Goal: Task Accomplishment & Management: Use online tool/utility

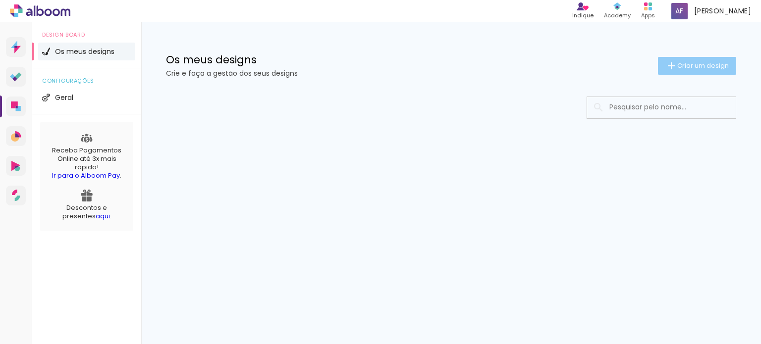
click at [724, 67] on span "Criar um design" at bounding box center [703, 65] width 52 height 6
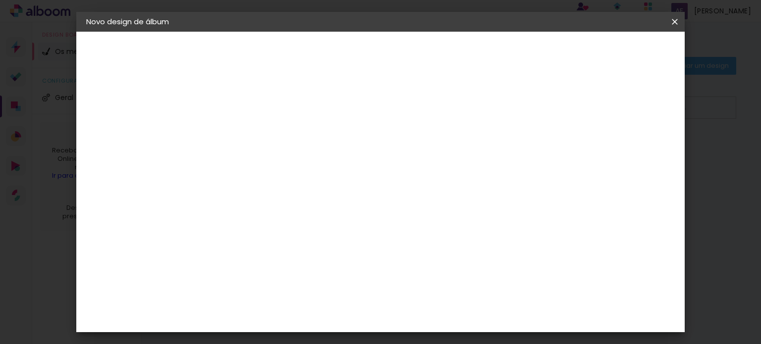
click at [248, 136] on input at bounding box center [248, 132] width 0 height 15
type input "[PERSON_NAME] 19 Anos"
type paper-input "[PERSON_NAME] 19 Anos"
click at [0, 0] on slot "Avançar" at bounding box center [0, 0] width 0 height 0
click at [0, 0] on slot "Tamanho Livre" at bounding box center [0, 0] width 0 height 0
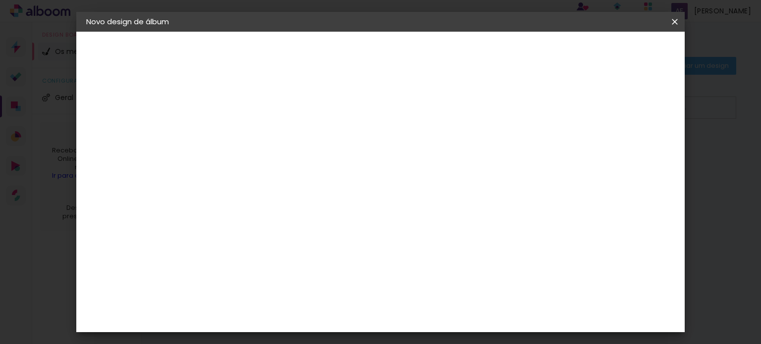
click at [0, 0] on slot "Avançar" at bounding box center [0, 0] width 0 height 0
click at [328, 192] on div at bounding box center [333, 185] width 115 height 76
click at [613, 55] on span "Iniciar design" at bounding box center [590, 52] width 45 height 7
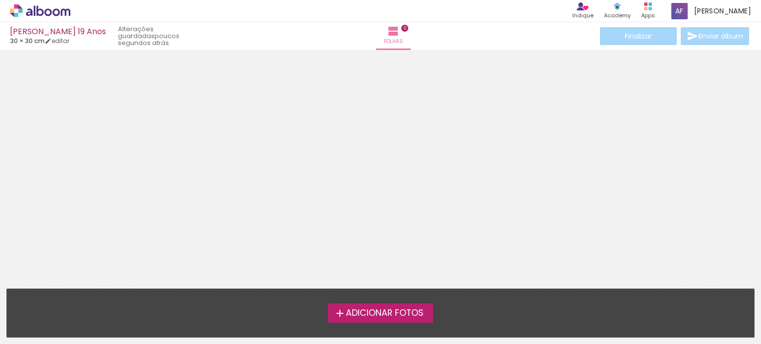
click at [379, 311] on span "Adicionar Fotos" at bounding box center [385, 313] width 78 height 9
click at [0, 0] on input "file" at bounding box center [0, 0] width 0 height 0
click at [389, 314] on span "Adicionar Fotos" at bounding box center [385, 313] width 78 height 9
click at [0, 0] on input "file" at bounding box center [0, 0] width 0 height 0
click at [384, 320] on label "Adicionar Fotos" at bounding box center [381, 313] width 106 height 19
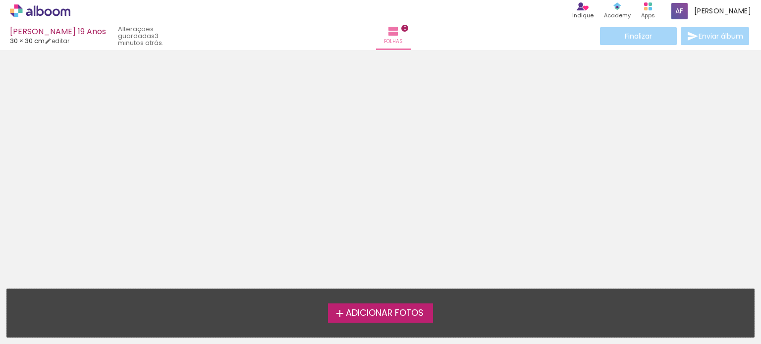
click at [0, 0] on input "file" at bounding box center [0, 0] width 0 height 0
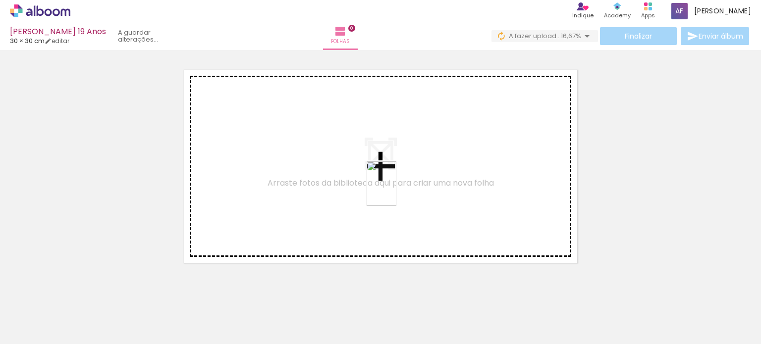
drag, startPoint x: 163, startPoint y: 307, endPoint x: 393, endPoint y: 184, distance: 260.7
click at [396, 184] on quentale-workspace at bounding box center [380, 172] width 761 height 344
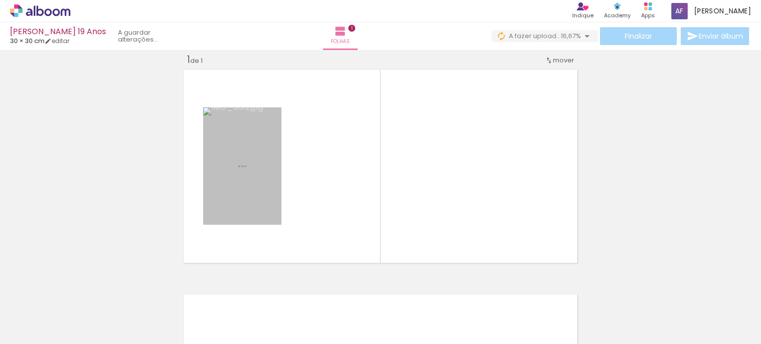
scroll to position [12, 0]
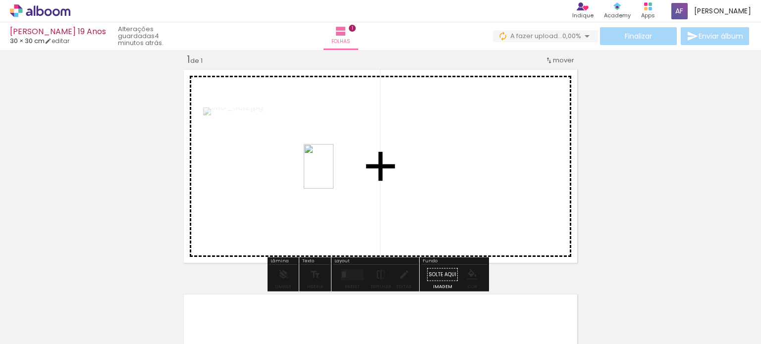
drag, startPoint x: 262, startPoint y: 330, endPoint x: 333, endPoint y: 174, distance: 171.8
click at [333, 174] on quentale-workspace at bounding box center [380, 172] width 761 height 344
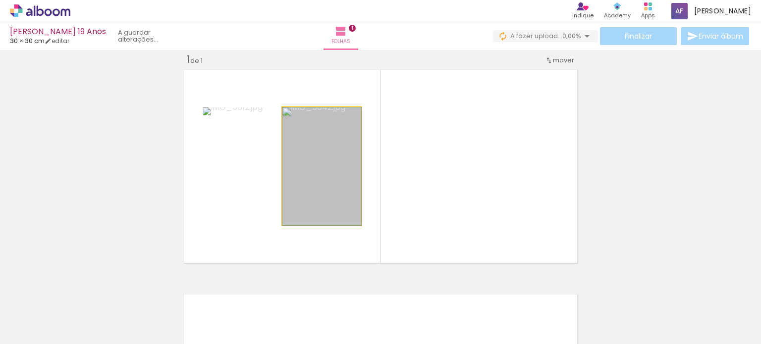
drag, startPoint x: 315, startPoint y: 189, endPoint x: 341, endPoint y: 192, distance: 25.9
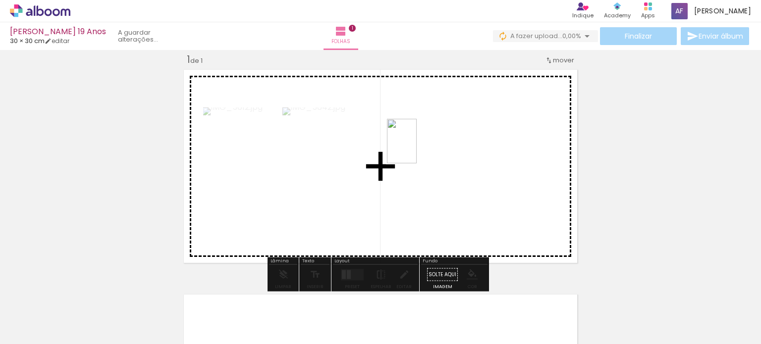
drag, startPoint x: 383, startPoint y: 322, endPoint x: 417, endPoint y: 149, distance: 176.2
click at [417, 149] on quentale-workspace at bounding box center [380, 172] width 761 height 344
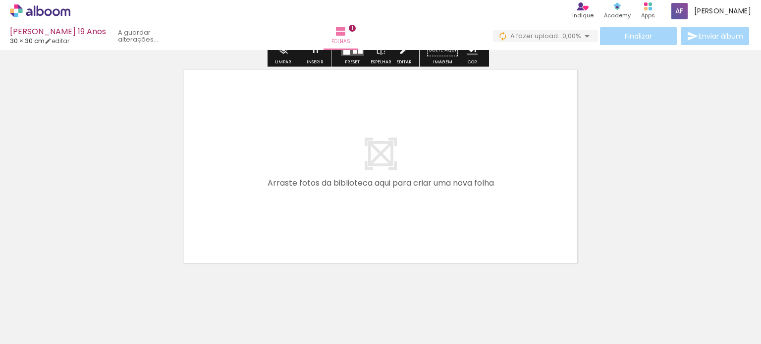
scroll to position [256, 0]
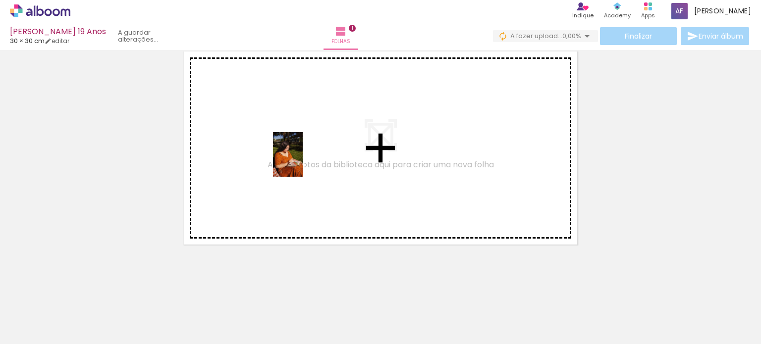
drag, startPoint x: 109, startPoint y: 317, endPoint x: 303, endPoint y: 162, distance: 247.8
click at [303, 162] on quentale-workspace at bounding box center [380, 172] width 761 height 344
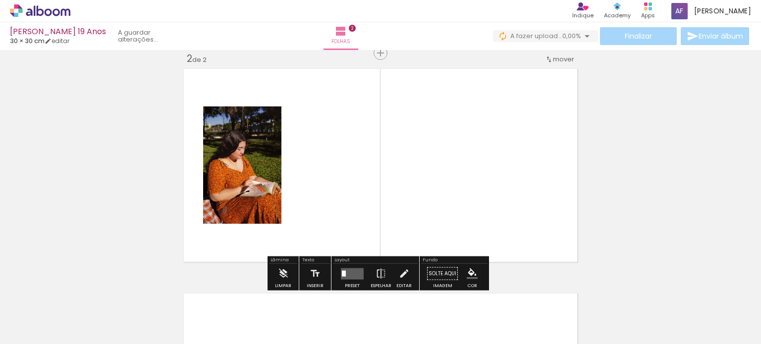
scroll to position [237, 0]
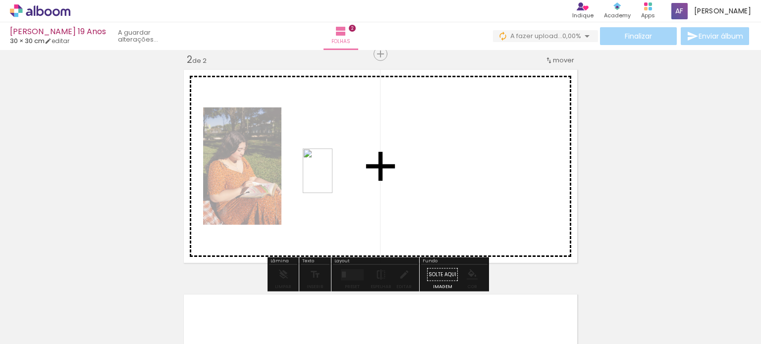
drag, startPoint x: 203, startPoint y: 320, endPoint x: 332, endPoint y: 178, distance: 191.8
click at [332, 178] on quentale-workspace at bounding box center [380, 172] width 761 height 344
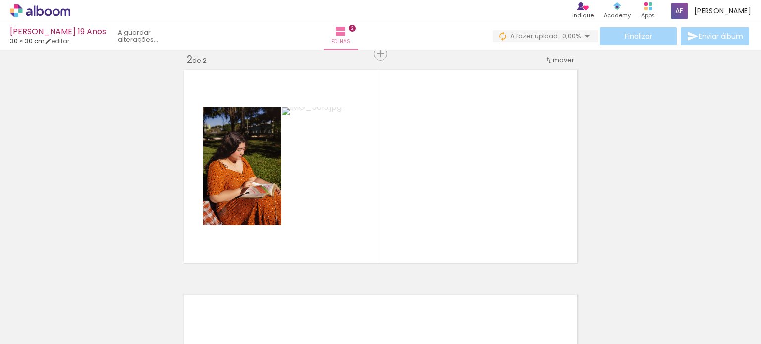
click at [38, 326] on span "Adicionar Fotos" at bounding box center [35, 330] width 30 height 11
click at [0, 0] on input "file" at bounding box center [0, 0] width 0 height 0
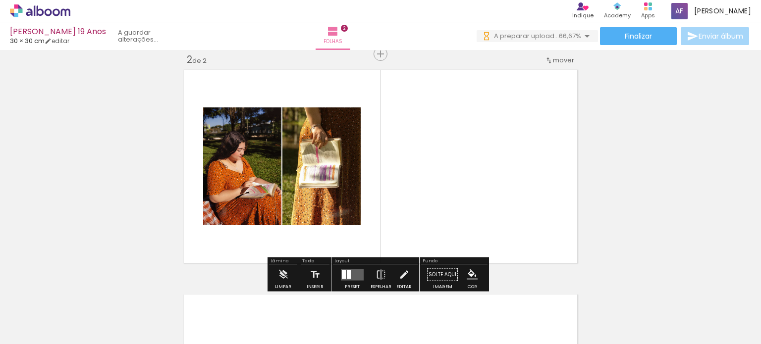
scroll to position [0, 0]
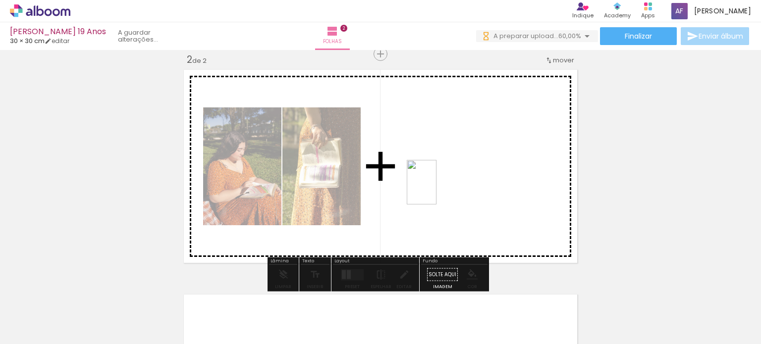
drag, startPoint x: 436, startPoint y: 324, endPoint x: 436, endPoint y: 189, distance: 134.8
click at [436, 189] on quentale-workspace at bounding box center [380, 172] width 761 height 344
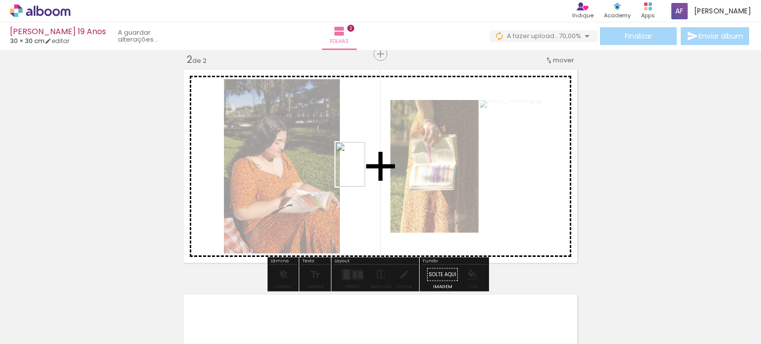
drag, startPoint x: 554, startPoint y: 325, endPoint x: 365, endPoint y: 172, distance: 243.1
click at [365, 172] on quentale-workspace at bounding box center [380, 172] width 761 height 344
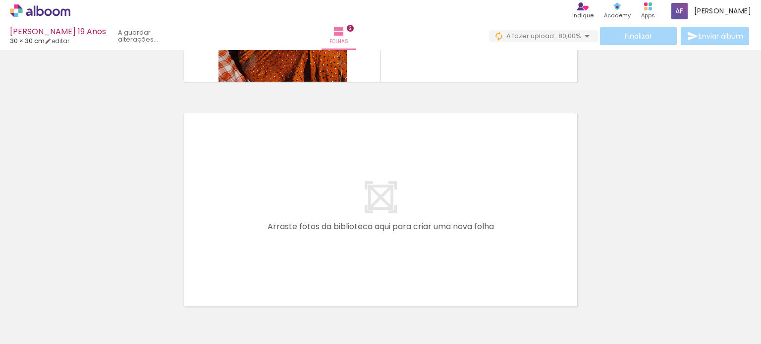
scroll to position [481, 0]
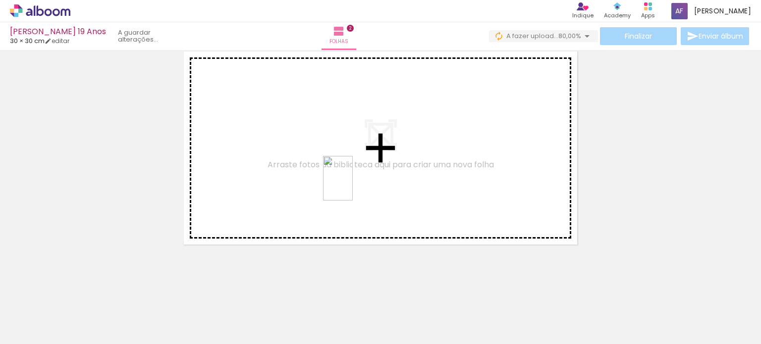
drag, startPoint x: 487, startPoint y: 318, endPoint x: 346, endPoint y: 173, distance: 201.5
click at [345, 174] on quentale-workspace at bounding box center [380, 172] width 761 height 344
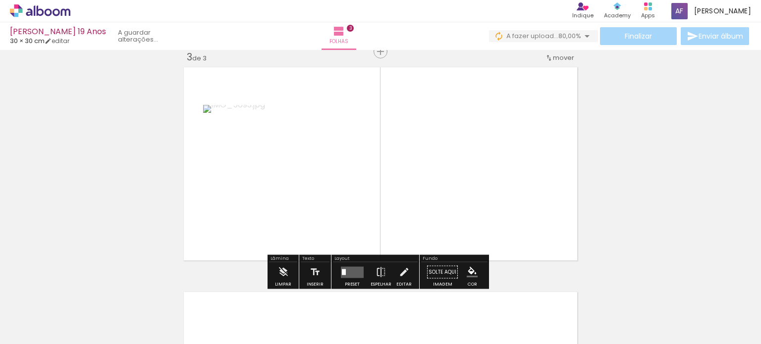
scroll to position [462, 0]
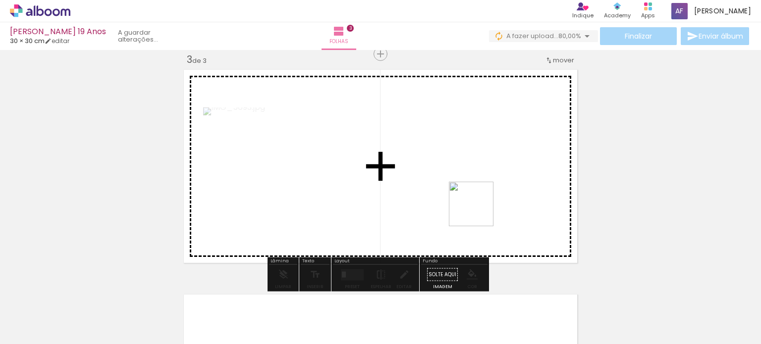
drag, startPoint x: 603, startPoint y: 319, endPoint x: 457, endPoint y: 176, distance: 203.9
click at [457, 176] on quentale-workspace at bounding box center [380, 172] width 761 height 344
drag, startPoint x: 326, startPoint y: 319, endPoint x: 463, endPoint y: 186, distance: 190.2
click at [463, 186] on quentale-workspace at bounding box center [380, 172] width 761 height 344
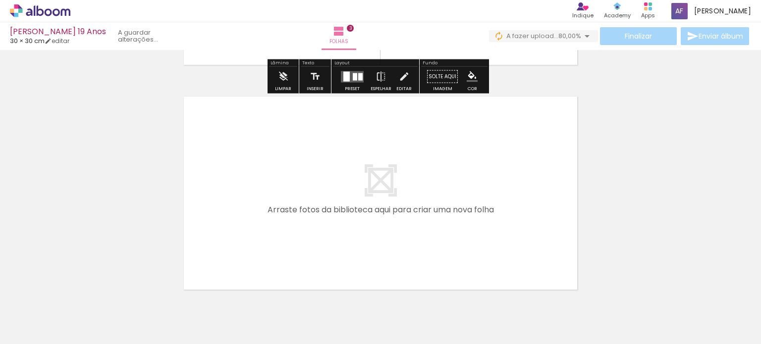
scroll to position [705, 0]
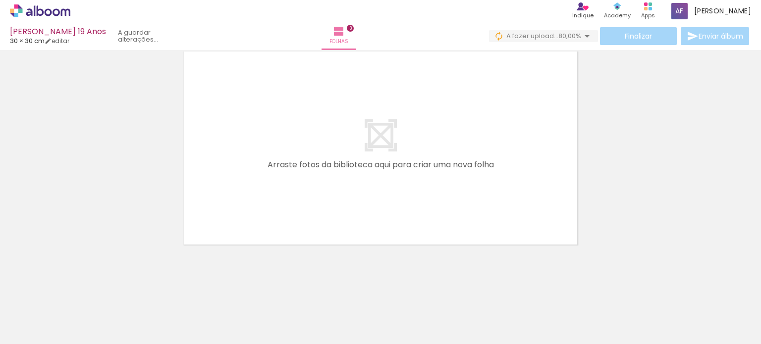
click at [33, 334] on span "Adicionar Fotos" at bounding box center [35, 330] width 30 height 11
click at [0, 0] on input "file" at bounding box center [0, 0] width 0 height 0
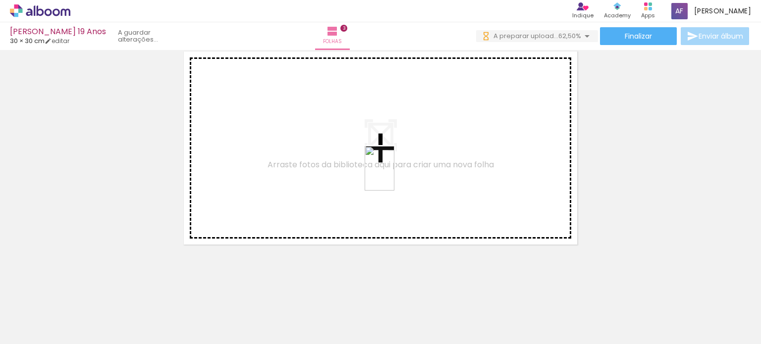
drag, startPoint x: 450, startPoint y: 317, endPoint x: 394, endPoint y: 165, distance: 162.1
click at [394, 165] on quentale-workspace at bounding box center [380, 172] width 761 height 344
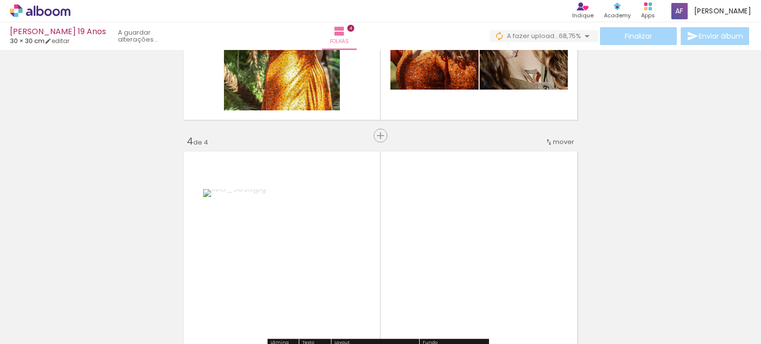
scroll to position [687, 0]
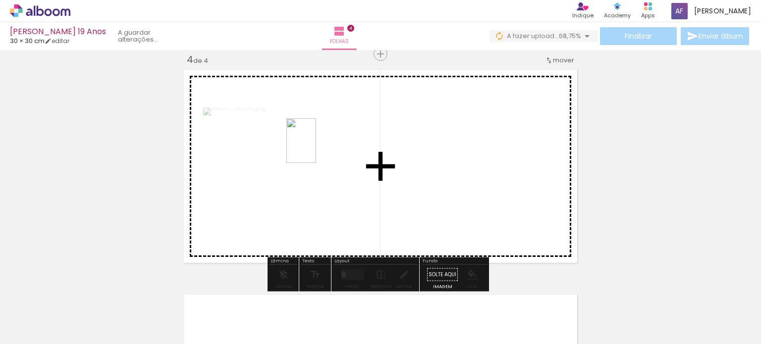
drag, startPoint x: 499, startPoint y: 315, endPoint x: 321, endPoint y: 147, distance: 245.3
click at [321, 147] on quentale-workspace at bounding box center [380, 172] width 761 height 344
drag, startPoint x: 557, startPoint y: 317, endPoint x: 527, endPoint y: 154, distance: 165.8
click at [527, 154] on quentale-workspace at bounding box center [380, 172] width 761 height 344
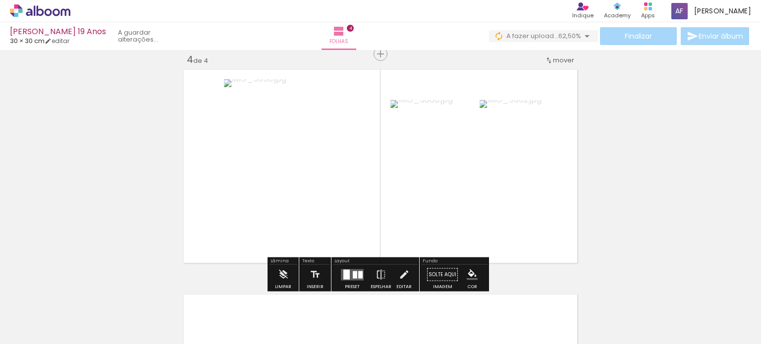
click at [614, 315] on div at bounding box center [610, 310] width 33 height 49
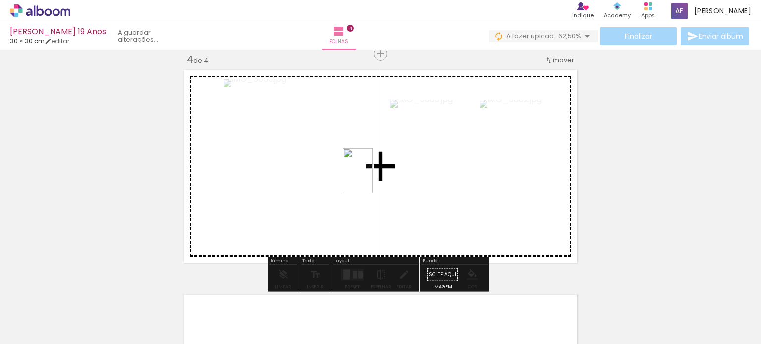
drag, startPoint x: 727, startPoint y: 316, endPoint x: 373, endPoint y: 178, distance: 380.4
click at [373, 178] on quentale-workspace at bounding box center [380, 172] width 761 height 344
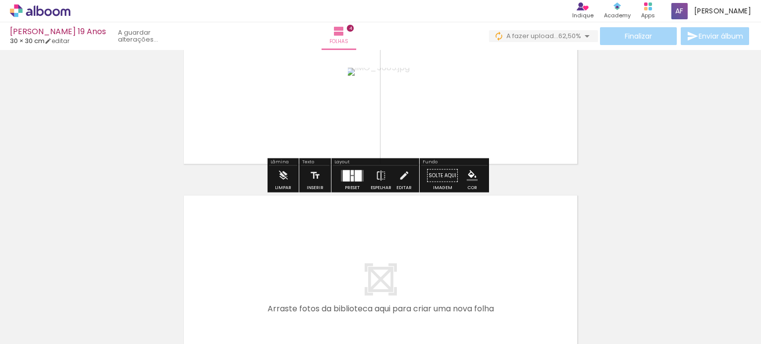
scroll to position [930, 0]
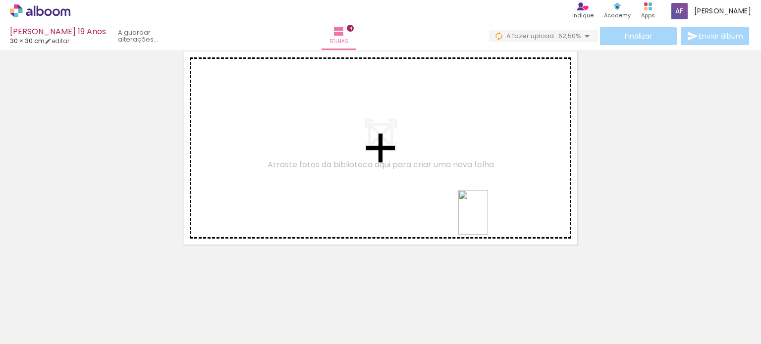
drag, startPoint x: 618, startPoint y: 325, endPoint x: 353, endPoint y: 163, distance: 311.1
click at [353, 164] on quentale-workspace at bounding box center [380, 172] width 761 height 344
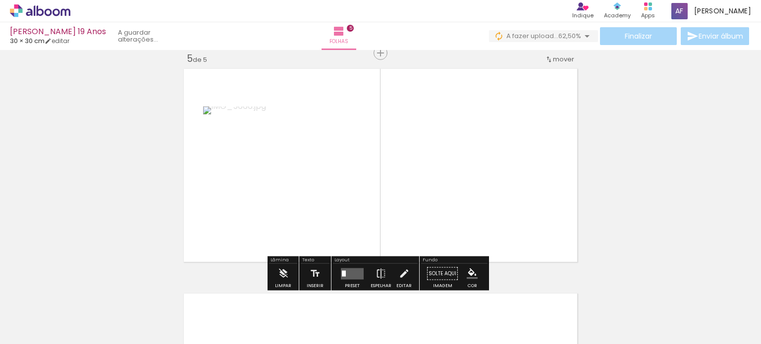
scroll to position [912, 0]
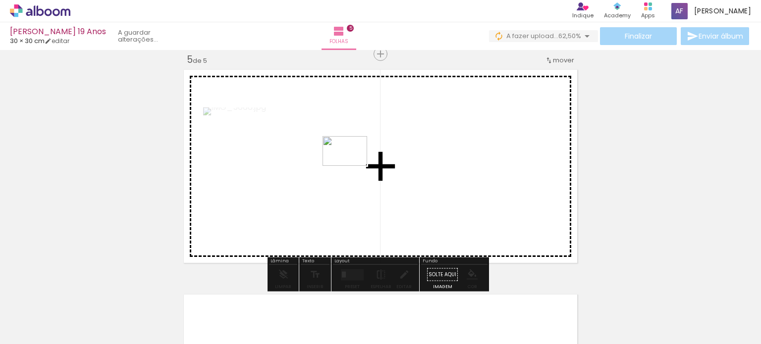
drag, startPoint x: 665, startPoint y: 316, endPoint x: 353, endPoint y: 165, distance: 346.3
click at [353, 165] on quentale-workspace at bounding box center [380, 172] width 761 height 344
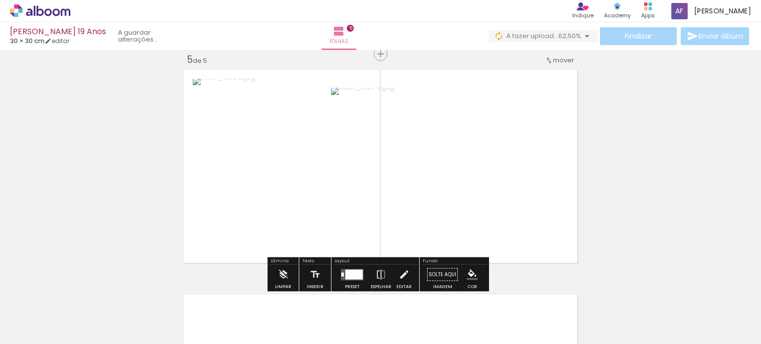
click at [24, 326] on span "Adicionar Fotos" at bounding box center [35, 330] width 30 height 11
click at [0, 0] on input "file" at bounding box center [0, 0] width 0 height 0
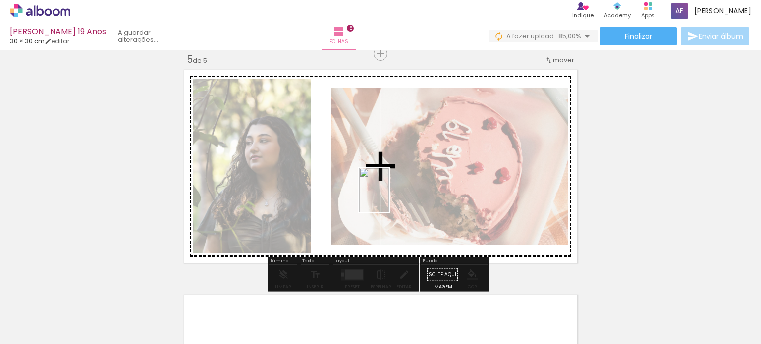
drag, startPoint x: 562, startPoint y: 312, endPoint x: 389, endPoint y: 198, distance: 207.8
click at [389, 198] on quentale-workspace at bounding box center [380, 172] width 761 height 344
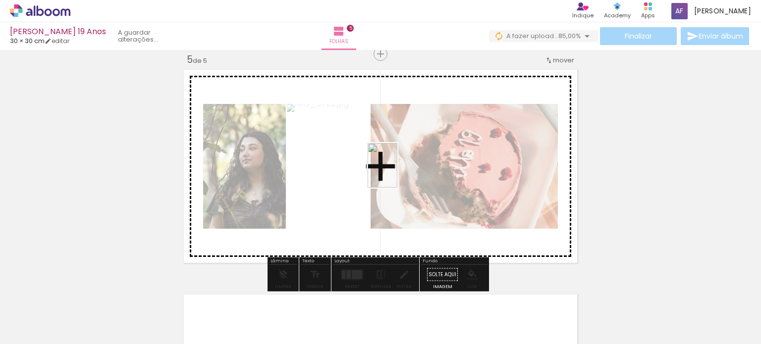
drag, startPoint x: 615, startPoint y: 325, endPoint x: 398, endPoint y: 172, distance: 265.3
click at [398, 172] on quentale-workspace at bounding box center [380, 172] width 761 height 344
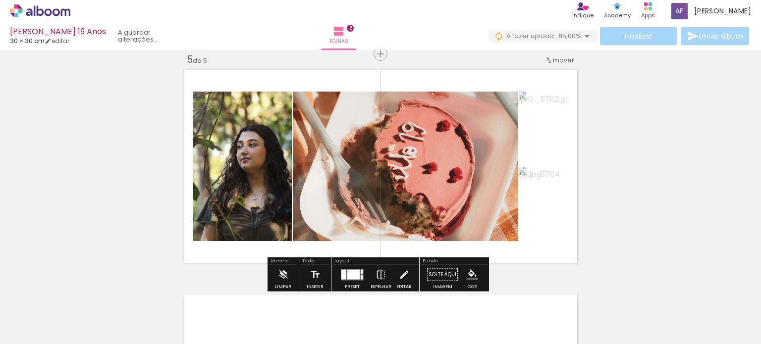
click at [396, 177] on quentale-photo at bounding box center [405, 167] width 225 height 150
drag, startPoint x: 390, startPoint y: 186, endPoint x: 330, endPoint y: 168, distance: 62.7
click at [330, 168] on quentale-photo at bounding box center [405, 167] width 225 height 150
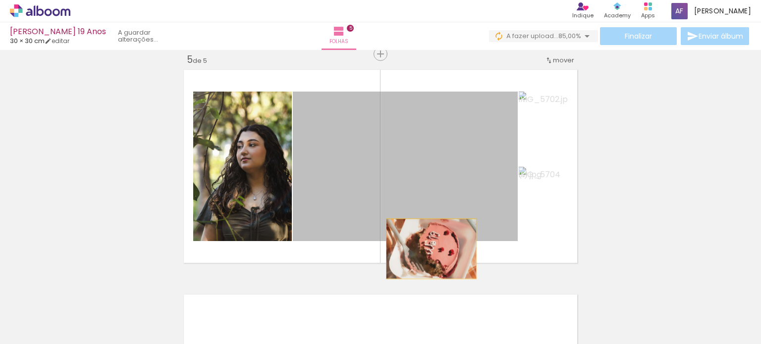
drag, startPoint x: 364, startPoint y: 152, endPoint x: 402, endPoint y: 204, distance: 64.4
click at [431, 250] on quentale-layouter at bounding box center [380, 166] width 400 height 200
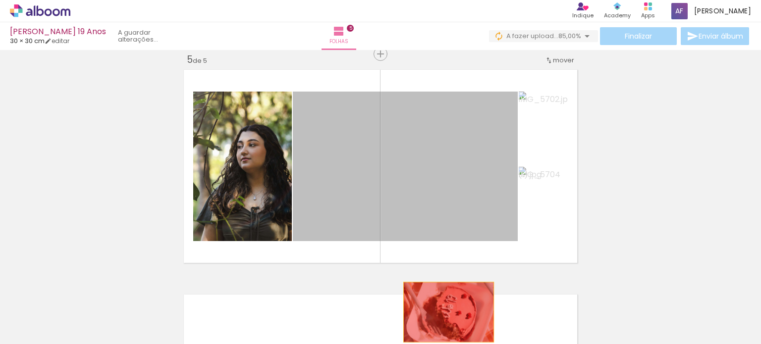
drag, startPoint x: 380, startPoint y: 154, endPoint x: 445, endPoint y: 313, distance: 171.5
click at [445, 313] on quentale-workspace at bounding box center [380, 172] width 761 height 344
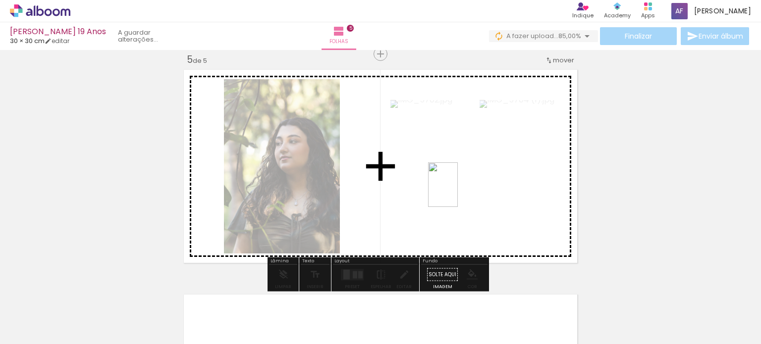
drag, startPoint x: 729, startPoint y: 327, endPoint x: 458, endPoint y: 192, distance: 303.3
click at [458, 192] on quentale-workspace at bounding box center [380, 172] width 761 height 344
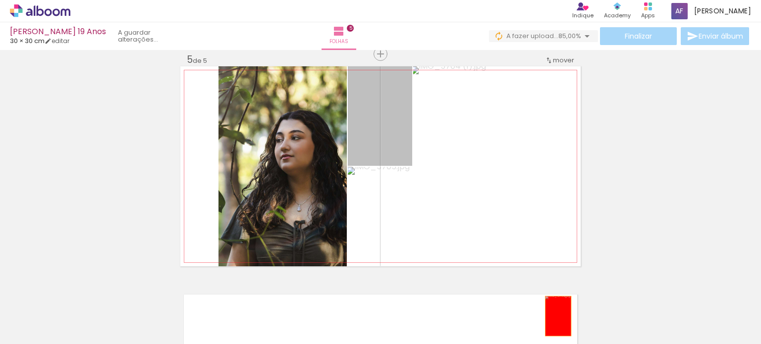
drag, startPoint x: 378, startPoint y: 111, endPoint x: 555, endPoint y: 316, distance: 270.8
click at [555, 316] on quentale-workspace at bounding box center [380, 172] width 761 height 344
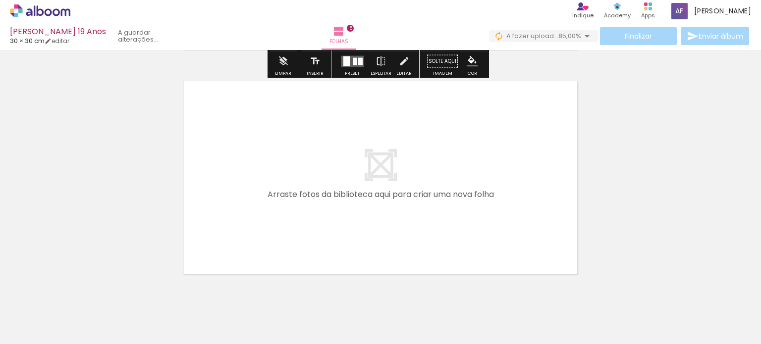
scroll to position [1155, 0]
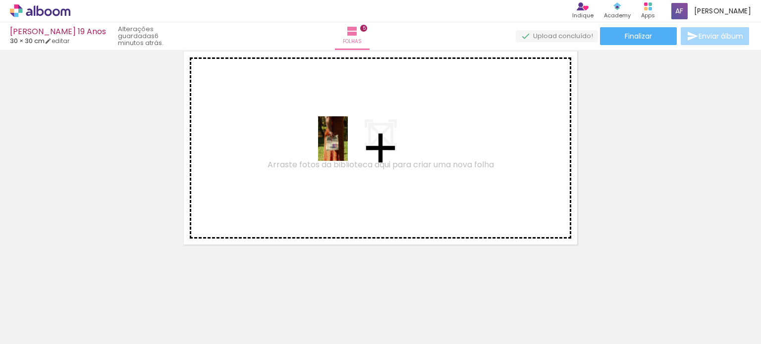
drag, startPoint x: 559, startPoint y: 318, endPoint x: 361, endPoint y: 161, distance: 252.9
click at [348, 146] on quentale-workspace at bounding box center [380, 172] width 761 height 344
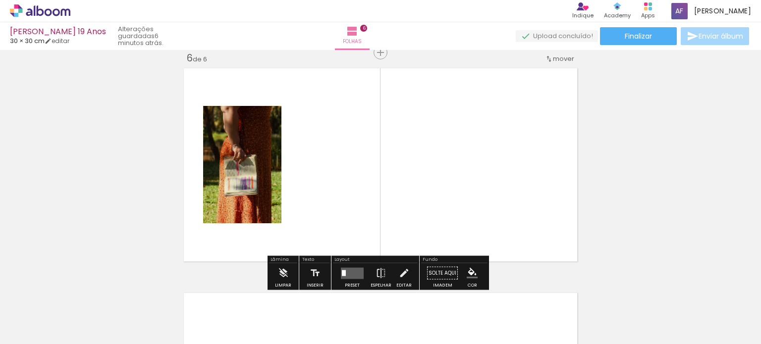
scroll to position [1137, 0]
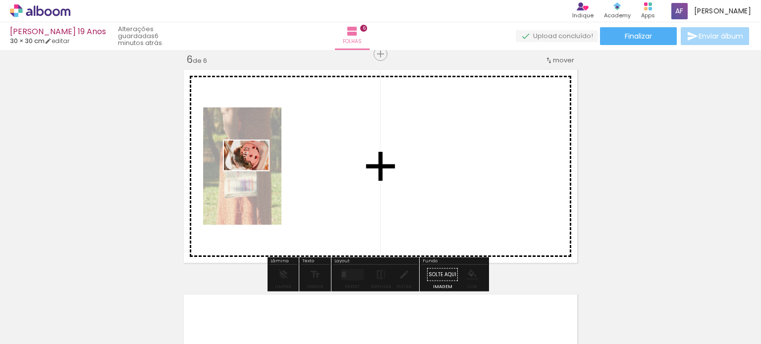
drag, startPoint x: 439, startPoint y: 314, endPoint x: 254, endPoint y: 170, distance: 234.5
click at [254, 170] on quentale-workspace at bounding box center [380, 172] width 761 height 344
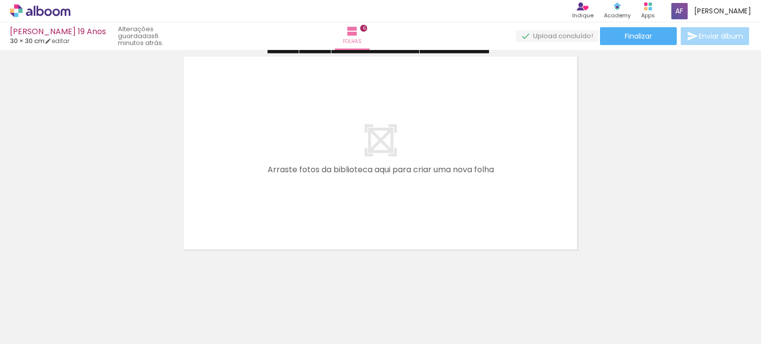
scroll to position [1380, 0]
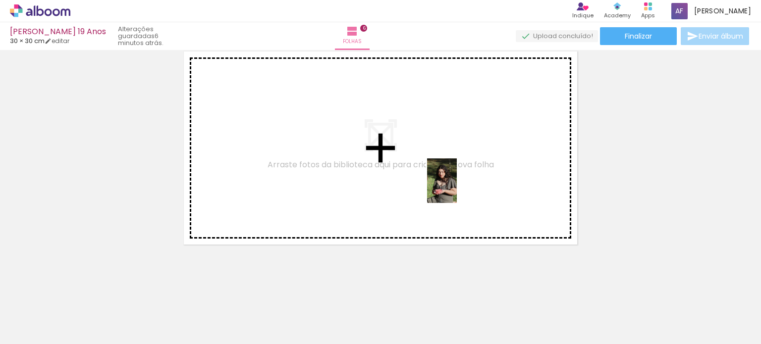
drag, startPoint x: 672, startPoint y: 326, endPoint x: 442, endPoint y: 181, distance: 272.1
click at [442, 181] on quentale-workspace at bounding box center [380, 172] width 761 height 344
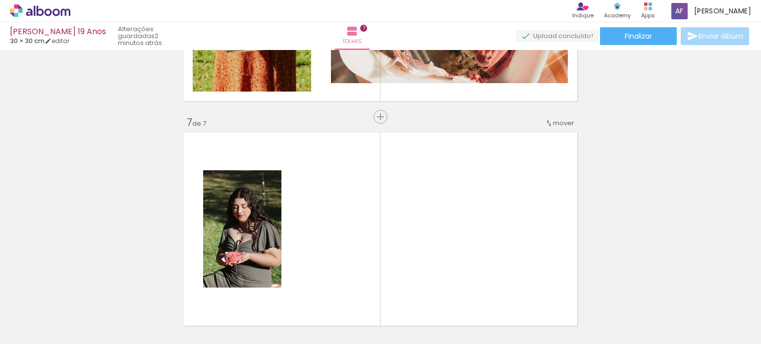
scroll to position [1357, 0]
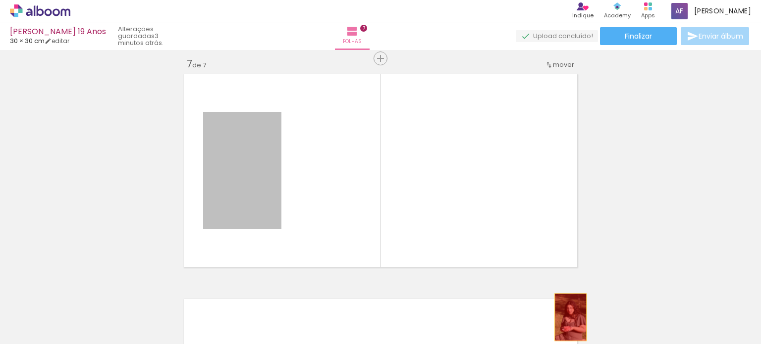
drag, startPoint x: 236, startPoint y: 168, endPoint x: 547, endPoint y: 309, distance: 341.5
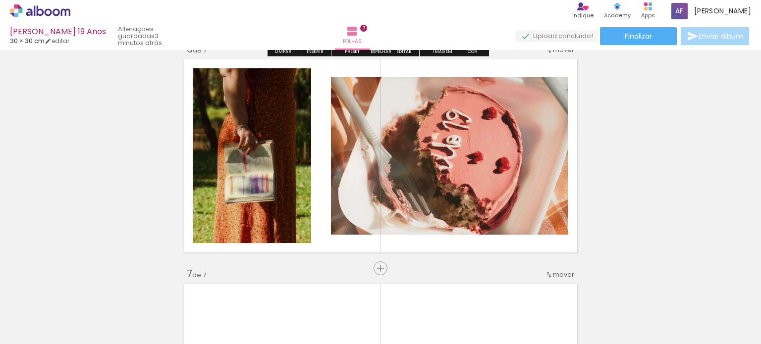
scroll to position [1258, 0]
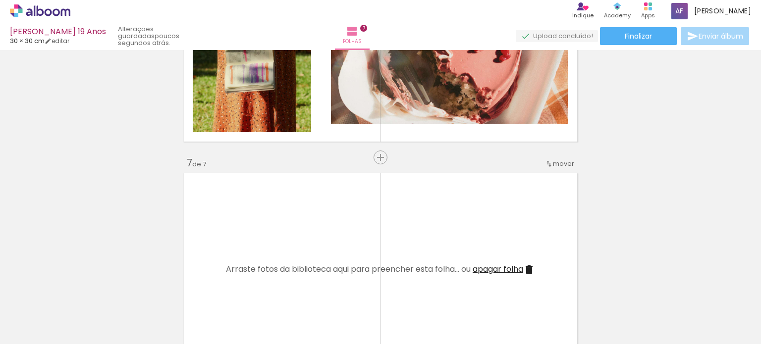
click at [23, 328] on span "Adicionar Fotos" at bounding box center [35, 330] width 30 height 11
click at [0, 0] on input "file" at bounding box center [0, 0] width 0 height 0
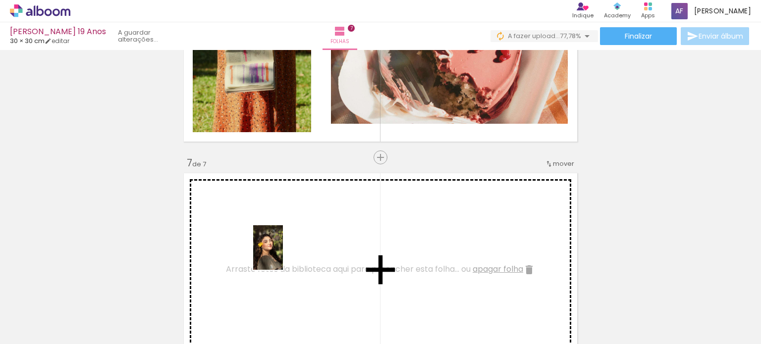
drag, startPoint x: 392, startPoint y: 331, endPoint x: 276, endPoint y: 253, distance: 139.6
click at [276, 253] on quentale-workspace at bounding box center [380, 172] width 761 height 344
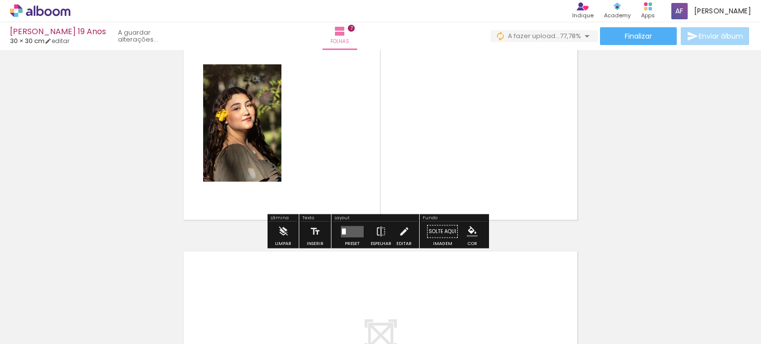
scroll to position [1407, 0]
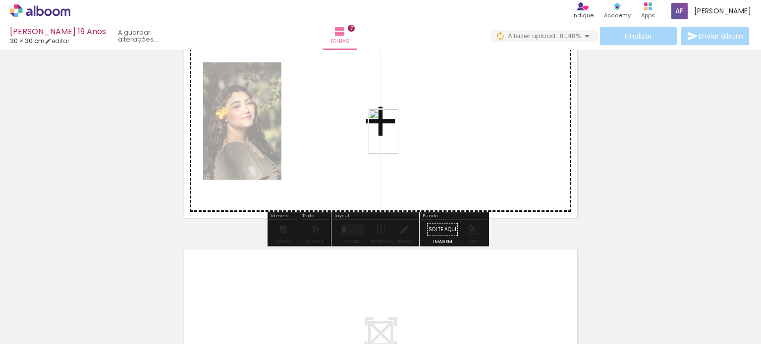
drag, startPoint x: 450, startPoint y: 321, endPoint x: 372, endPoint y: 138, distance: 198.4
click at [372, 138] on quentale-workspace at bounding box center [380, 172] width 761 height 344
drag, startPoint x: 541, startPoint y: 290, endPoint x: 412, endPoint y: 109, distance: 222.0
click at [412, 109] on quentale-workspace at bounding box center [380, 172] width 761 height 344
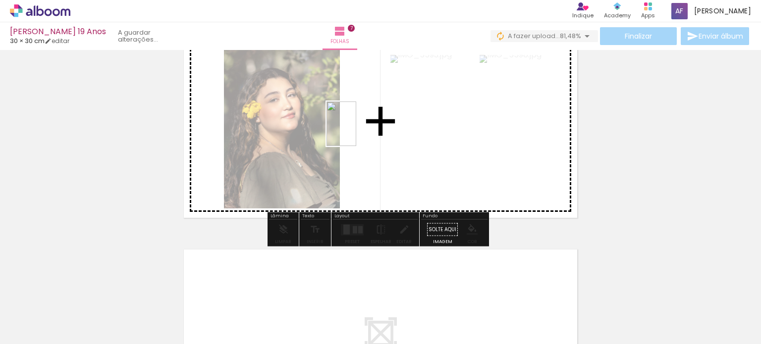
drag, startPoint x: 619, startPoint y: 321, endPoint x: 377, endPoint y: 133, distance: 306.5
click at [377, 133] on quentale-workspace at bounding box center [380, 172] width 761 height 344
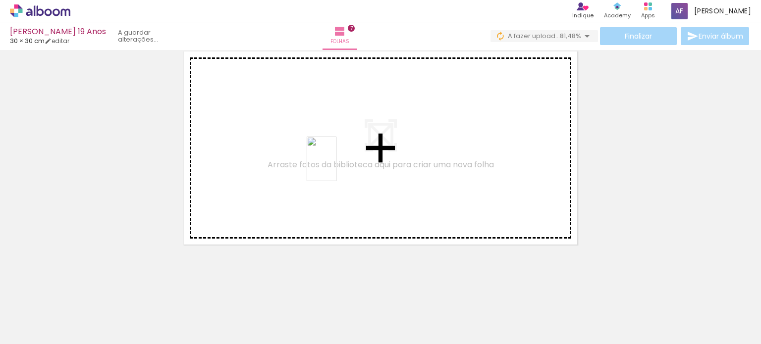
drag, startPoint x: 361, startPoint y: 181, endPoint x: 336, endPoint y: 166, distance: 28.2
click at [336, 166] on quentale-workspace at bounding box center [380, 172] width 761 height 344
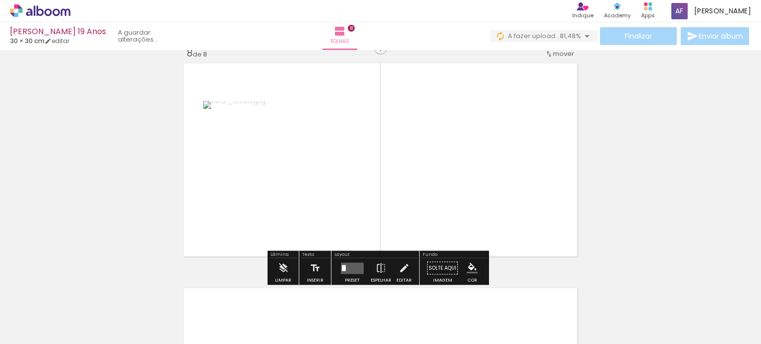
scroll to position [1587, 0]
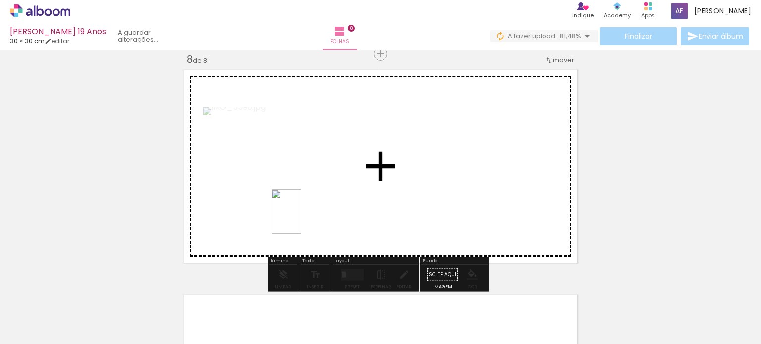
drag, startPoint x: 668, startPoint y: 319, endPoint x: 335, endPoint y: 201, distance: 353.0
click at [335, 201] on quentale-workspace at bounding box center [380, 172] width 761 height 344
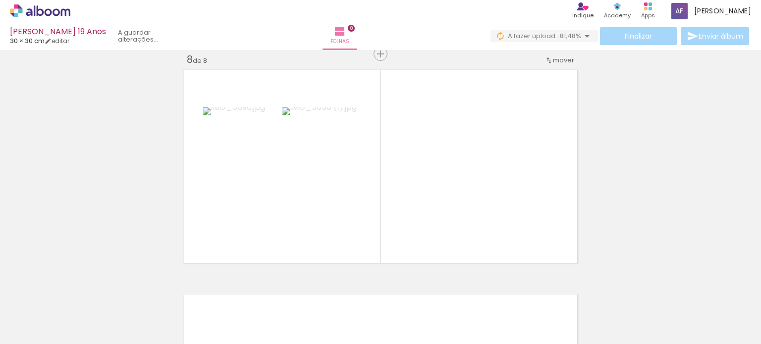
scroll to position [0, 821]
click at [45, 334] on span "Adicionar Fotos" at bounding box center [35, 330] width 30 height 11
click at [0, 0] on input "file" at bounding box center [0, 0] width 0 height 0
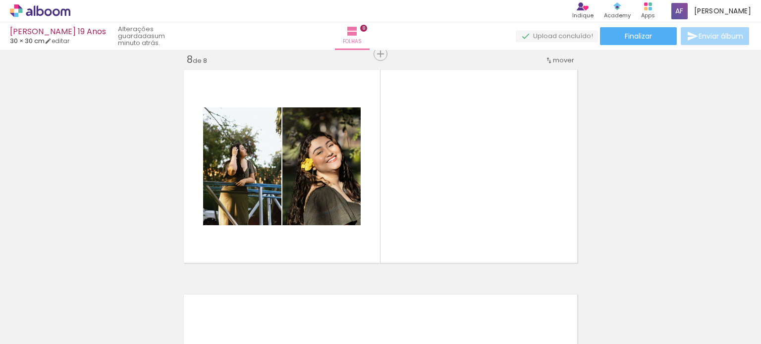
click at [11, 332] on iron-icon at bounding box center [14, 331] width 12 height 12
click at [0, 0] on input "file" at bounding box center [0, 0] width 0 height 0
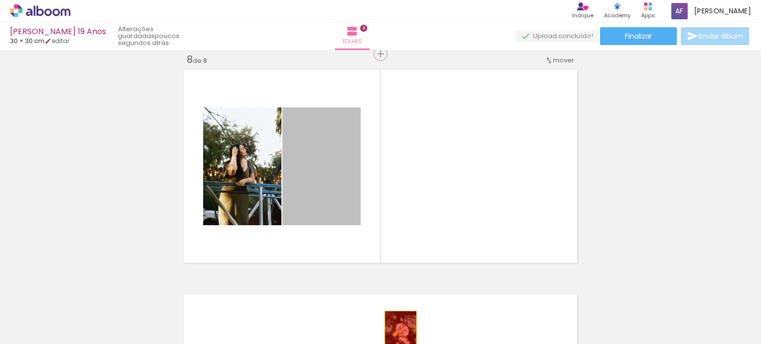
drag, startPoint x: 313, startPoint y: 147, endPoint x: 308, endPoint y: 319, distance: 172.0
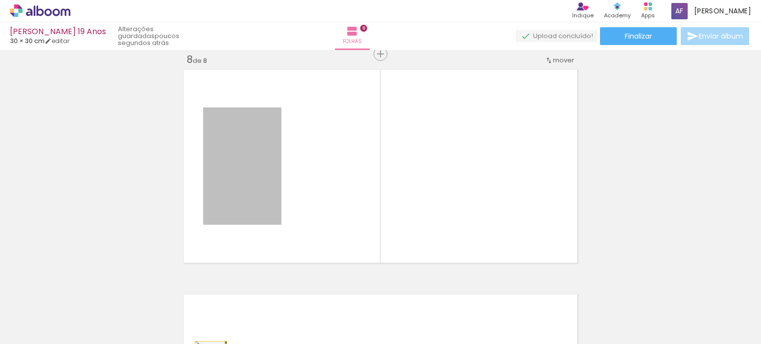
drag, startPoint x: 249, startPoint y: 154, endPoint x: 300, endPoint y: 221, distance: 84.8
click at [217, 344] on html "link( href="../../bower_components/polymer/polymer.html" rel="import" ) picture…" at bounding box center [380, 172] width 761 height 344
drag, startPoint x: 252, startPoint y: 170, endPoint x: 188, endPoint y: 317, distance: 159.8
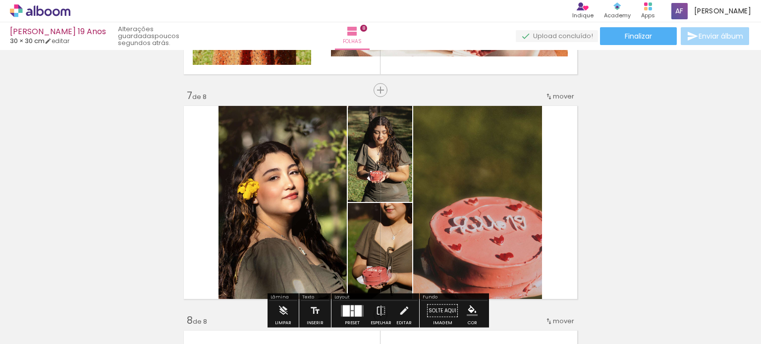
scroll to position [1191, 0]
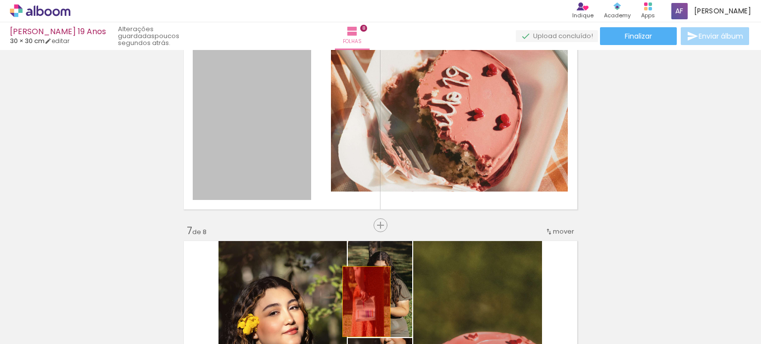
drag, startPoint x: 236, startPoint y: 116, endPoint x: 375, endPoint y: 313, distance: 240.3
click at [375, 313] on quentale-workspace at bounding box center [380, 172] width 761 height 344
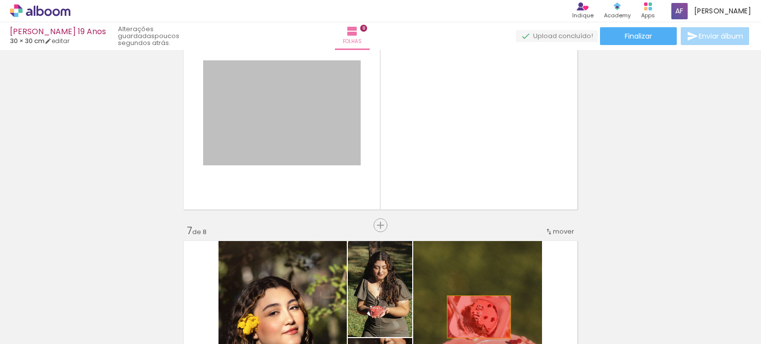
drag, startPoint x: 324, startPoint y: 101, endPoint x: 475, endPoint y: 317, distance: 263.9
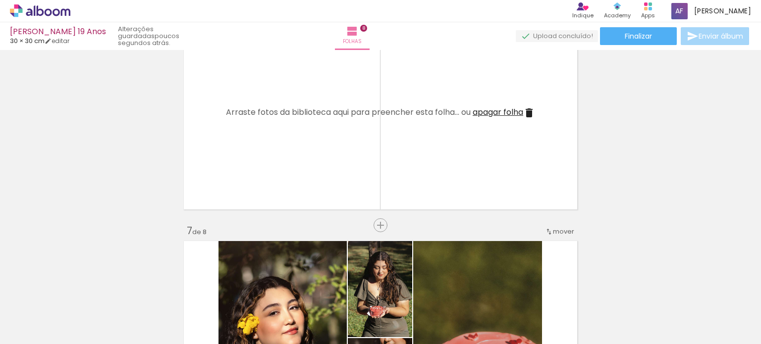
scroll to position [1389, 0]
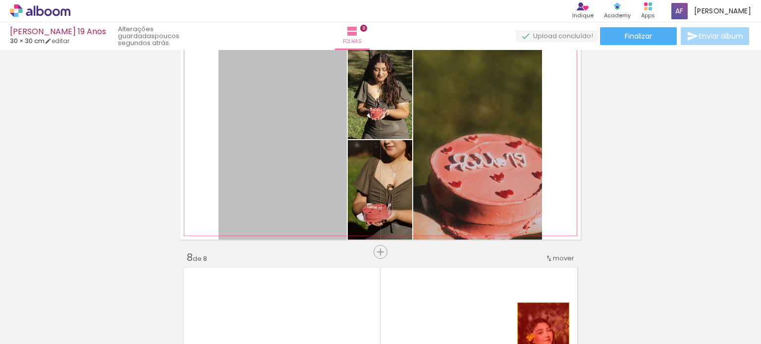
drag, startPoint x: 264, startPoint y: 144, endPoint x: 540, endPoint y: 343, distance: 340.0
click at [540, 343] on quentale-workspace at bounding box center [380, 172] width 761 height 344
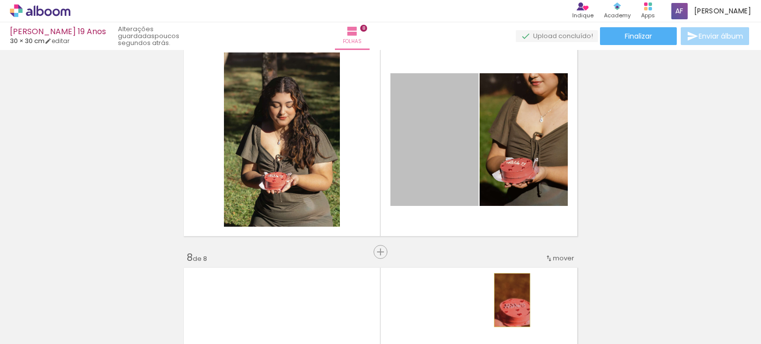
drag, startPoint x: 446, startPoint y: 134, endPoint x: 475, endPoint y: 168, distance: 45.0
click at [509, 300] on quentale-workspace at bounding box center [380, 172] width 761 height 344
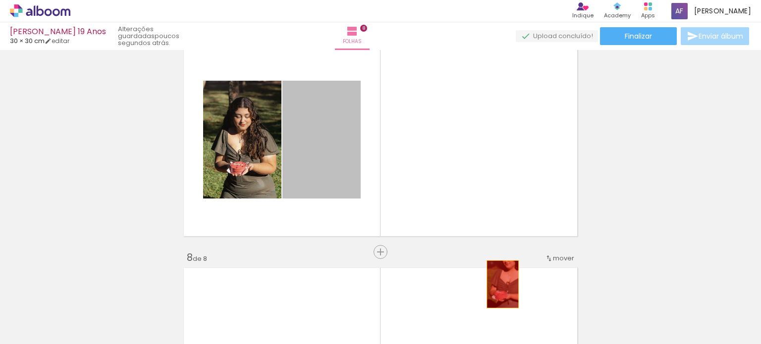
drag, startPoint x: 305, startPoint y: 136, endPoint x: 507, endPoint y: 301, distance: 260.2
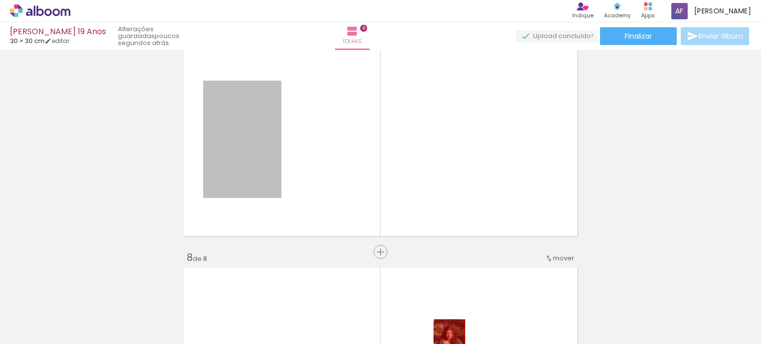
drag, startPoint x: 237, startPoint y: 119, endPoint x: 450, endPoint y: 265, distance: 258.1
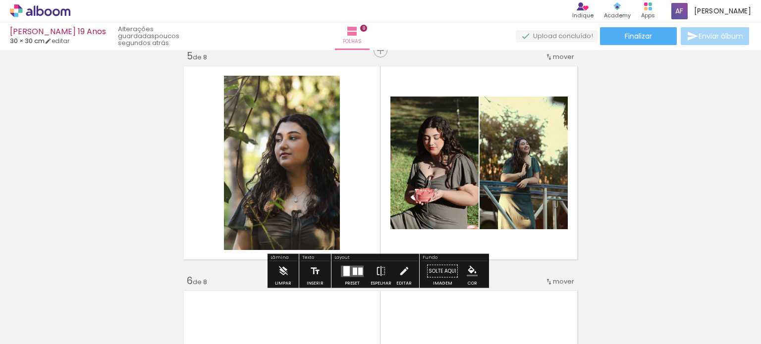
scroll to position [893, 0]
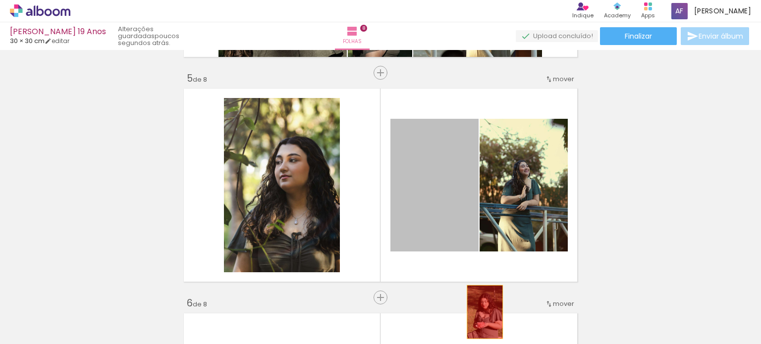
drag, startPoint x: 432, startPoint y: 177, endPoint x: 481, endPoint y: 312, distance: 144.0
click at [481, 312] on quentale-workspace at bounding box center [380, 172] width 761 height 344
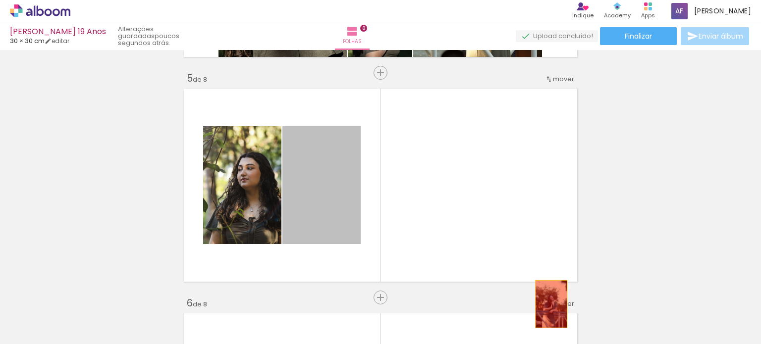
drag, startPoint x: 315, startPoint y: 186, endPoint x: 335, endPoint y: 210, distance: 30.6
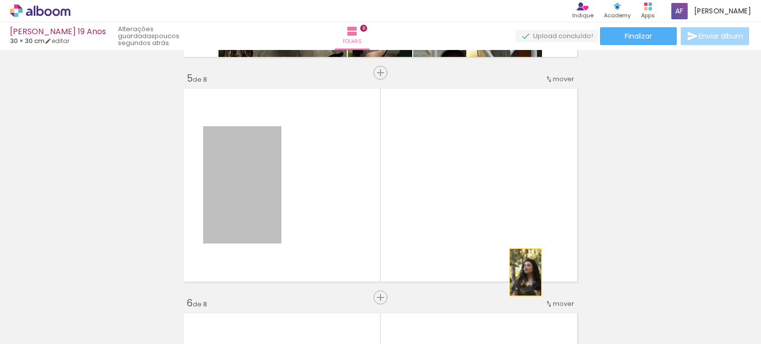
drag, startPoint x: 246, startPoint y: 174, endPoint x: 523, endPoint y: 272, distance: 294.0
click at [523, 272] on quentale-layouter at bounding box center [380, 185] width 400 height 200
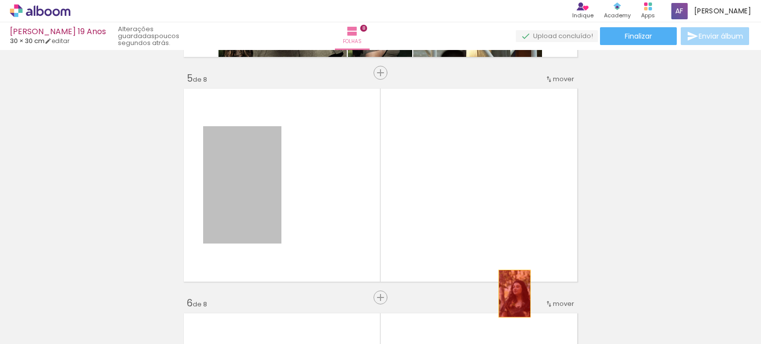
drag, startPoint x: 254, startPoint y: 200, endPoint x: 511, endPoint y: 307, distance: 278.2
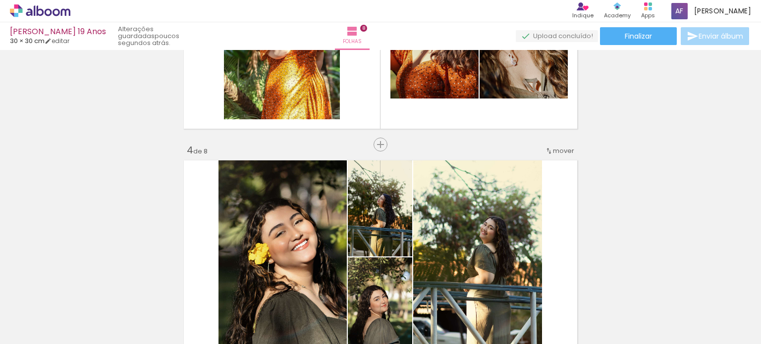
scroll to position [596, 0]
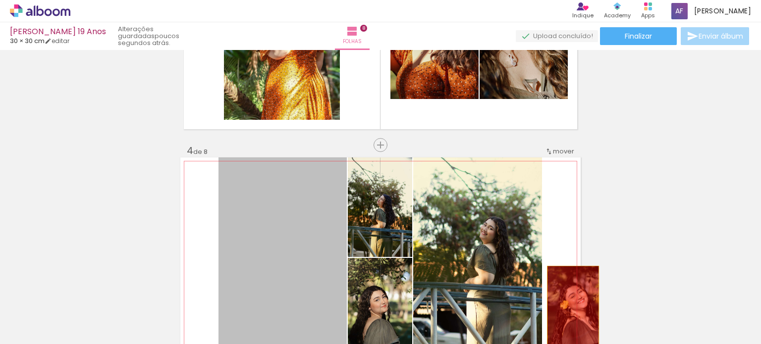
drag, startPoint x: 283, startPoint y: 220, endPoint x: 520, endPoint y: 275, distance: 243.7
click at [564, 313] on quentale-workspace at bounding box center [380, 172] width 761 height 344
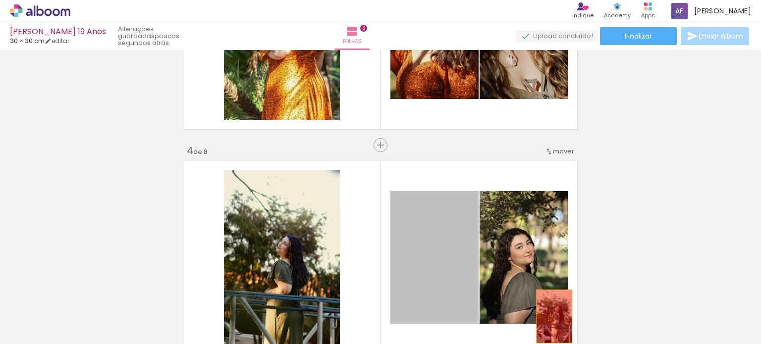
drag, startPoint x: 420, startPoint y: 231, endPoint x: 550, endPoint y: 317, distance: 155.7
click at [550, 317] on quentale-workspace at bounding box center [380, 172] width 761 height 344
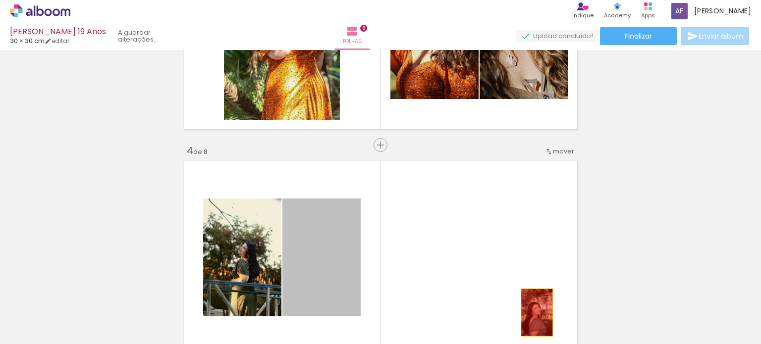
drag, startPoint x: 340, startPoint y: 244, endPoint x: 398, endPoint y: 302, distance: 82.0
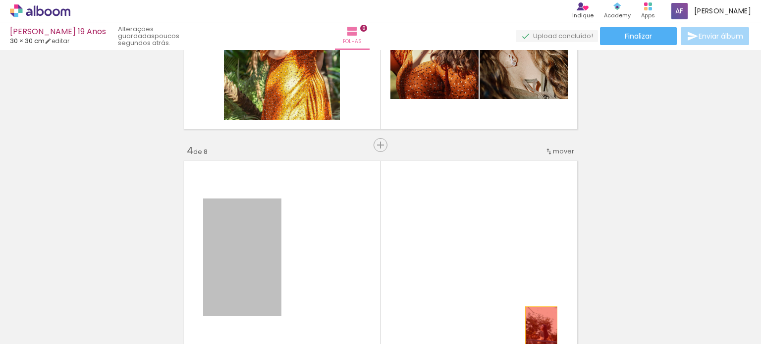
drag, startPoint x: 226, startPoint y: 266, endPoint x: 538, endPoint y: 330, distance: 318.2
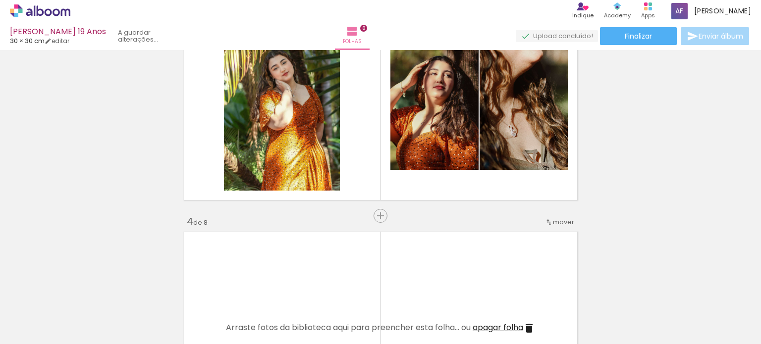
scroll to position [398, 0]
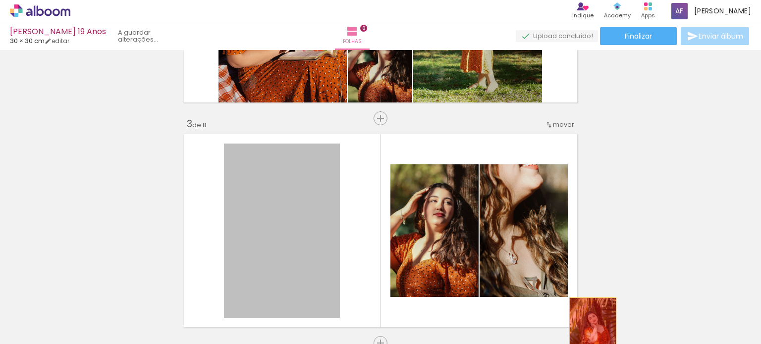
drag, startPoint x: 280, startPoint y: 240, endPoint x: 551, endPoint y: 303, distance: 277.6
click at [570, 326] on quentale-workspace at bounding box center [380, 172] width 761 height 344
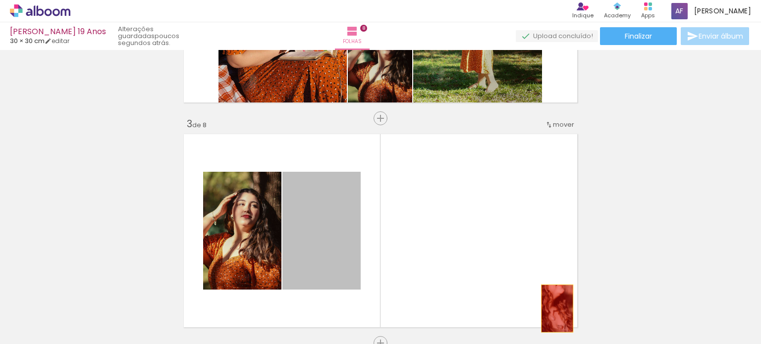
drag, startPoint x: 351, startPoint y: 236, endPoint x: 567, endPoint y: 313, distance: 229.3
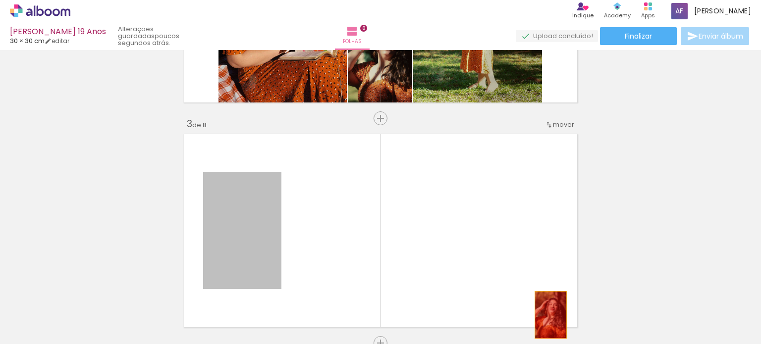
drag, startPoint x: 238, startPoint y: 234, endPoint x: 547, endPoint y: 315, distance: 319.0
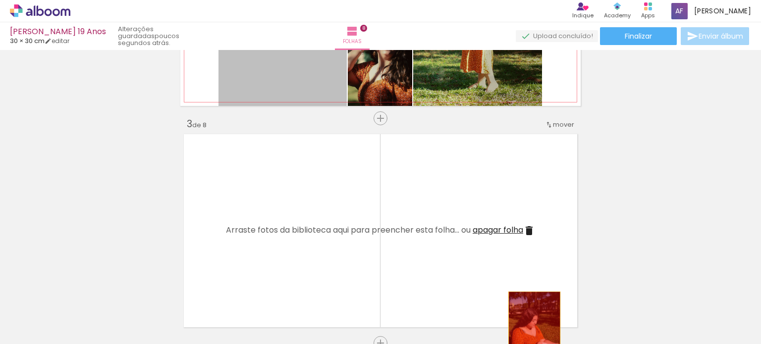
drag, startPoint x: 268, startPoint y: 86, endPoint x: 531, endPoint y: 332, distance: 360.0
click at [531, 332] on quentale-workspace at bounding box center [380, 172] width 761 height 344
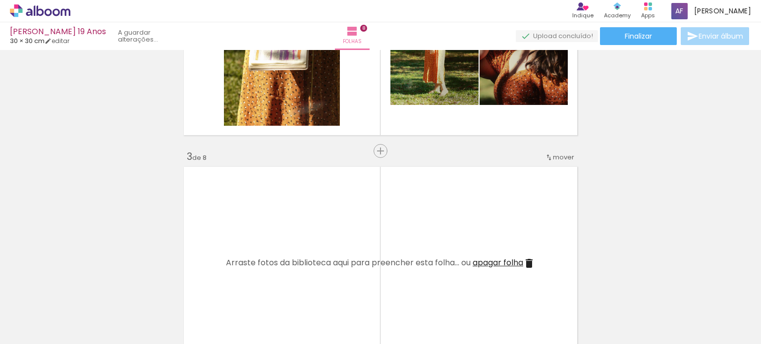
scroll to position [348, 0]
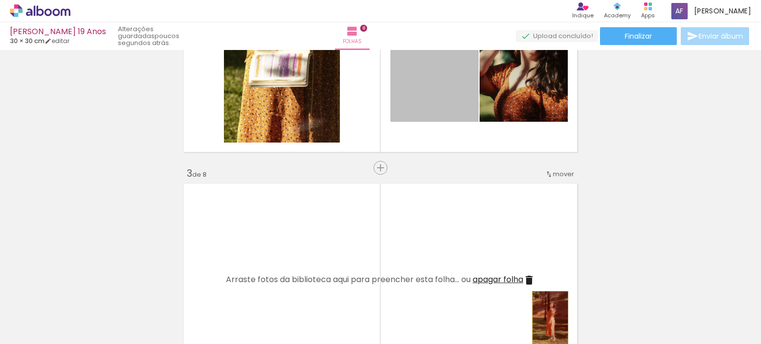
drag, startPoint x: 428, startPoint y: 78, endPoint x: 546, endPoint y: 318, distance: 268.1
click at [546, 318] on quentale-workspace at bounding box center [380, 172] width 761 height 344
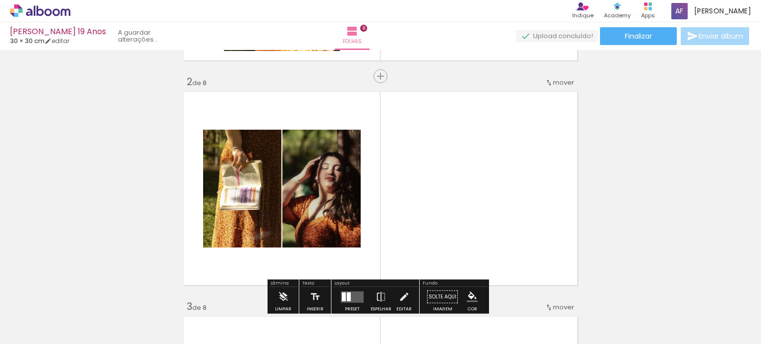
scroll to position [200, 0]
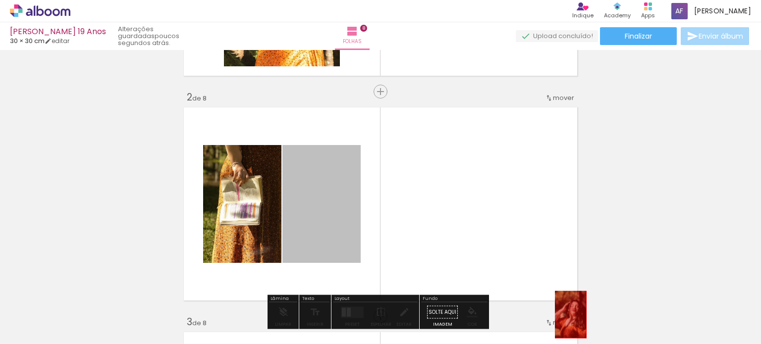
drag, startPoint x: 324, startPoint y: 221, endPoint x: 573, endPoint y: 316, distance: 266.6
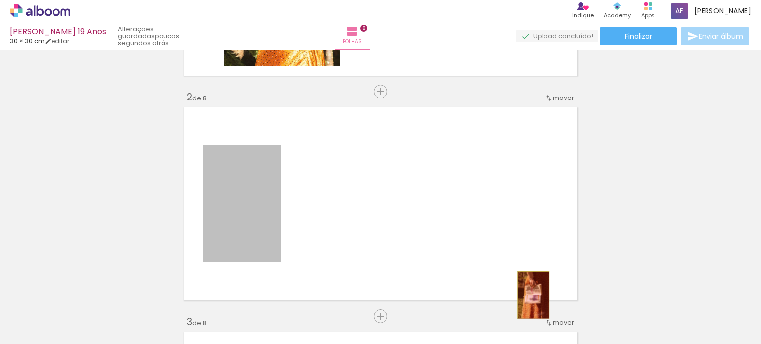
drag, startPoint x: 230, startPoint y: 189, endPoint x: 551, endPoint y: 306, distance: 341.4
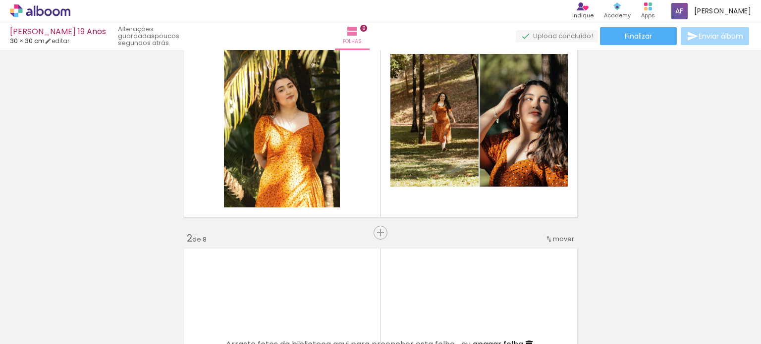
scroll to position [51, 0]
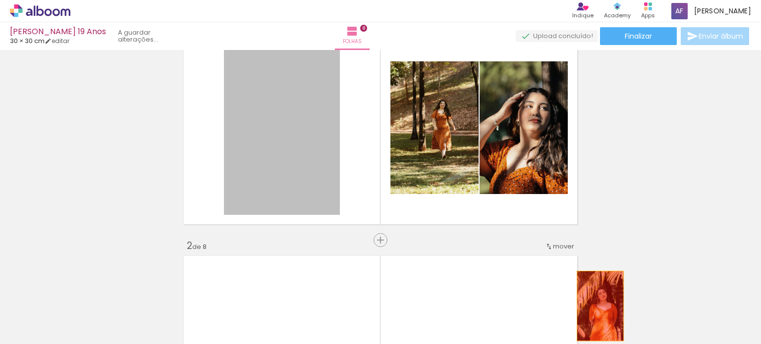
drag, startPoint x: 269, startPoint y: 148, endPoint x: 588, endPoint y: 298, distance: 352.4
click at [597, 305] on quentale-workspace at bounding box center [380, 172] width 761 height 344
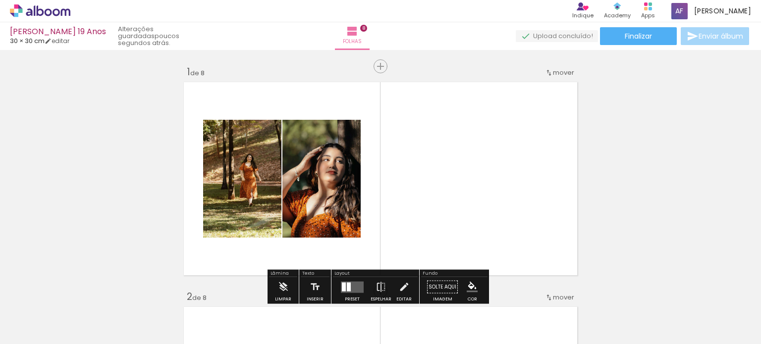
scroll to position [0, 0]
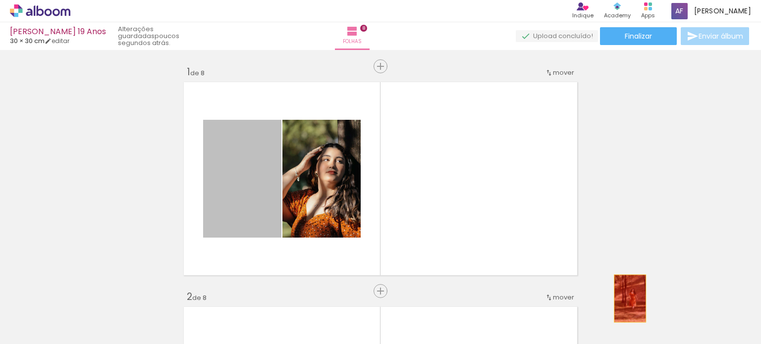
drag, startPoint x: 255, startPoint y: 173, endPoint x: 626, endPoint y: 299, distance: 391.8
click at [626, 299] on quentale-workspace at bounding box center [380, 172] width 761 height 344
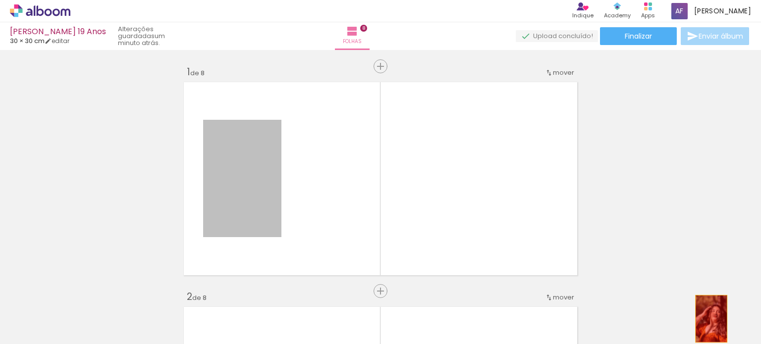
drag, startPoint x: 255, startPoint y: 208, endPoint x: 745, endPoint y: 319, distance: 503.0
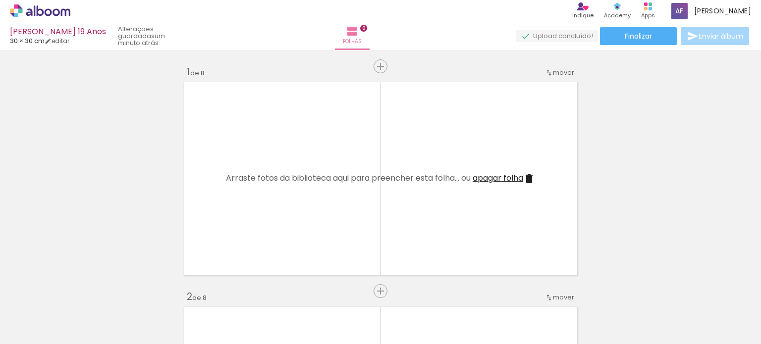
click at [701, 295] on iron-icon at bounding box center [699, 291] width 10 height 10
click at [701, 293] on iron-icon at bounding box center [699, 291] width 10 height 10
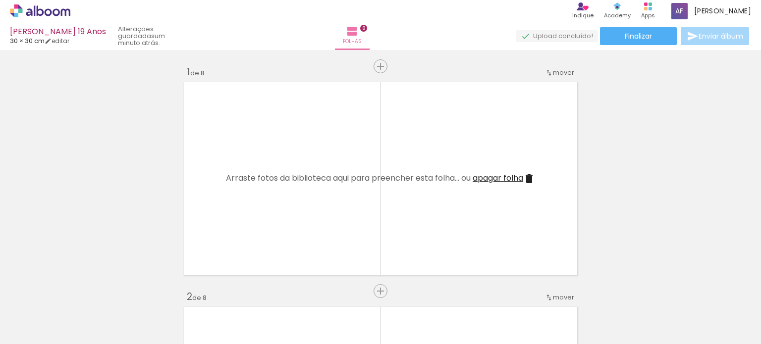
click at [701, 293] on iron-icon at bounding box center [699, 291] width 10 height 10
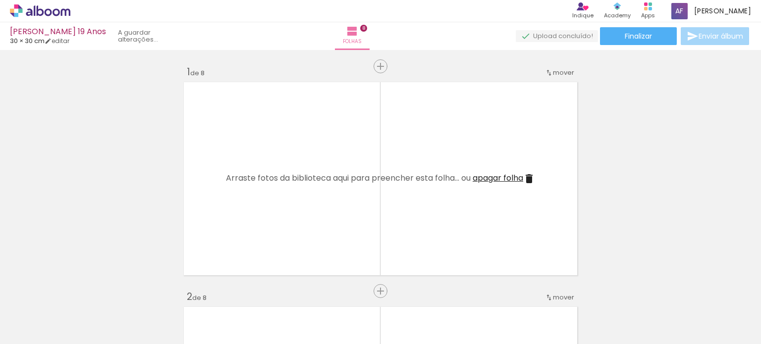
click at [701, 293] on iron-icon at bounding box center [699, 291] width 10 height 10
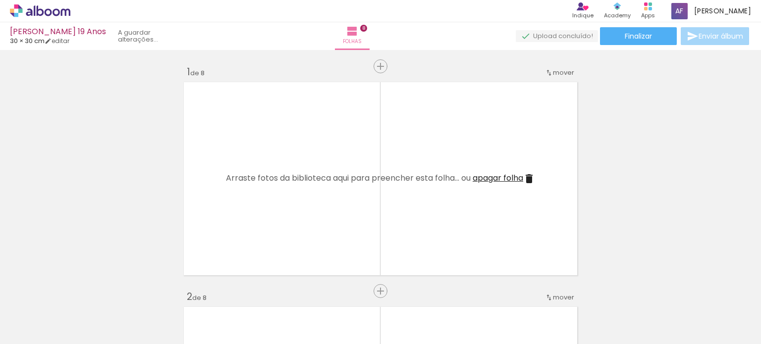
click at [701, 293] on iron-icon at bounding box center [699, 291] width 10 height 10
click at [701, 293] on div at bounding box center [710, 311] width 30 height 45
click at [692, 297] on paper-icon-button at bounding box center [688, 291] width 12 height 12
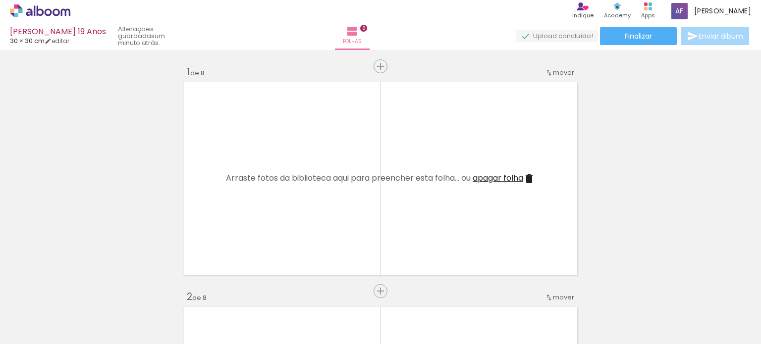
click at [640, 298] on iron-image at bounding box center [654, 310] width 35 height 51
click at [80, 293] on iron-icon at bounding box center [77, 291] width 10 height 10
click at [79, 293] on iron-icon at bounding box center [77, 291] width 10 height 10
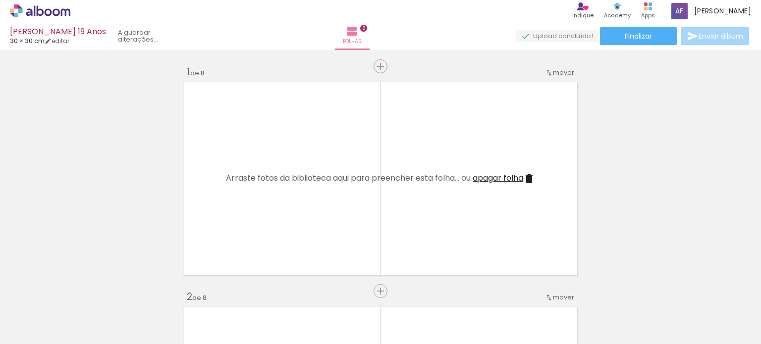
click at [78, 293] on iron-icon at bounding box center [77, 291] width 10 height 10
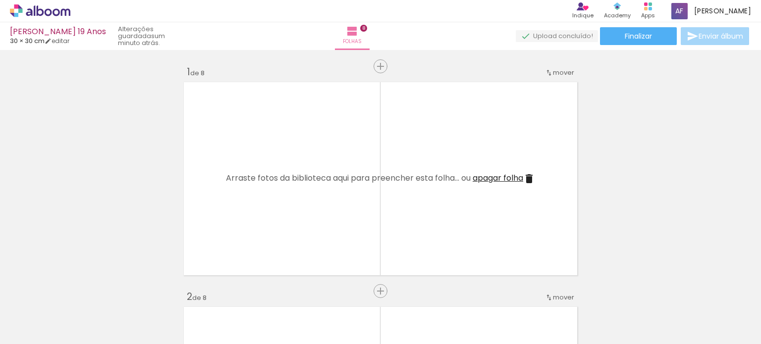
click at [78, 293] on iron-icon at bounding box center [77, 291] width 10 height 10
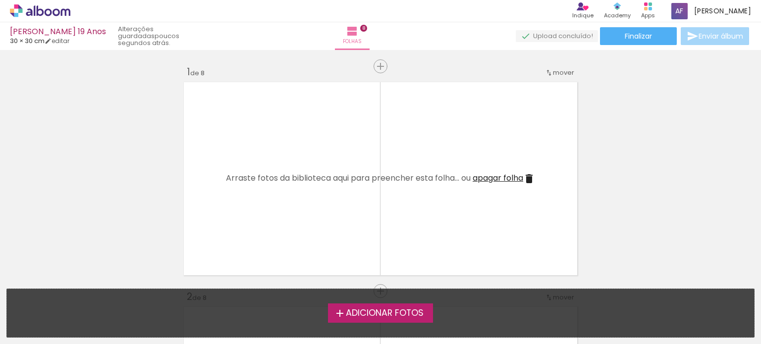
click at [389, 310] on span "Adicionar Fotos" at bounding box center [385, 313] width 78 height 9
click at [0, 0] on input "file" at bounding box center [0, 0] width 0 height 0
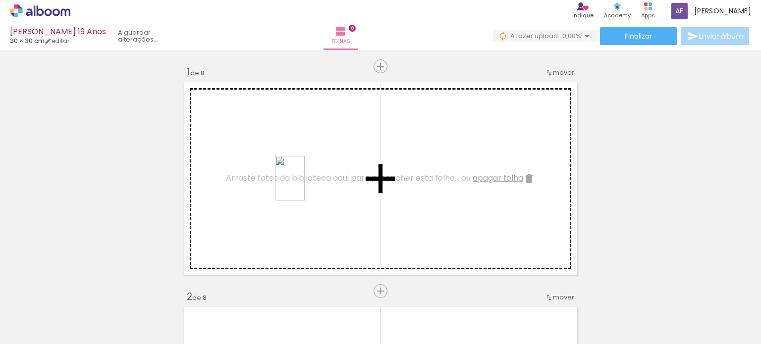
drag, startPoint x: 113, startPoint y: 316, endPoint x: 316, endPoint y: 180, distance: 243.9
click at [311, 183] on quentale-workspace at bounding box center [380, 172] width 761 height 344
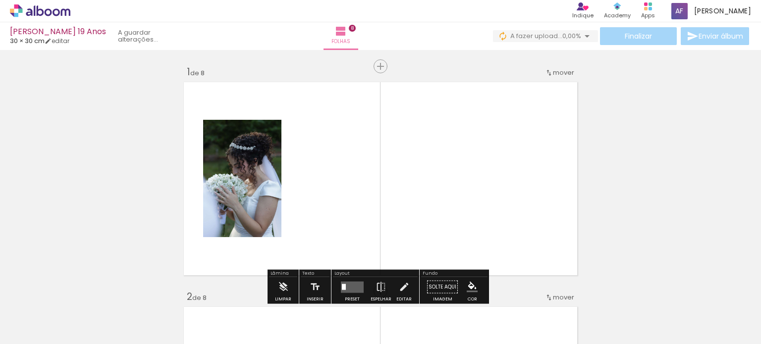
click at [654, 39] on div "Finalizar Enviar álbum" at bounding box center [622, 36] width 258 height 18
click at [651, 44] on div "Finalizar Enviar álbum" at bounding box center [622, 36] width 258 height 18
click at [565, 35] on span "0,00%" at bounding box center [571, 35] width 19 height 9
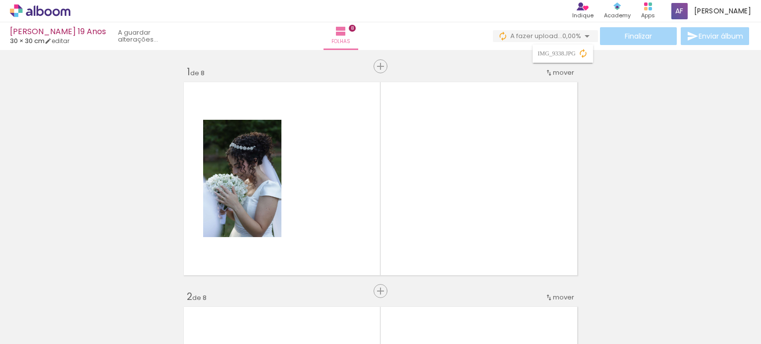
click at [557, 59] on paper-item "IMG_9338.JPG" at bounding box center [563, 54] width 60 height 18
click at [582, 54] on iron-icon at bounding box center [583, 54] width 10 height 10
click at [59, 40] on link "editar" at bounding box center [57, 41] width 25 height 8
type input "30"
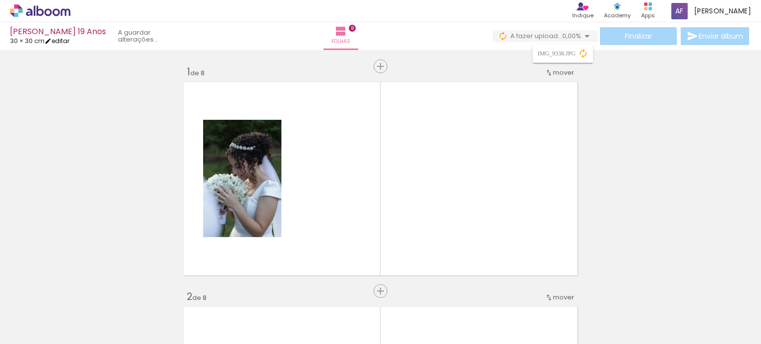
type input "60"
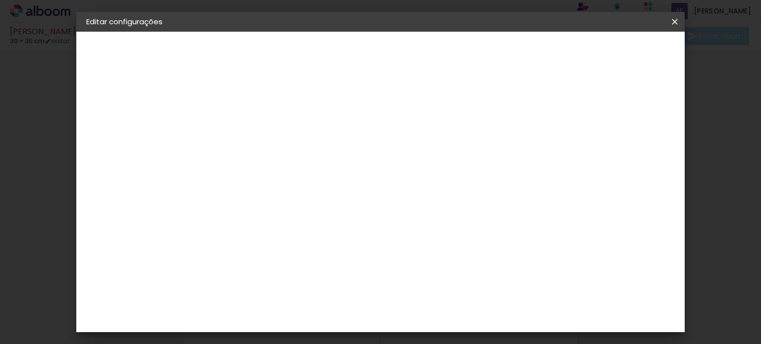
click at [434, 204] on div at bounding box center [403, 238] width 61 height 93
click at [497, 110] on div "mm Mostrar margem" at bounding box center [351, 79] width 292 height 94
click at [489, 115] on div "Mostrar margem" at bounding box center [453, 114] width 71 height 12
type paper-checkbox "on"
click at [418, 115] on div at bounding box center [413, 113] width 9 height 9
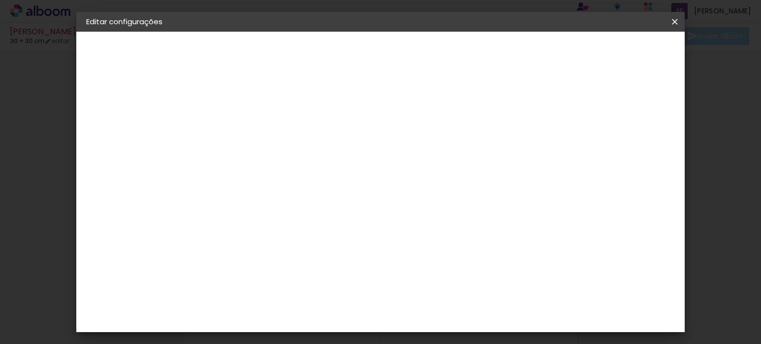
click at [418, 115] on div at bounding box center [413, 113] width 9 height 9
click at [473, 55] on span "Guardar configurações" at bounding box center [447, 56] width 52 height 14
click at [473, 54] on span "Guardar configurações" at bounding box center [447, 56] width 52 height 14
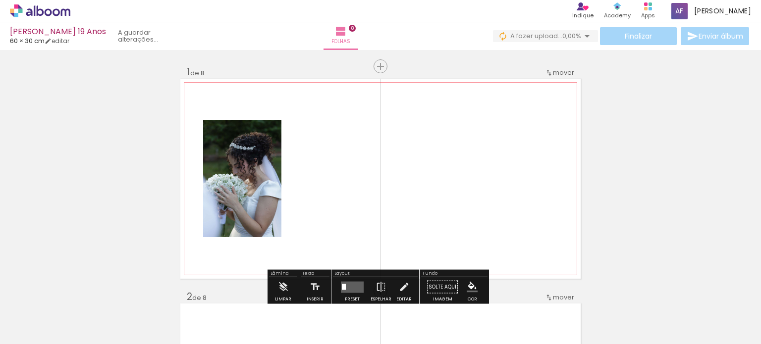
click at [233, 194] on quentale-photo at bounding box center [242, 178] width 78 height 117
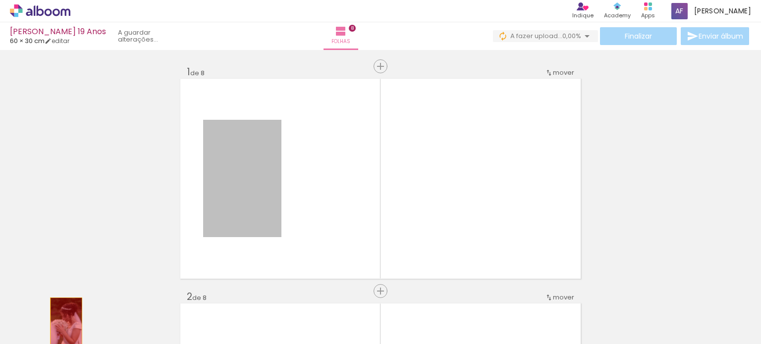
drag, startPoint x: 255, startPoint y: 190, endPoint x: 79, endPoint y: 317, distance: 217.2
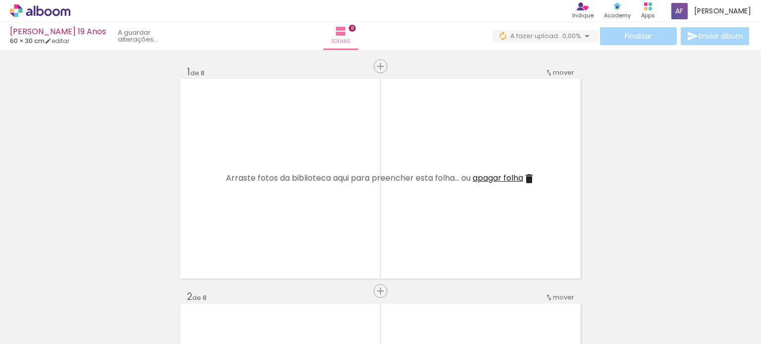
click at [78, 293] on iron-icon at bounding box center [77, 291] width 10 height 10
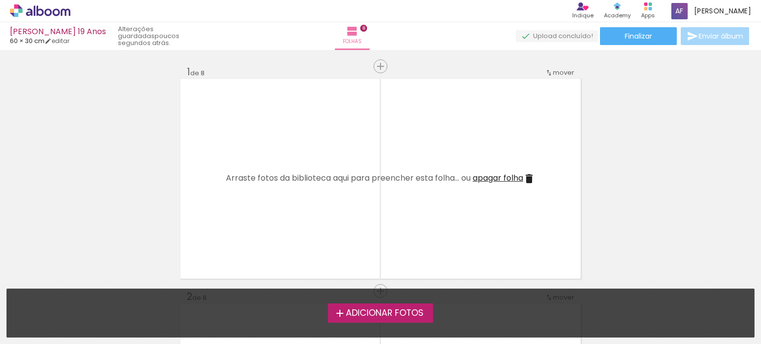
click at [368, 310] on span "Adicionar Fotos" at bounding box center [385, 313] width 78 height 9
click at [0, 0] on input "file" at bounding box center [0, 0] width 0 height 0
click at [401, 318] on span "Adicionar Fotos" at bounding box center [385, 313] width 78 height 9
click at [0, 0] on input "file" at bounding box center [0, 0] width 0 height 0
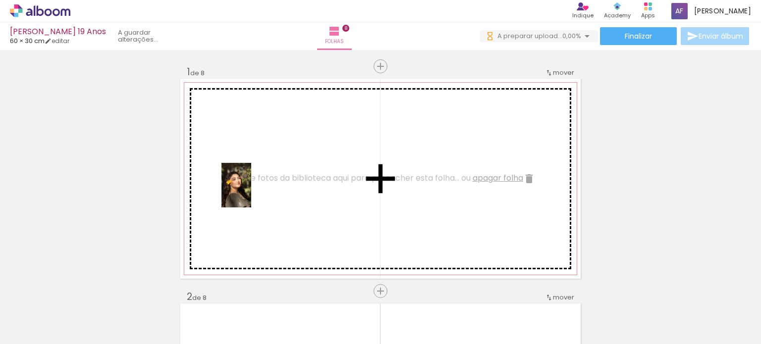
drag, startPoint x: 106, startPoint y: 323, endPoint x: 252, endPoint y: 192, distance: 195.8
click at [252, 192] on quentale-workspace at bounding box center [380, 172] width 761 height 344
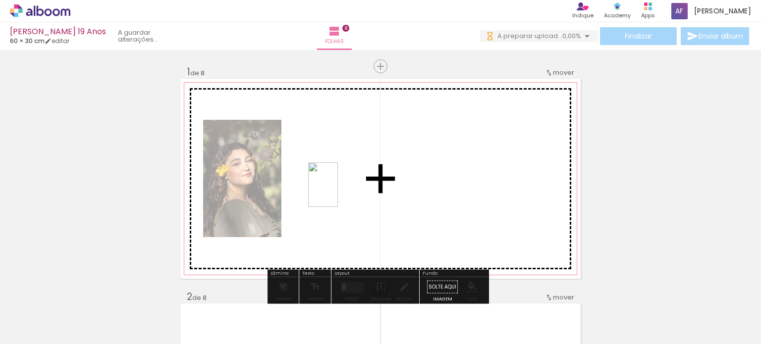
drag, startPoint x: 155, startPoint y: 322, endPoint x: 340, endPoint y: 191, distance: 227.2
click at [340, 191] on quentale-workspace at bounding box center [380, 172] width 761 height 344
drag, startPoint x: 211, startPoint y: 324, endPoint x: 399, endPoint y: 191, distance: 230.7
click at [399, 191] on quentale-workspace at bounding box center [380, 172] width 761 height 344
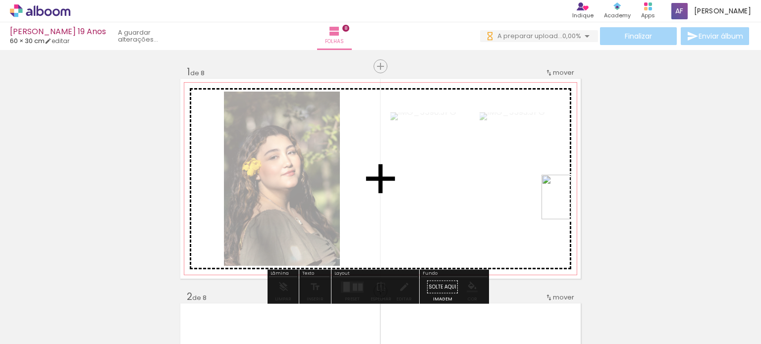
drag, startPoint x: 268, startPoint y: 321, endPoint x: 571, endPoint y: 205, distance: 325.3
click at [571, 205] on quentale-workspace at bounding box center [380, 172] width 761 height 344
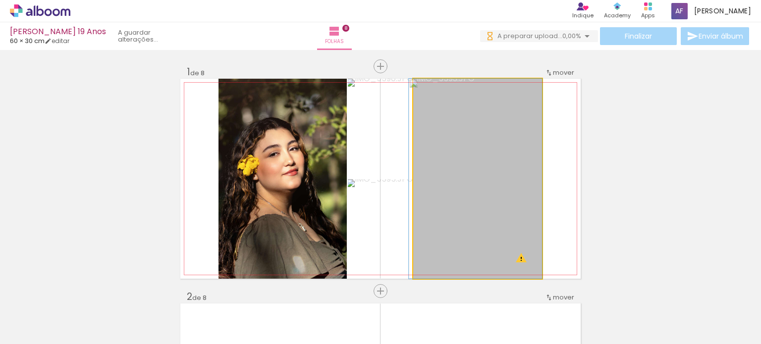
drag, startPoint x: 461, startPoint y: 129, endPoint x: 454, endPoint y: 188, distance: 59.4
drag, startPoint x: 485, startPoint y: 182, endPoint x: 534, endPoint y: 182, distance: 49.0
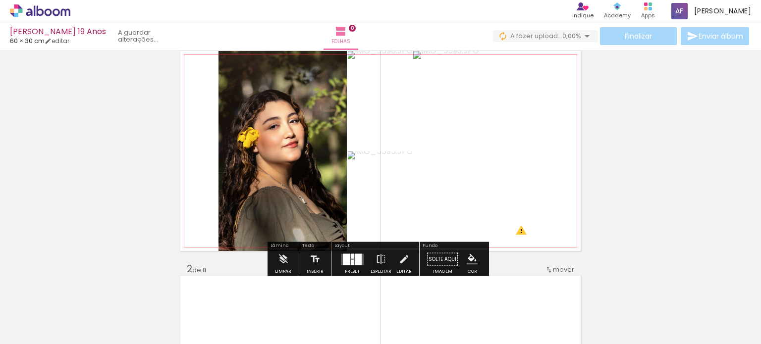
scroll to position [50, 0]
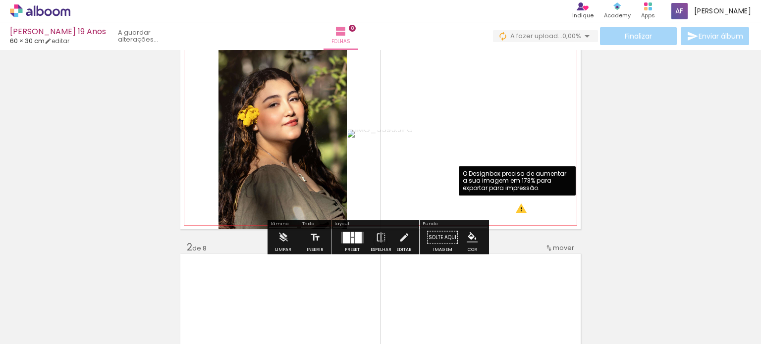
click at [511, 211] on quentale-photo at bounding box center [477, 129] width 129 height 200
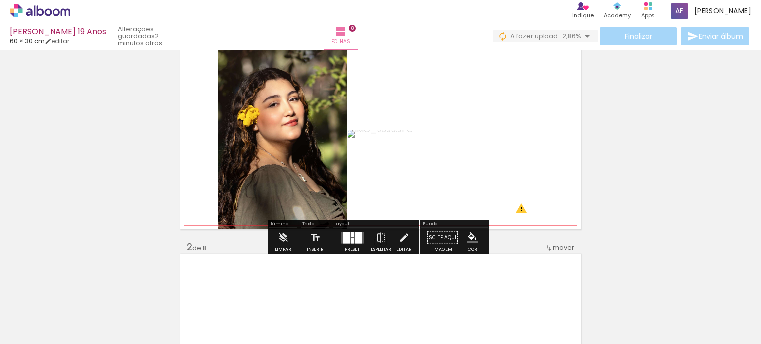
click at [497, 207] on quentale-photo at bounding box center [477, 129] width 129 height 200
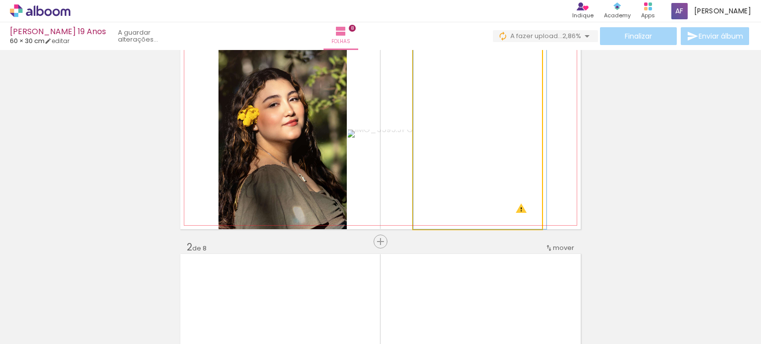
click at [497, 207] on quentale-photo at bounding box center [477, 129] width 129 height 200
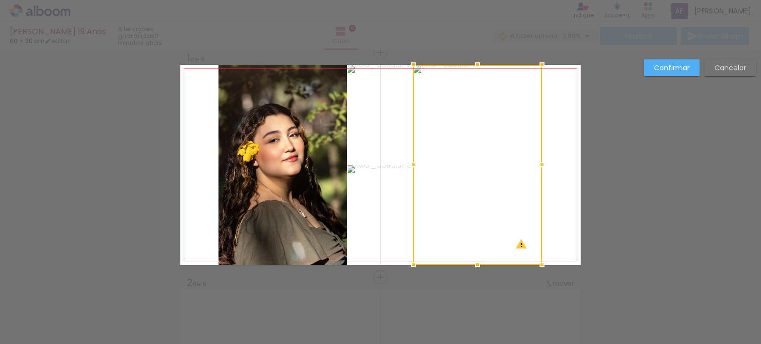
scroll to position [12, 0]
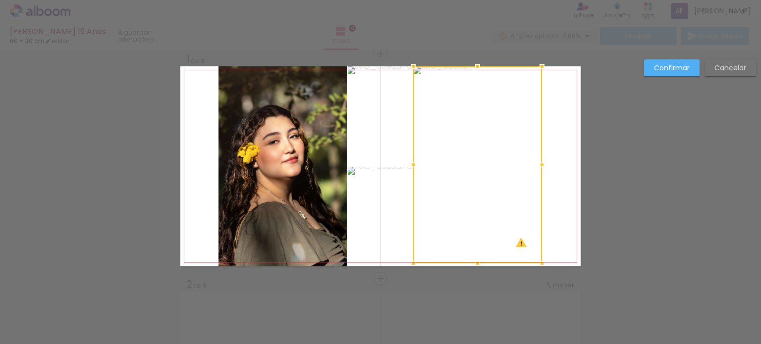
click at [477, 263] on div at bounding box center [478, 264] width 20 height 20
click at [475, 84] on quentale-photo at bounding box center [477, 164] width 129 height 197
drag, startPoint x: 473, startPoint y: 65, endPoint x: 478, endPoint y: 77, distance: 13.2
click at [478, 77] on div at bounding box center [478, 73] width 20 height 20
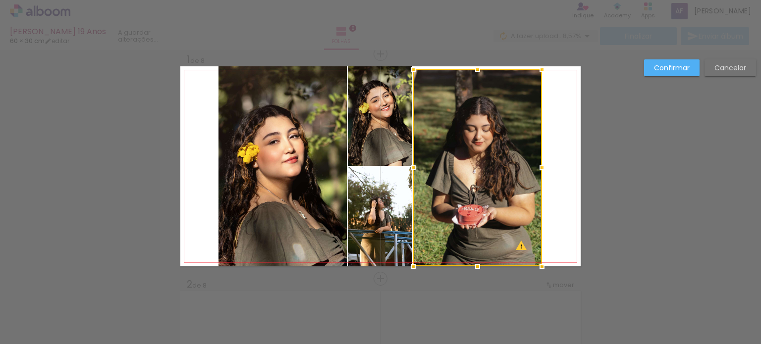
drag, startPoint x: 473, startPoint y: 63, endPoint x: 476, endPoint y: 69, distance: 6.4
click at [476, 69] on div at bounding box center [478, 69] width 20 height 20
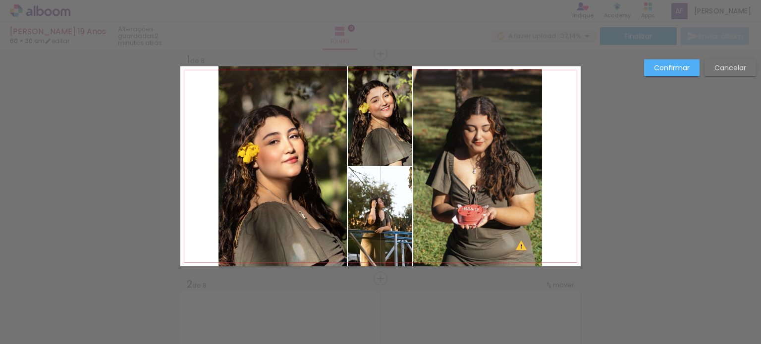
click at [473, 226] on quentale-photo at bounding box center [477, 167] width 129 height 197
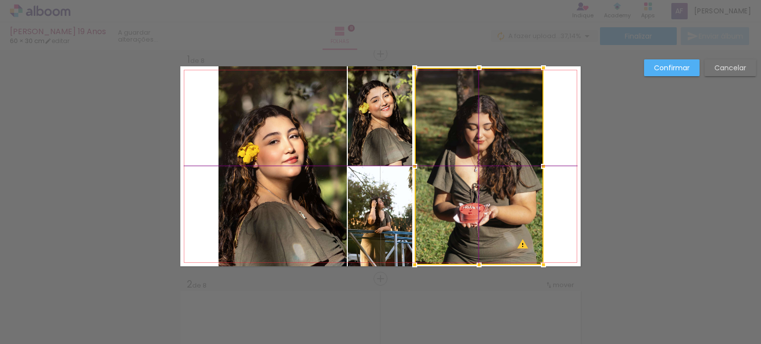
drag, startPoint x: 474, startPoint y: 225, endPoint x: 482, endPoint y: 222, distance: 8.2
click at [482, 222] on div at bounding box center [479, 166] width 129 height 197
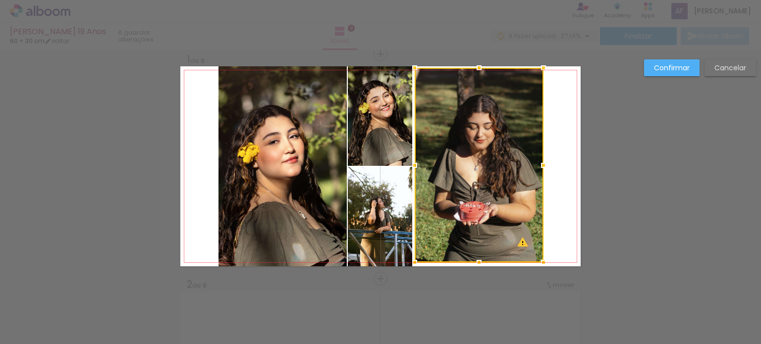
click at [476, 263] on div at bounding box center [479, 263] width 20 height 20
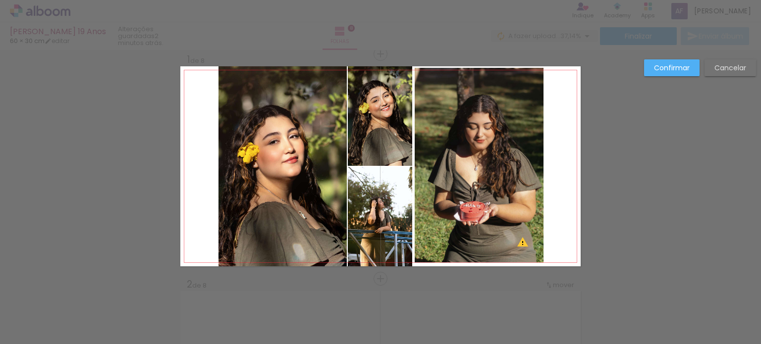
click at [464, 101] on quentale-photo at bounding box center [479, 165] width 129 height 195
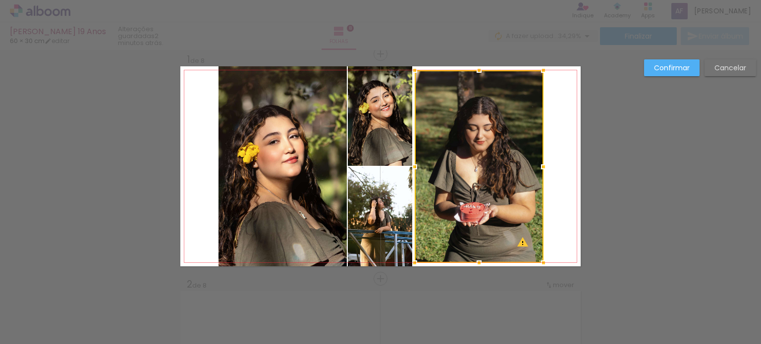
drag, startPoint x: 477, startPoint y: 67, endPoint x: 477, endPoint y: 73, distance: 5.9
click at [477, 73] on div at bounding box center [479, 70] width 20 height 20
click at [378, 136] on quentale-photo at bounding box center [380, 116] width 64 height 100
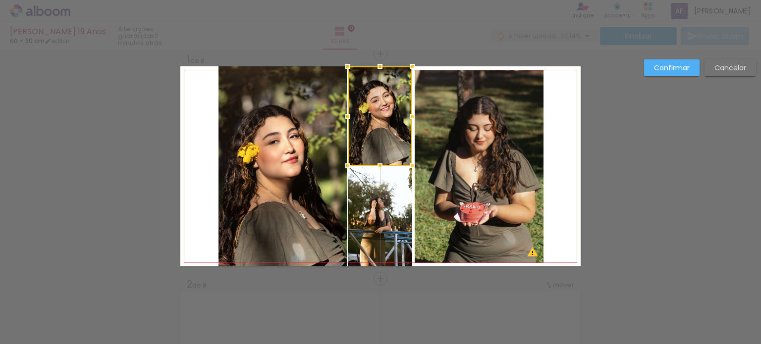
click at [373, 73] on div at bounding box center [380, 66] width 20 height 20
drag, startPoint x: 378, startPoint y: 64, endPoint x: 382, endPoint y: 65, distance: 5.0
click at [382, 65] on div at bounding box center [380, 73] width 20 height 20
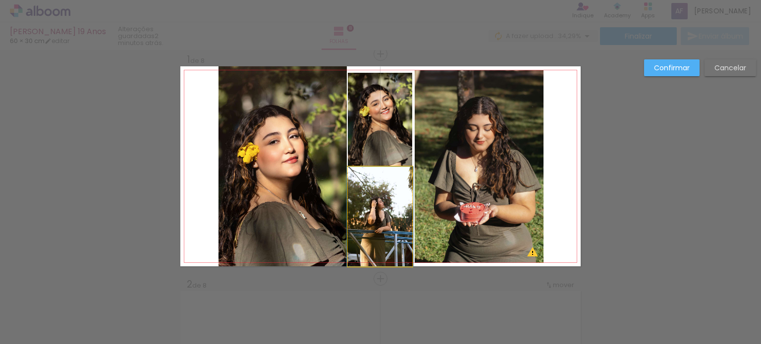
click at [395, 209] on quentale-photo at bounding box center [380, 217] width 64 height 100
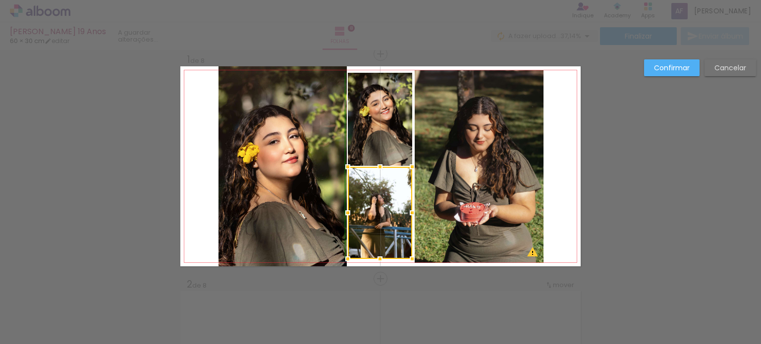
click at [377, 260] on div at bounding box center [380, 259] width 20 height 20
click at [283, 186] on quentale-photo at bounding box center [282, 166] width 128 height 200
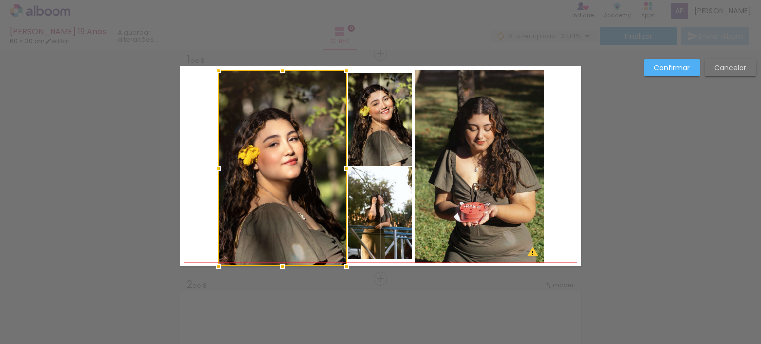
click at [277, 66] on div at bounding box center [283, 70] width 20 height 20
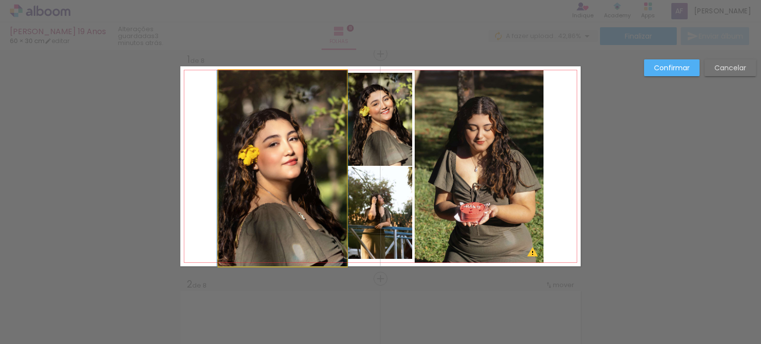
click at [277, 252] on quentale-photo at bounding box center [282, 168] width 128 height 196
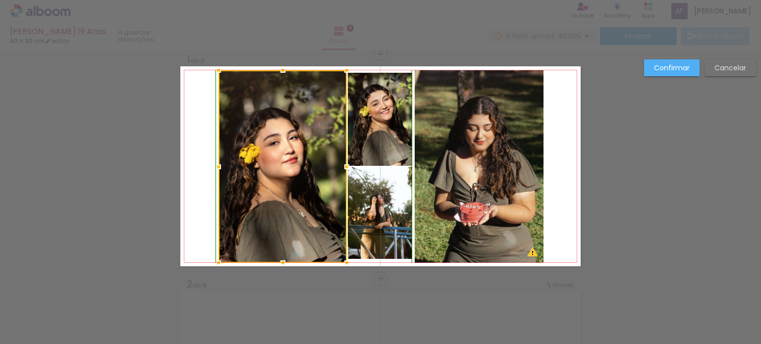
click at [277, 263] on div at bounding box center [283, 263] width 20 height 20
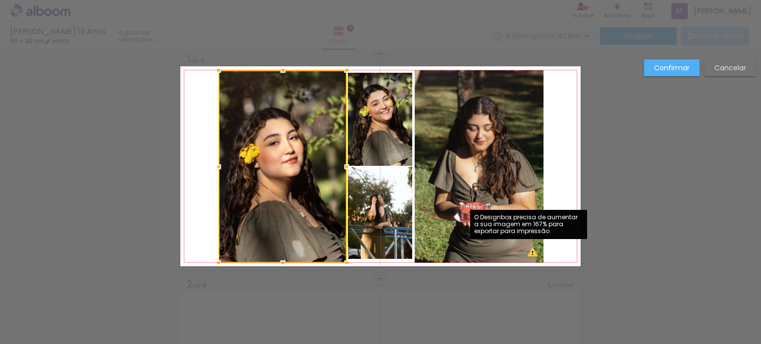
click at [525, 255] on quentale-photo at bounding box center [479, 166] width 129 height 193
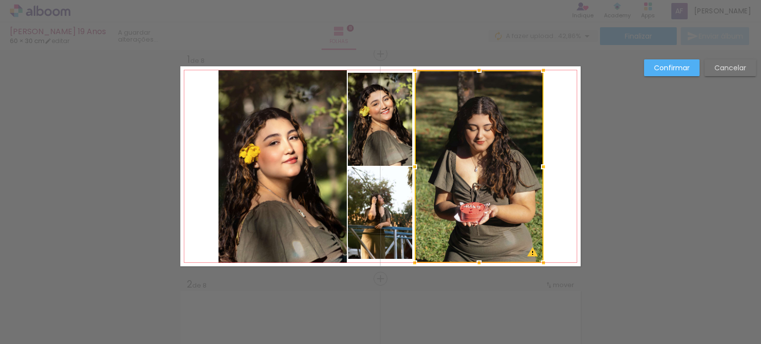
click at [526, 250] on div at bounding box center [479, 166] width 129 height 193
click at [530, 253] on div at bounding box center [479, 166] width 129 height 193
click at [0, 0] on slot "Confirmar" at bounding box center [0, 0] width 0 height 0
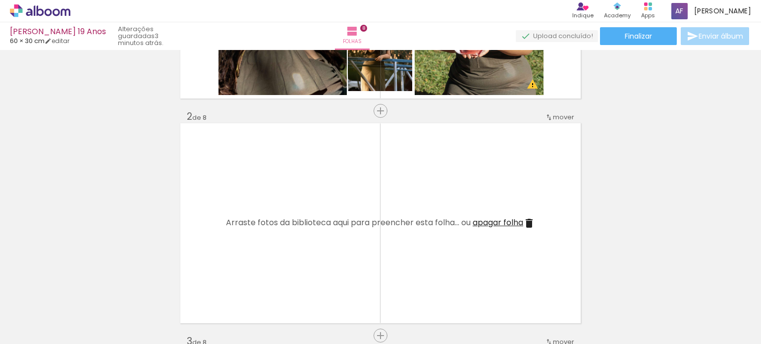
scroll to position [211, 0]
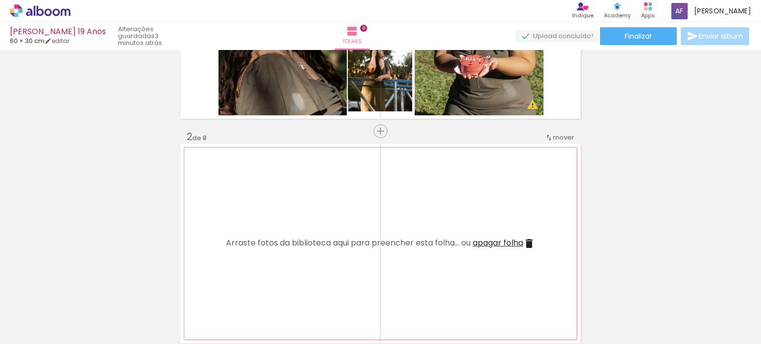
scroll to position [111, 0]
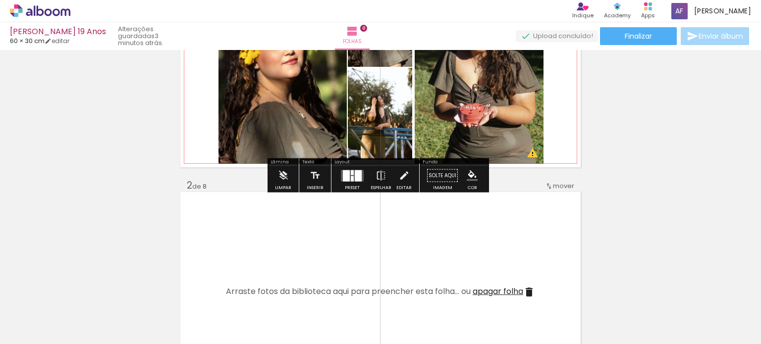
click at [514, 120] on quentale-photo at bounding box center [479, 67] width 129 height 193
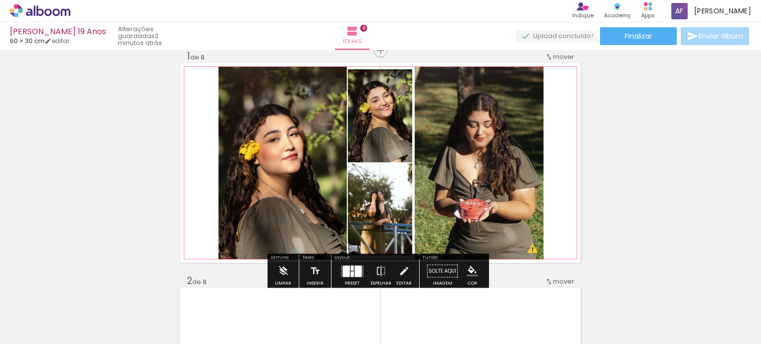
scroll to position [0, 0]
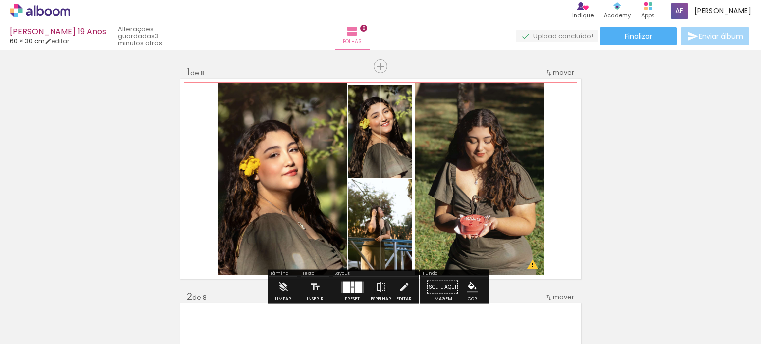
click at [507, 193] on quentale-photo at bounding box center [479, 179] width 129 height 193
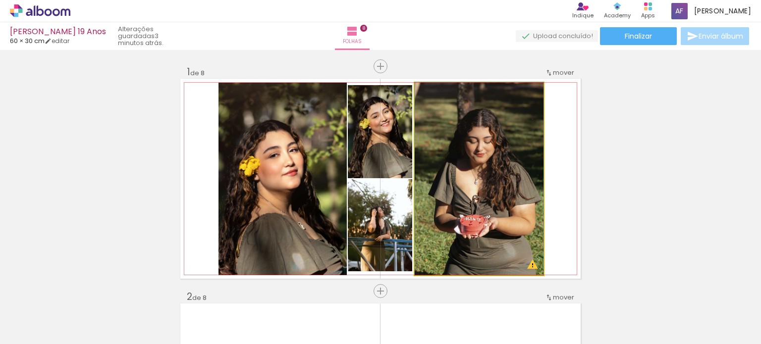
click at [507, 193] on quentale-photo at bounding box center [479, 179] width 129 height 193
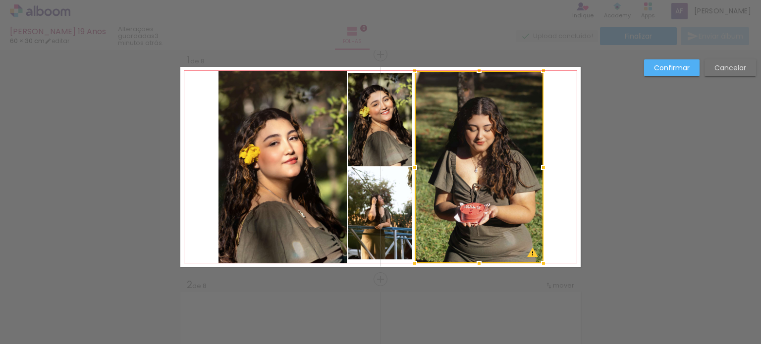
scroll to position [12, 0]
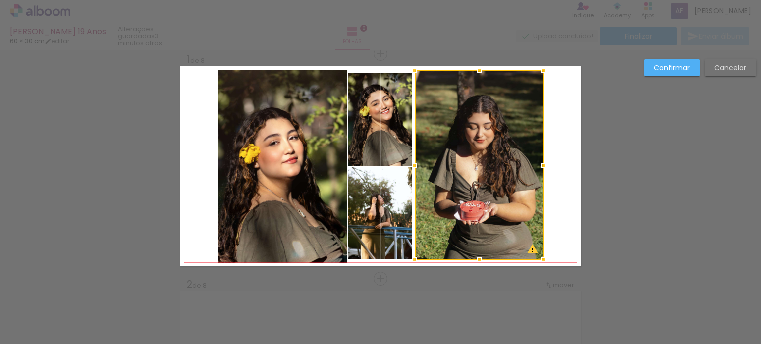
click at [478, 261] on div at bounding box center [479, 260] width 20 height 20
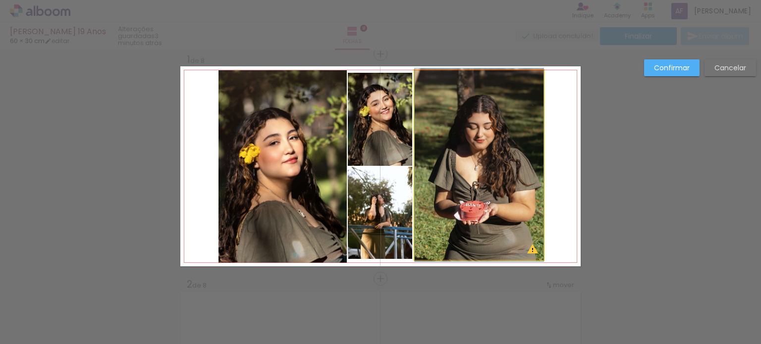
click at [482, 77] on quentale-photo at bounding box center [479, 165] width 129 height 190
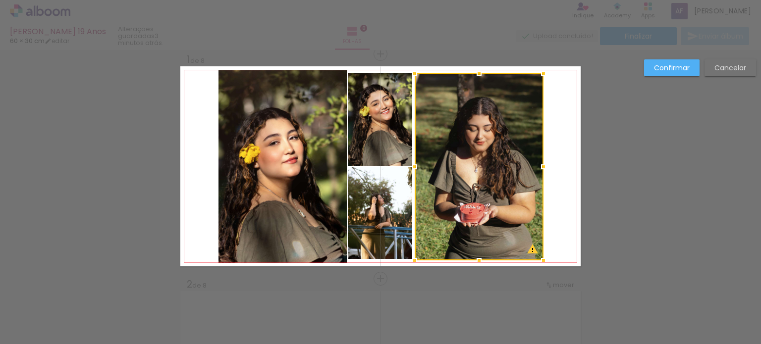
click at [471, 73] on div at bounding box center [479, 73] width 20 height 20
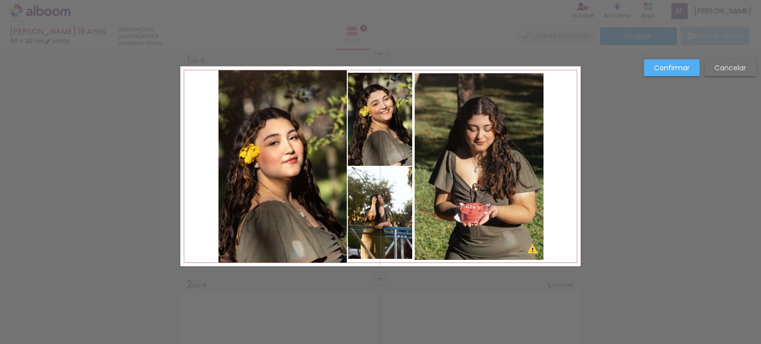
click at [306, 128] on quentale-photo at bounding box center [282, 166] width 128 height 193
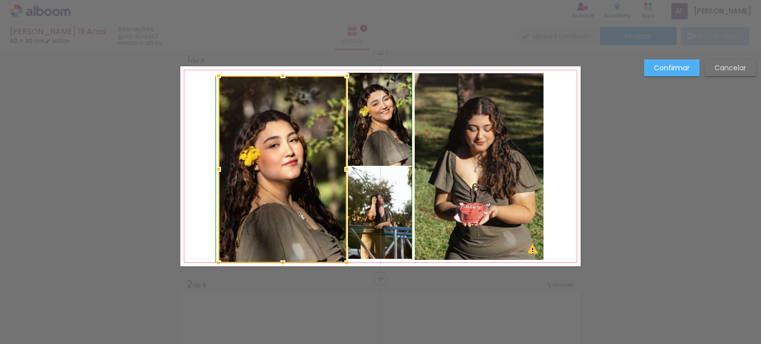
drag, startPoint x: 275, startPoint y: 70, endPoint x: 284, endPoint y: 71, distance: 8.5
click at [284, 71] on div at bounding box center [283, 76] width 20 height 20
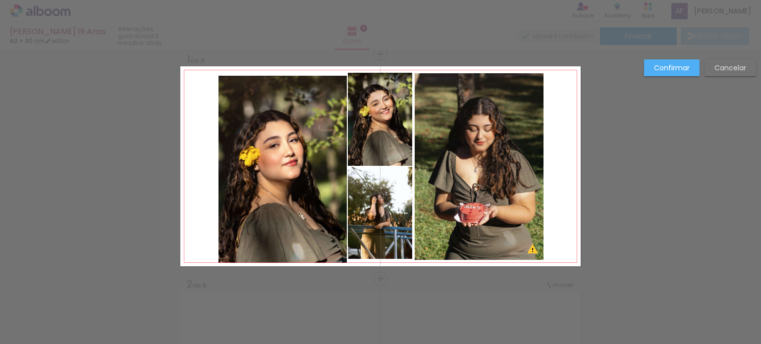
click at [275, 254] on quentale-photo at bounding box center [282, 169] width 128 height 187
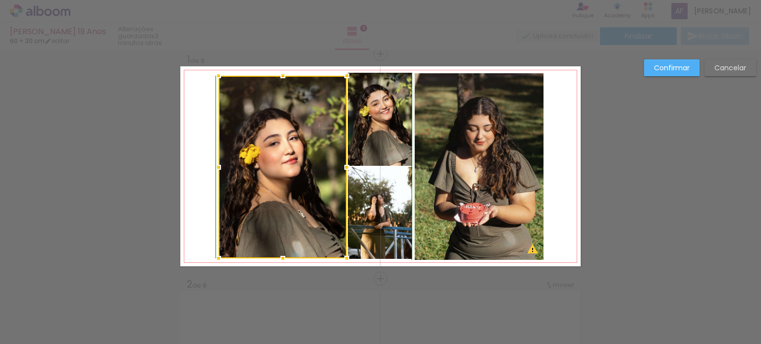
click at [281, 262] on div at bounding box center [283, 259] width 20 height 20
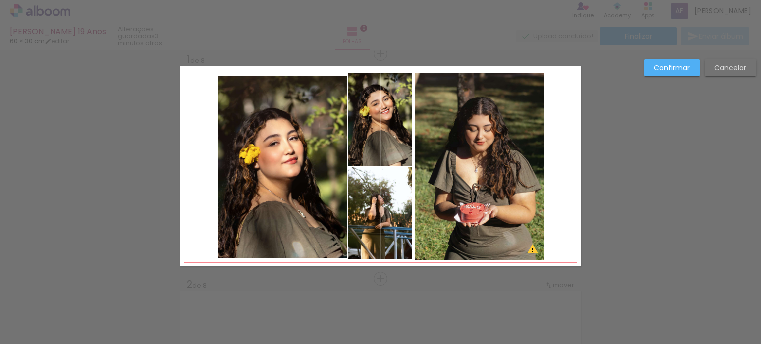
click at [308, 146] on quentale-photo at bounding box center [282, 167] width 128 height 183
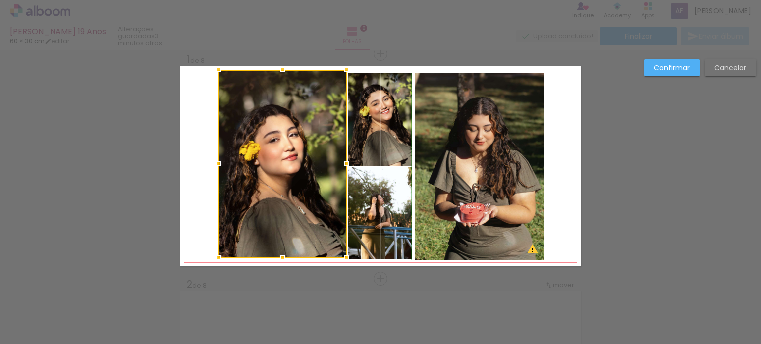
click at [279, 74] on div at bounding box center [283, 70] width 20 height 20
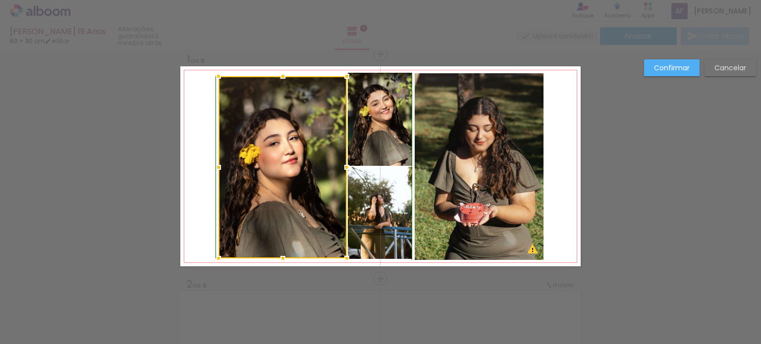
click at [280, 73] on div at bounding box center [283, 76] width 20 height 20
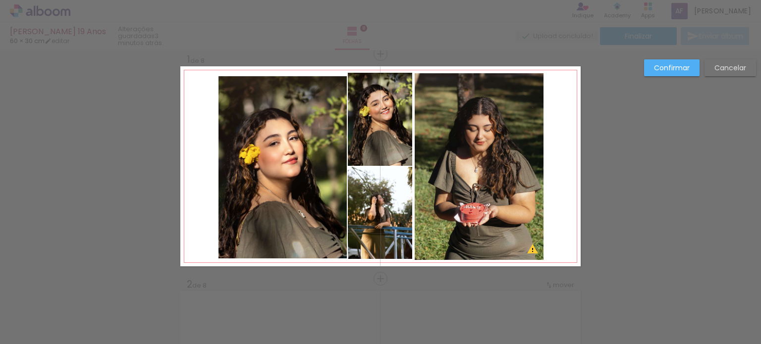
click at [0, 0] on slot "Confirmar" at bounding box center [0, 0] width 0 height 0
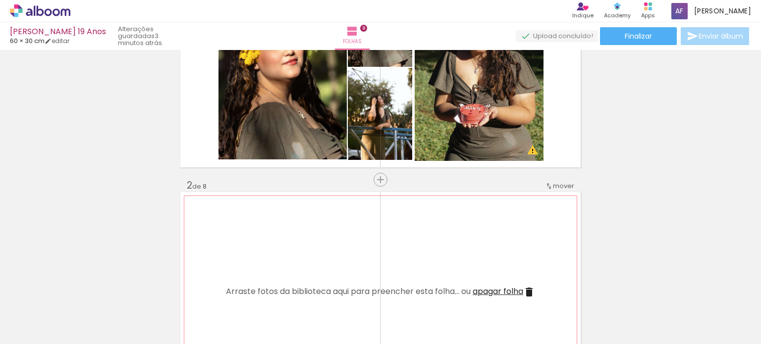
scroll to position [161, 0]
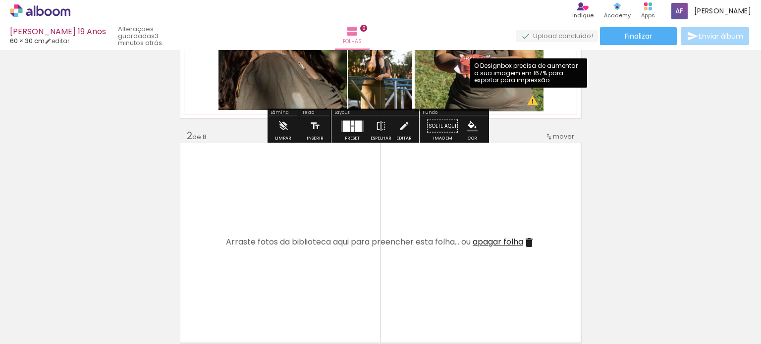
click at [526, 101] on quentale-photo at bounding box center [479, 18] width 129 height 187
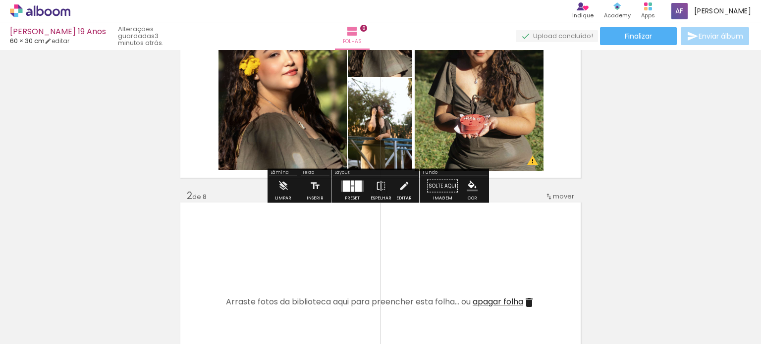
scroll to position [12, 0]
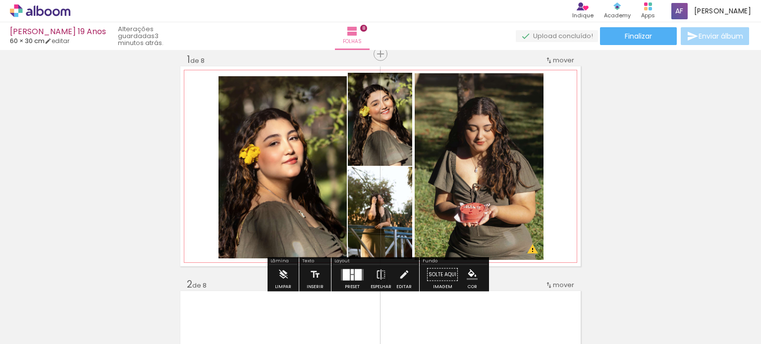
click at [508, 164] on quentale-photo at bounding box center [479, 166] width 129 height 187
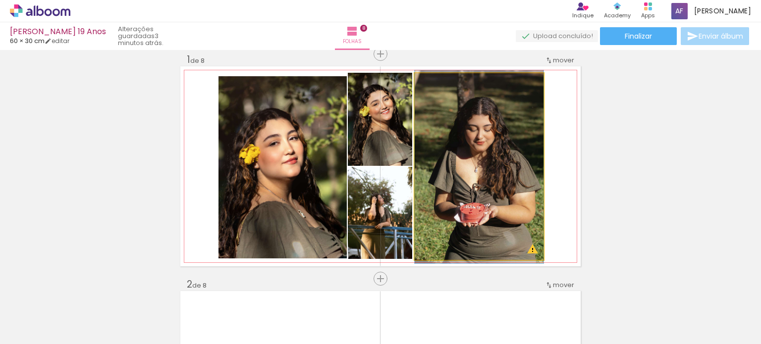
click at [490, 214] on quentale-photo at bounding box center [479, 166] width 129 height 187
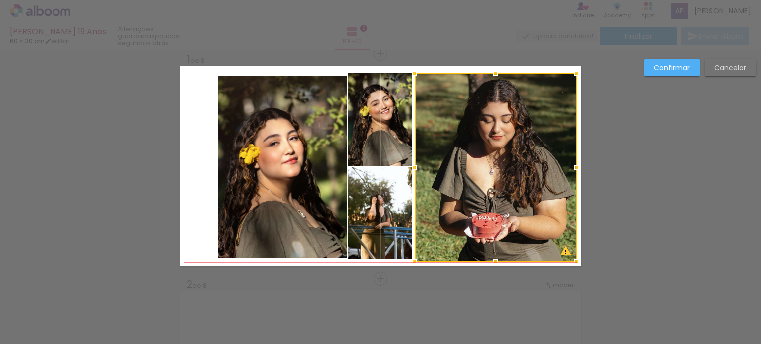
drag, startPoint x: 538, startPoint y: 259, endPoint x: 571, endPoint y: 259, distance: 33.2
click at [571, 259] on div at bounding box center [577, 262] width 20 height 20
click at [413, 76] on div at bounding box center [415, 73] width 20 height 20
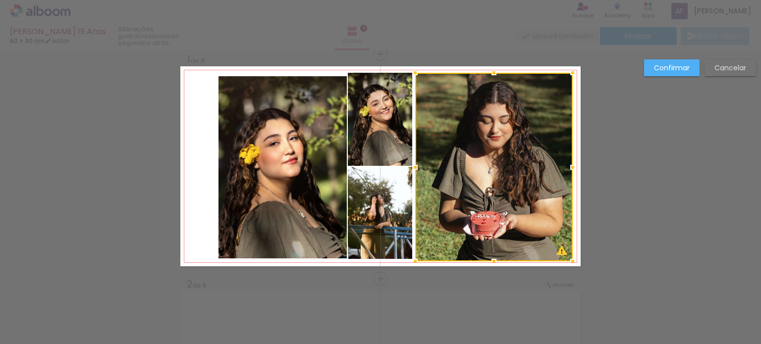
click at [570, 261] on div at bounding box center [573, 262] width 20 height 20
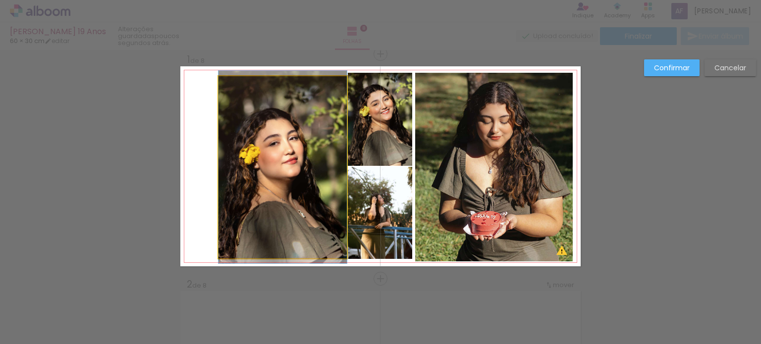
click at [245, 172] on quentale-photo at bounding box center [282, 167] width 128 height 182
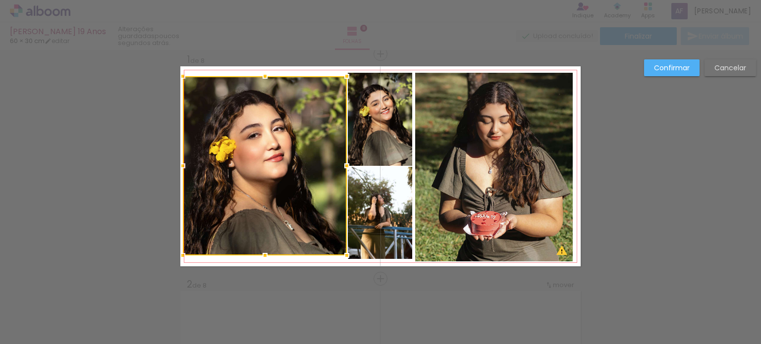
drag, startPoint x: 212, startPoint y: 260, endPoint x: 177, endPoint y: 257, distance: 34.8
click at [177, 257] on div at bounding box center [183, 256] width 20 height 20
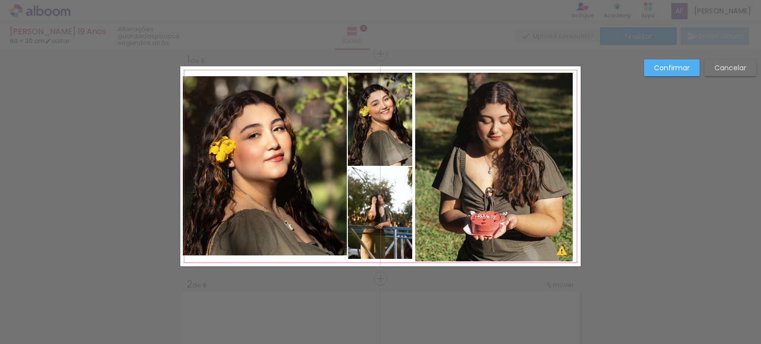
click at [0, 0] on slot "Cancelar" at bounding box center [0, 0] width 0 height 0
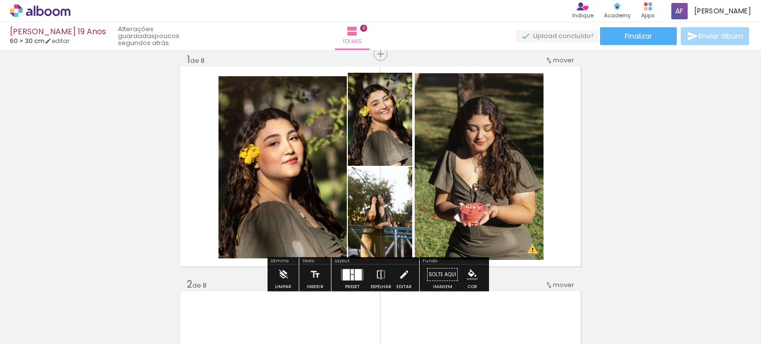
click at [32, 12] on icon at bounding box center [29, 11] width 6 height 7
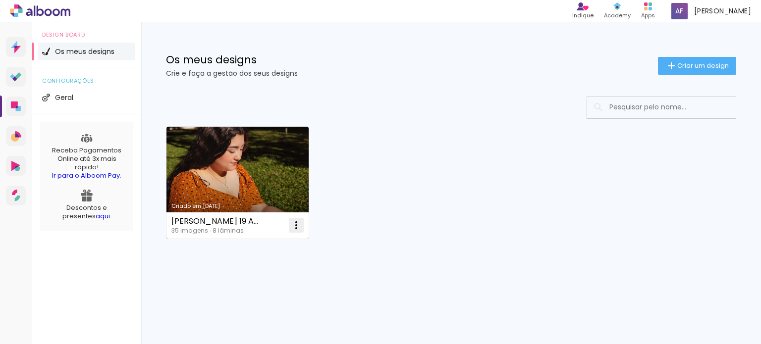
click at [293, 227] on iron-icon at bounding box center [296, 225] width 12 height 12
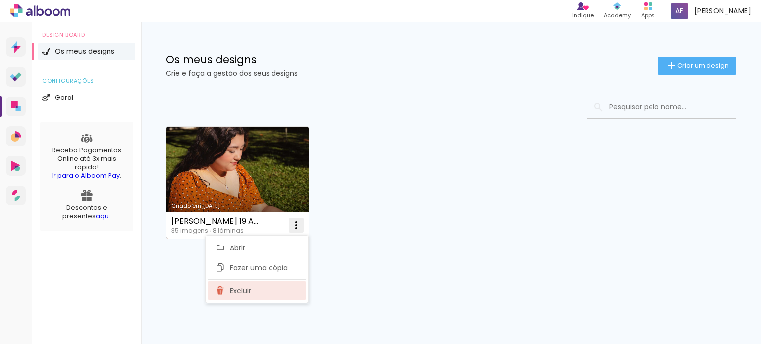
click at [270, 291] on paper-item "Excluir" at bounding box center [257, 291] width 98 height 20
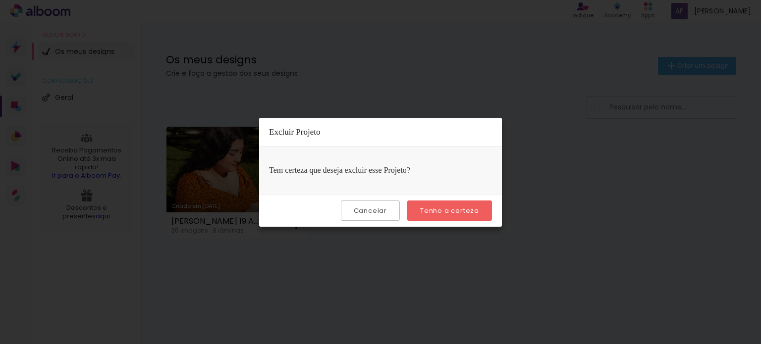
click at [0, 0] on slot "Tenho a certeza" at bounding box center [0, 0] width 0 height 0
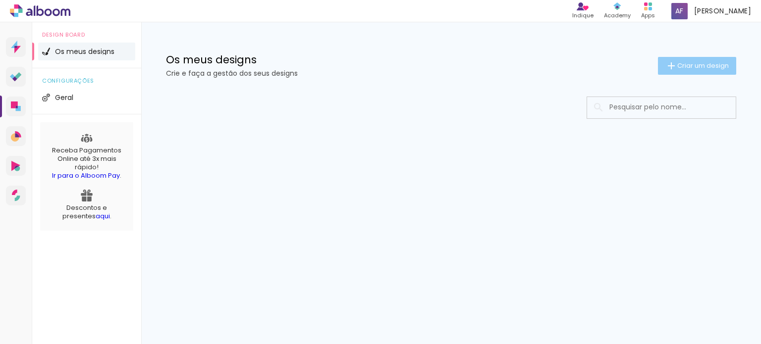
click at [672, 60] on iron-icon at bounding box center [671, 66] width 12 height 12
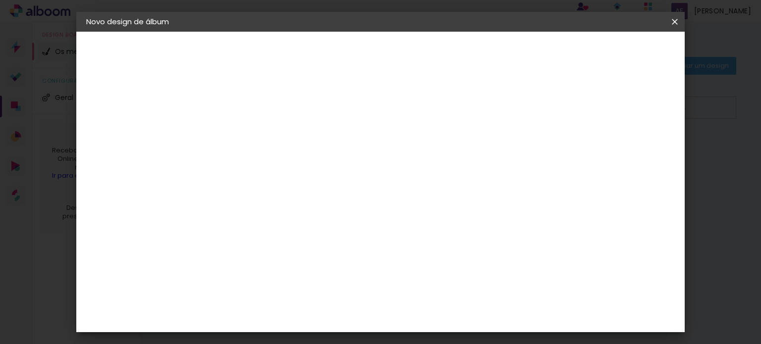
click at [252, 144] on paper-input-container "Título do álbum" at bounding box center [248, 133] width 7 height 25
type input "Fotos da Yasmin"
type paper-input "Fotos da Yasmin"
click at [0, 0] on slot "Avançar" at bounding box center [0, 0] width 0 height 0
click at [416, 150] on paper-item "Tamanho Livre" at bounding box center [373, 151] width 86 height 22
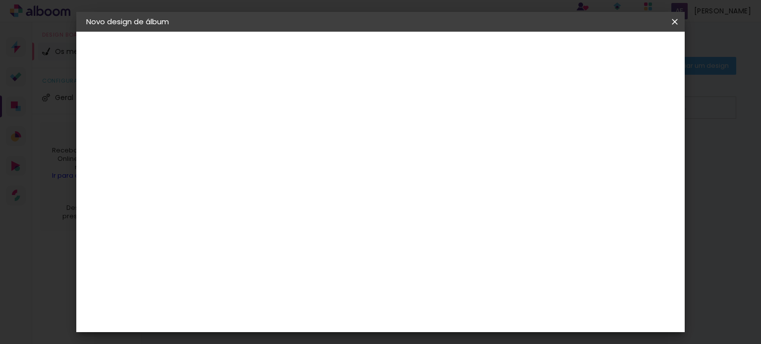
click at [416, 57] on paper-button "Avançar" at bounding box center [392, 52] width 49 height 17
click at [613, 49] on span "Iniciar design" at bounding box center [590, 52] width 45 height 7
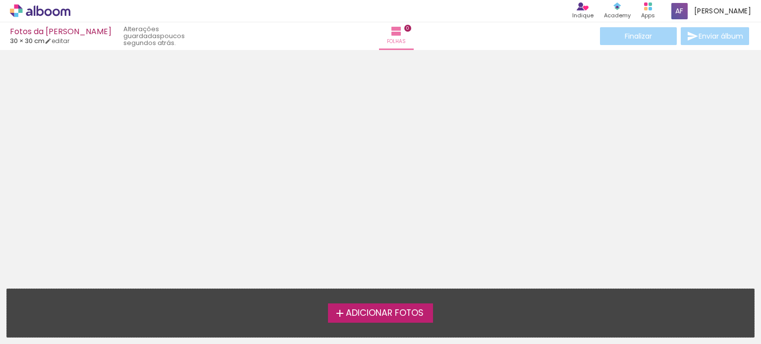
click at [403, 322] on label "Adicionar Fotos" at bounding box center [381, 313] width 106 height 19
click at [0, 0] on input "file" at bounding box center [0, 0] width 0 height 0
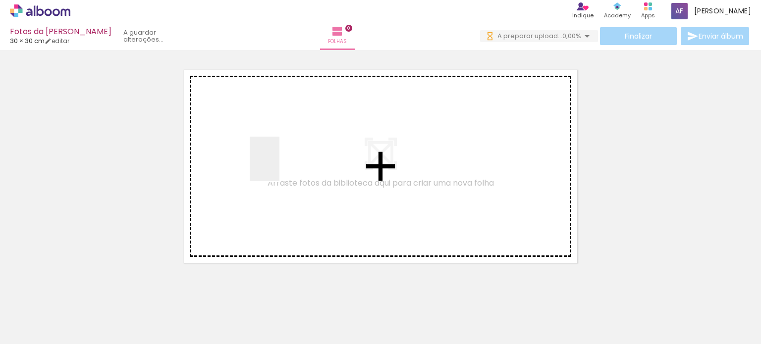
drag, startPoint x: 98, startPoint y: 313, endPoint x: 279, endPoint y: 166, distance: 232.9
click at [279, 166] on quentale-workspace at bounding box center [380, 172] width 761 height 344
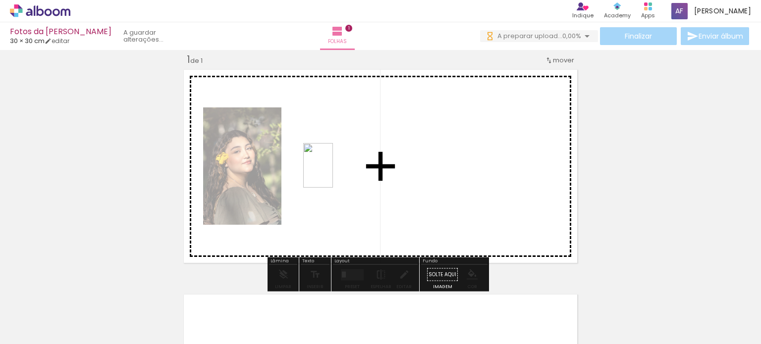
drag, startPoint x: 155, startPoint y: 317, endPoint x: 338, endPoint y: 171, distance: 233.8
click at [338, 171] on quentale-workspace at bounding box center [380, 172] width 761 height 344
drag, startPoint x: 209, startPoint y: 321, endPoint x: 420, endPoint y: 172, distance: 257.9
click at [420, 172] on quentale-workspace at bounding box center [380, 172] width 761 height 344
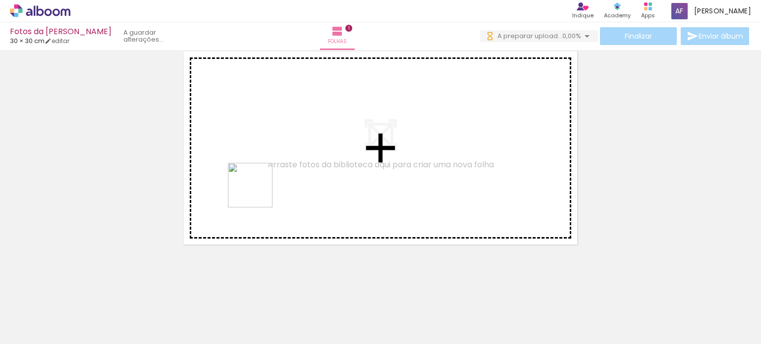
scroll to position [0, 0]
drag, startPoint x: 270, startPoint y: 319, endPoint x: 309, endPoint y: 316, distance: 39.3
click at [259, 167] on quentale-workspace at bounding box center [380, 172] width 761 height 344
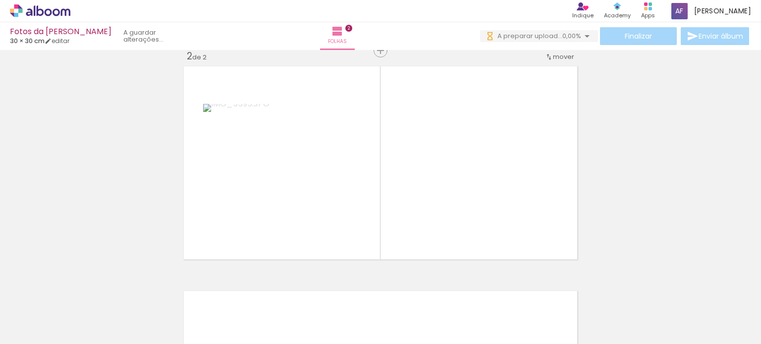
scroll to position [237, 0]
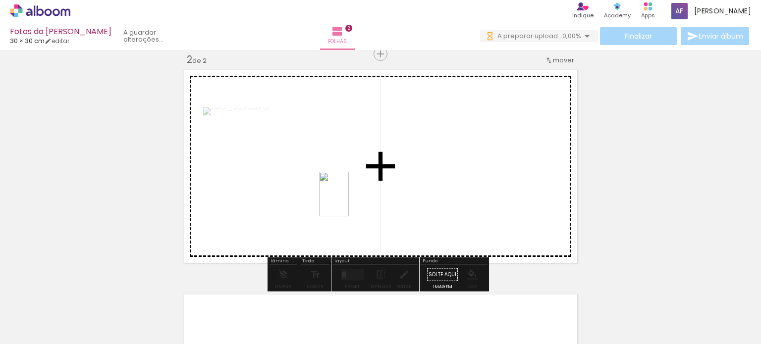
drag, startPoint x: 321, startPoint y: 324, endPoint x: 356, endPoint y: 188, distance: 140.8
click at [356, 188] on quentale-workspace at bounding box center [380, 172] width 761 height 344
drag, startPoint x: 382, startPoint y: 323, endPoint x: 427, endPoint y: 180, distance: 149.5
click at [427, 180] on quentale-workspace at bounding box center [380, 172] width 761 height 344
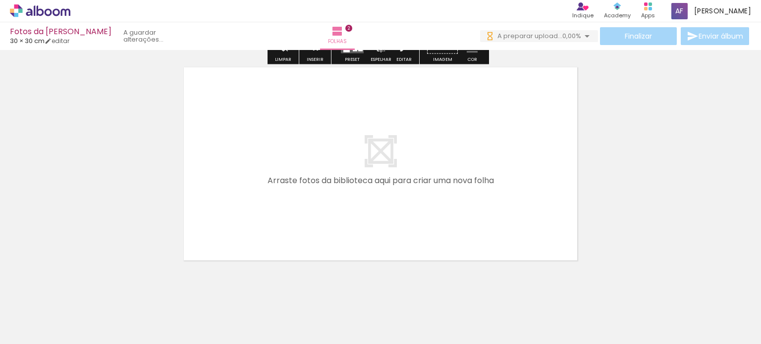
scroll to position [481, 0]
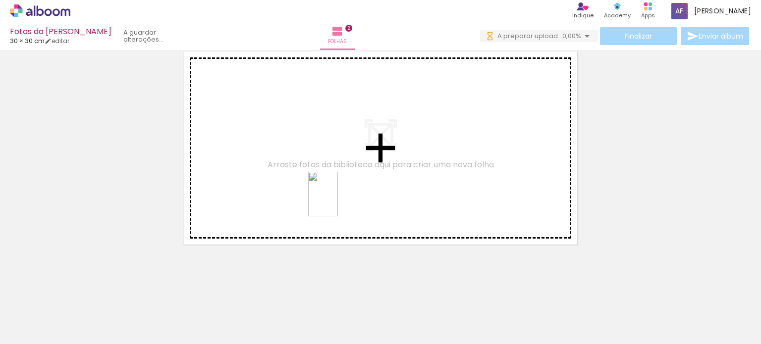
drag, startPoint x: 426, startPoint y: 308, endPoint x: 281, endPoint y: 160, distance: 207.1
click at [283, 162] on quentale-workspace at bounding box center [380, 172] width 761 height 344
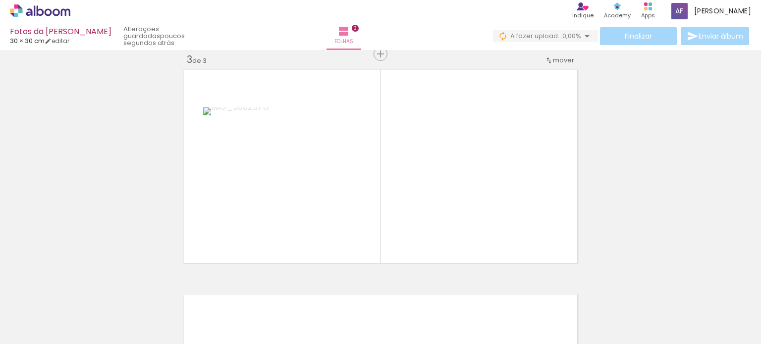
scroll to position [0, 563]
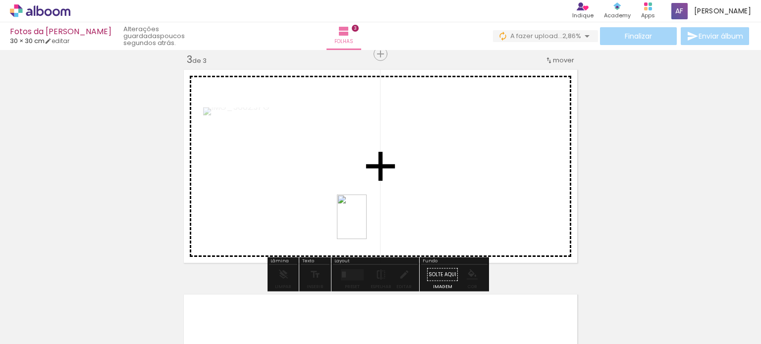
drag, startPoint x: 368, startPoint y: 325, endPoint x: 370, endPoint y: 199, distance: 126.4
click at [370, 199] on quentale-workspace at bounding box center [380, 172] width 761 height 344
drag, startPoint x: 424, startPoint y: 317, endPoint x: 454, endPoint y: 194, distance: 126.5
click at [454, 194] on quentale-workspace at bounding box center [380, 172] width 761 height 344
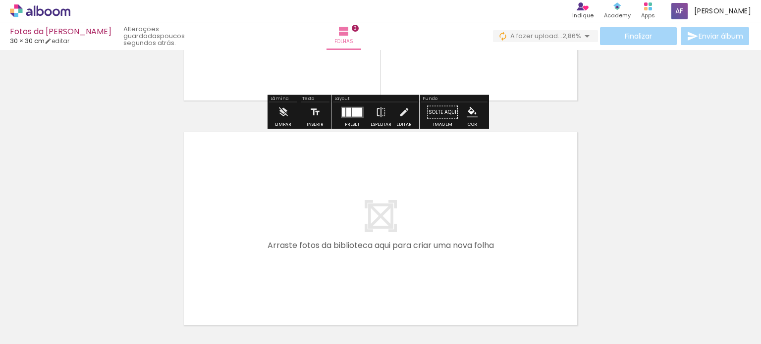
scroll to position [705, 0]
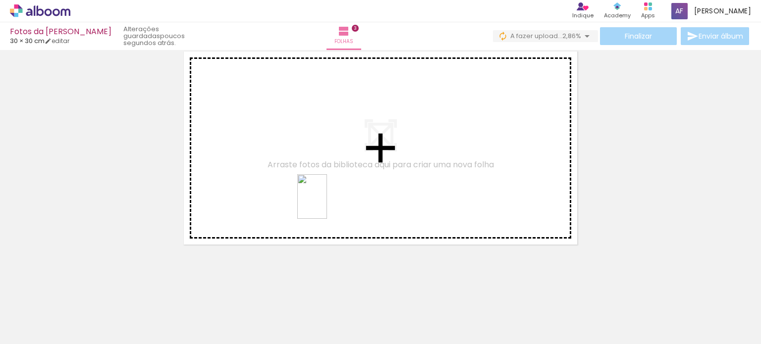
drag, startPoint x: 480, startPoint y: 322, endPoint x: 325, endPoint y: 188, distance: 204.0
click at [325, 191] on quentale-workspace at bounding box center [380, 172] width 761 height 344
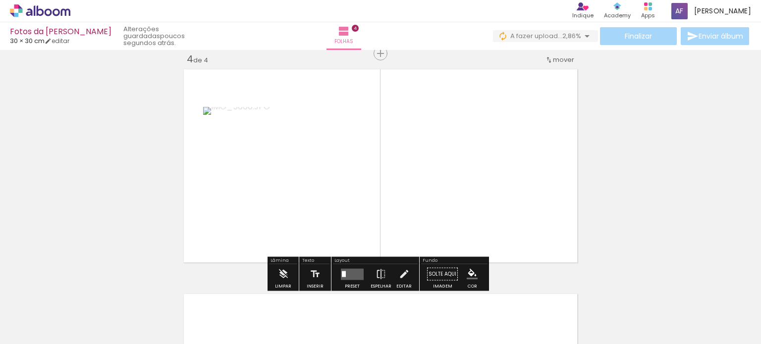
scroll to position [687, 0]
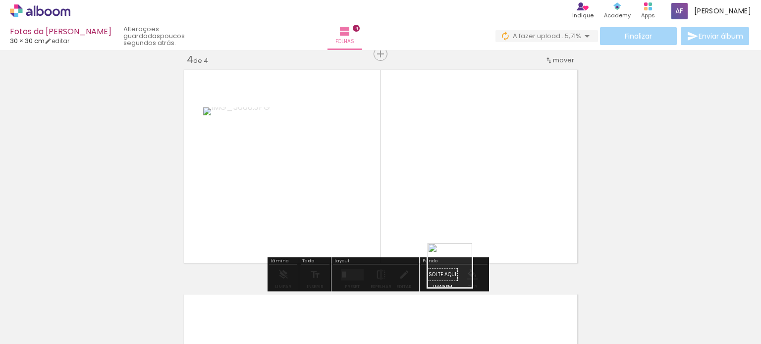
drag, startPoint x: 538, startPoint y: 322, endPoint x: 365, endPoint y: 204, distance: 209.6
click at [365, 204] on quentale-workspace at bounding box center [380, 172] width 761 height 344
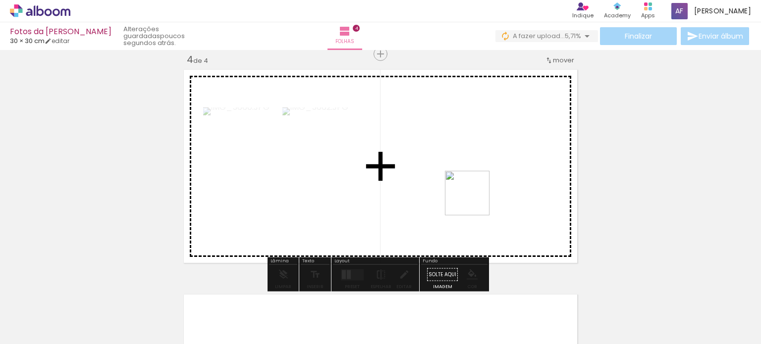
drag, startPoint x: 597, startPoint y: 329, endPoint x: 467, endPoint y: 185, distance: 193.7
click at [467, 185] on quentale-workspace at bounding box center [380, 172] width 761 height 344
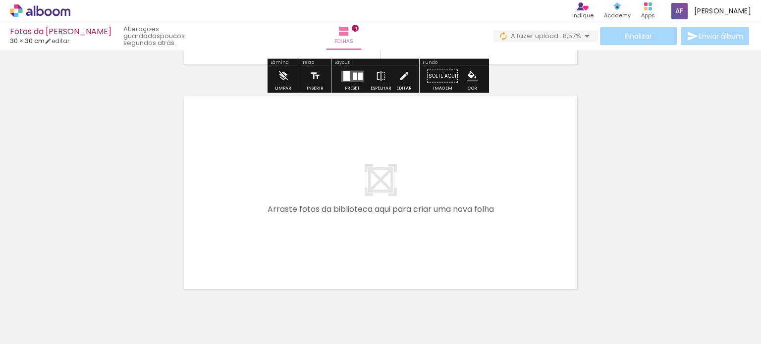
scroll to position [930, 0]
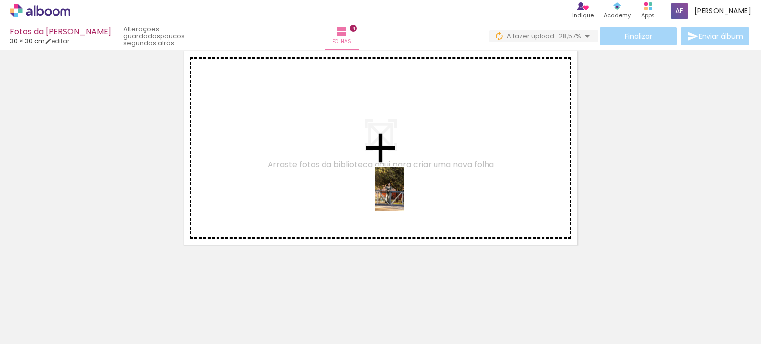
drag, startPoint x: 650, startPoint y: 324, endPoint x: 399, endPoint y: 216, distance: 272.8
click at [384, 189] on quentale-workspace at bounding box center [380, 172] width 761 height 344
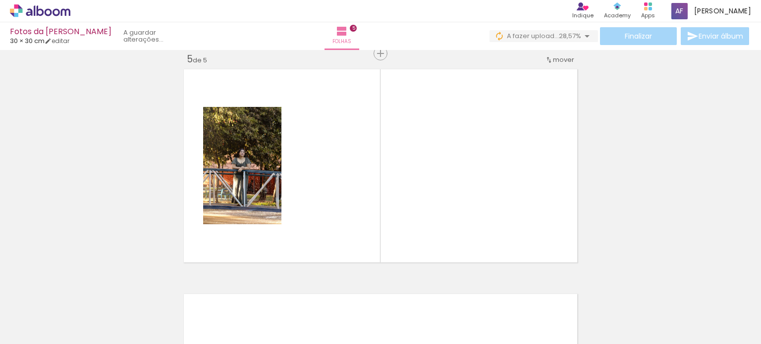
scroll to position [0, 0]
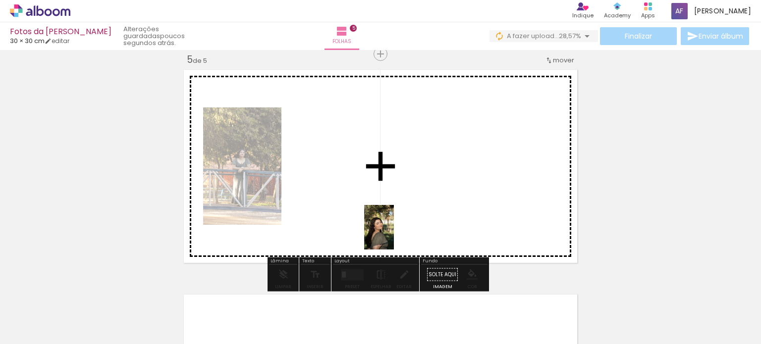
drag, startPoint x: 666, startPoint y: 319, endPoint x: 352, endPoint y: 208, distance: 332.7
click at [352, 208] on quentale-workspace at bounding box center [380, 172] width 761 height 344
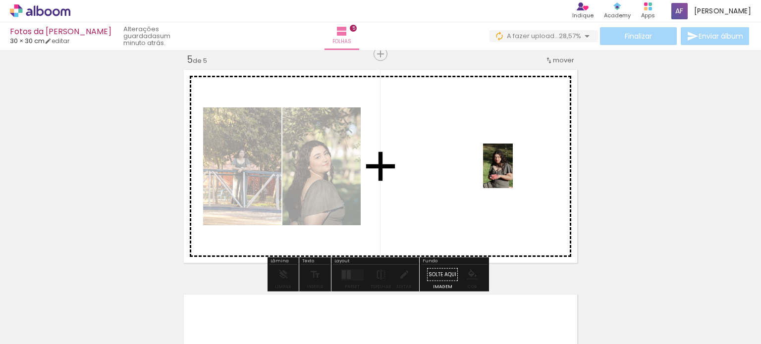
drag, startPoint x: 666, startPoint y: 323, endPoint x: 513, endPoint y: 173, distance: 214.1
click at [513, 173] on quentale-workspace at bounding box center [380, 172] width 761 height 344
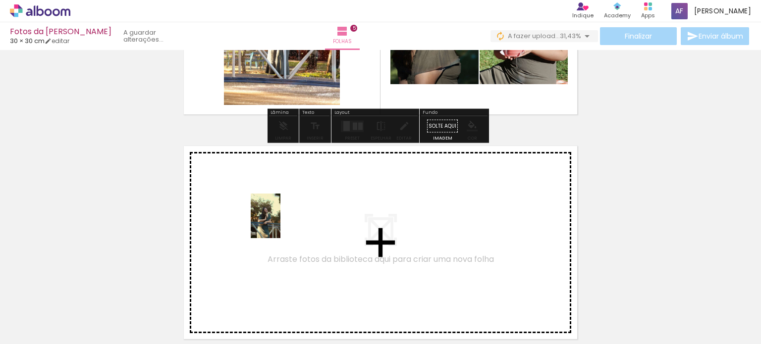
drag, startPoint x: 719, startPoint y: 318, endPoint x: 280, endPoint y: 223, distance: 449.4
click at [280, 223] on quentale-workspace at bounding box center [380, 172] width 761 height 344
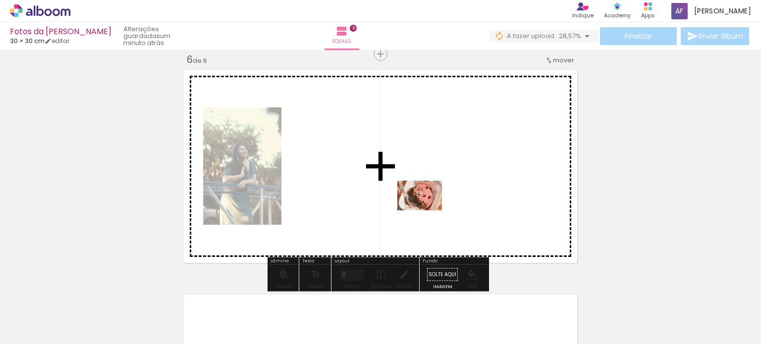
drag, startPoint x: 284, startPoint y: 314, endPoint x: 438, endPoint y: 204, distance: 188.9
click at [438, 204] on quentale-workspace at bounding box center [380, 172] width 761 height 344
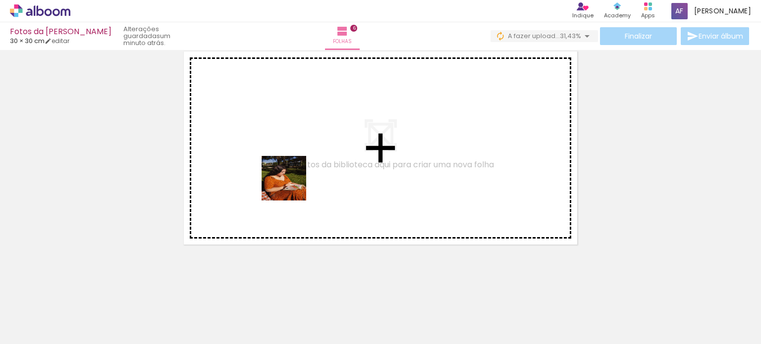
drag, startPoint x: 446, startPoint y: 280, endPoint x: 369, endPoint y: 223, distance: 96.3
click at [244, 154] on quentale-workspace at bounding box center [380, 172] width 761 height 344
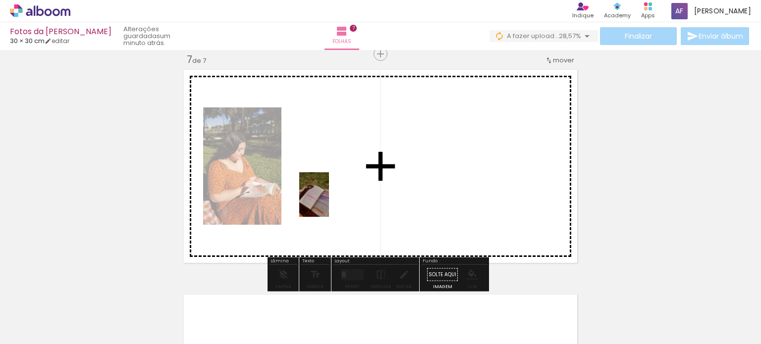
drag, startPoint x: 377, startPoint y: 232, endPoint x: 329, endPoint y: 202, distance: 56.1
click at [329, 202] on quentale-workspace at bounding box center [380, 172] width 761 height 344
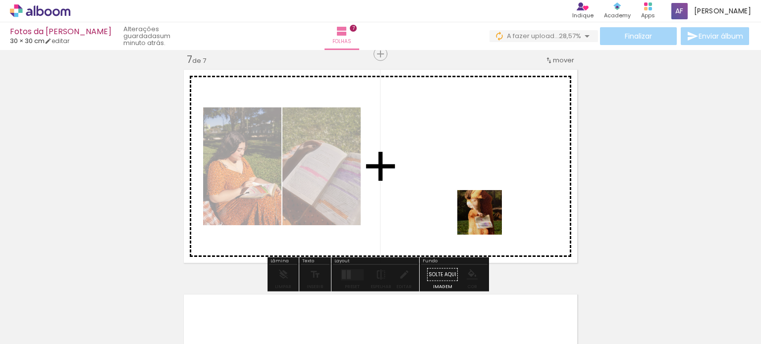
drag, startPoint x: 586, startPoint y: 314, endPoint x: 430, endPoint y: 160, distance: 219.3
click at [428, 159] on quentale-workspace at bounding box center [380, 172] width 761 height 344
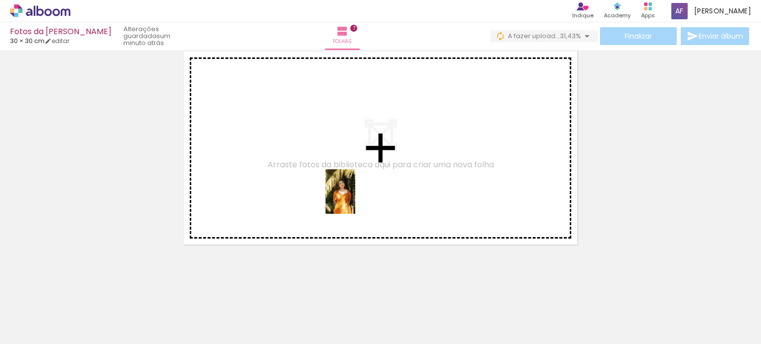
drag, startPoint x: 397, startPoint y: 322, endPoint x: 378, endPoint y: 178, distance: 145.5
click at [332, 161] on quentale-workspace at bounding box center [380, 172] width 761 height 344
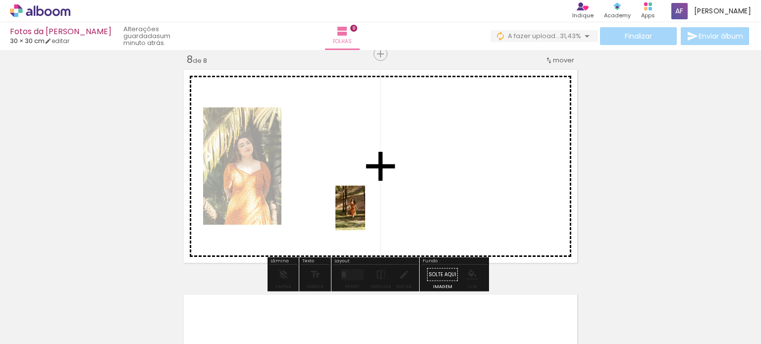
drag, startPoint x: 507, startPoint y: 322, endPoint x: 493, endPoint y: 287, distance: 37.8
click at [339, 206] on quentale-workspace at bounding box center [380, 172] width 761 height 344
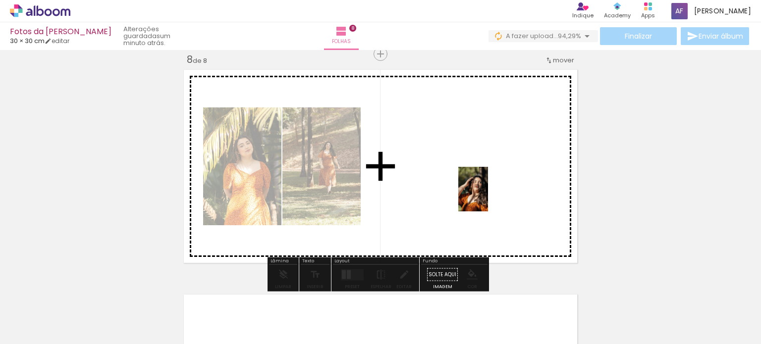
drag, startPoint x: 612, startPoint y: 330, endPoint x: 487, endPoint y: 192, distance: 187.0
click at [487, 192] on quentale-workspace at bounding box center [380, 172] width 761 height 344
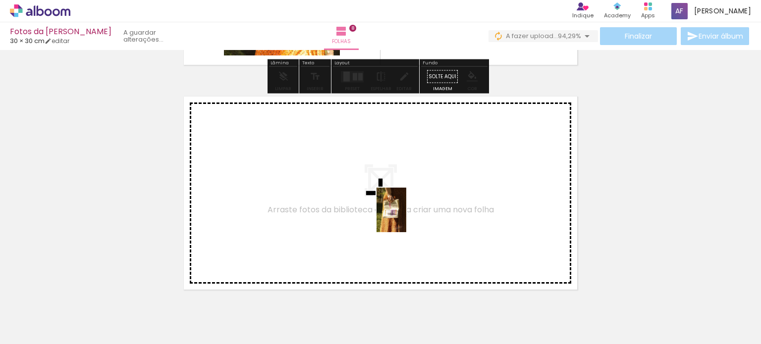
drag, startPoint x: 451, startPoint y: 325, endPoint x: 367, endPoint y: 188, distance: 160.3
click at [367, 188] on quentale-workspace at bounding box center [380, 172] width 761 height 344
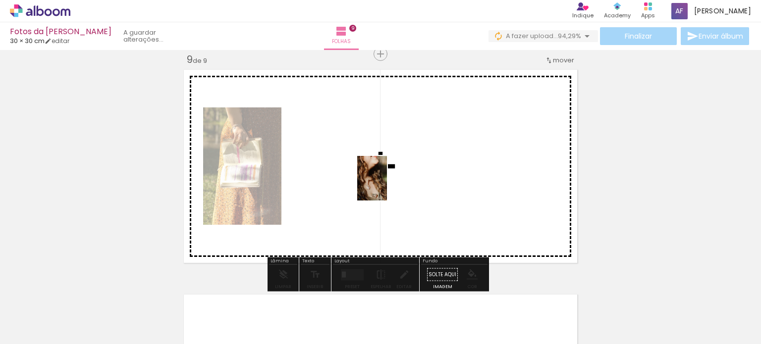
drag, startPoint x: 567, startPoint y: 326, endPoint x: 387, endPoint y: 186, distance: 228.0
click at [387, 186] on quentale-workspace at bounding box center [380, 172] width 761 height 344
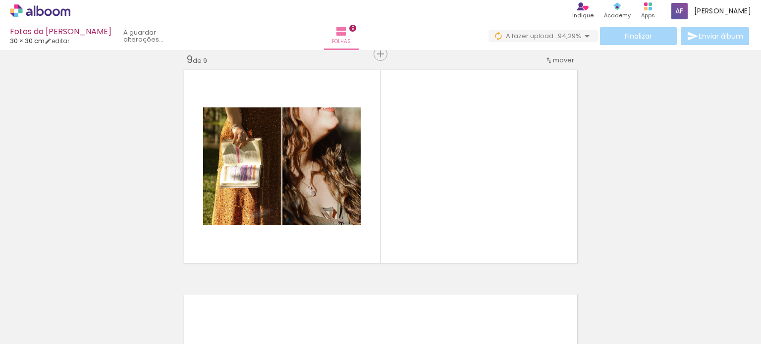
scroll to position [0, 779]
drag, startPoint x: 483, startPoint y: 315, endPoint x: 475, endPoint y: 196, distance: 118.7
click at [475, 196] on quentale-workspace at bounding box center [380, 172] width 761 height 344
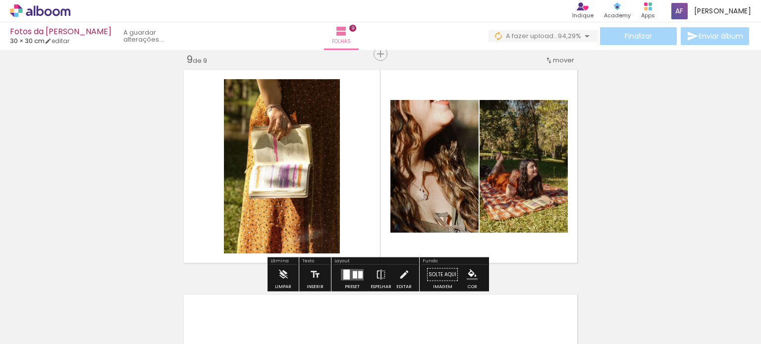
scroll to position [1960, 0]
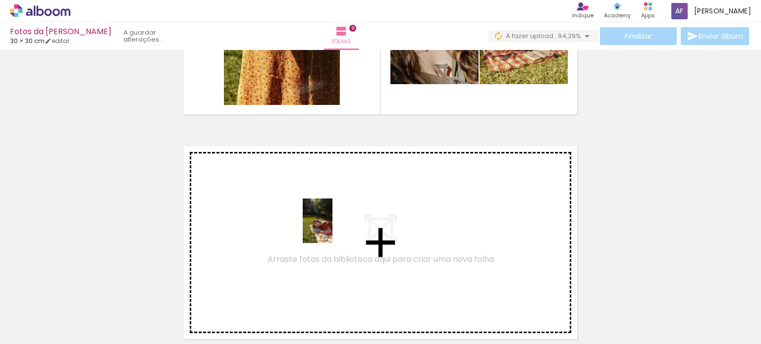
drag, startPoint x: 400, startPoint y: 324, endPoint x: 448, endPoint y: 285, distance: 61.7
click at [334, 227] on quentale-workspace at bounding box center [380, 172] width 761 height 344
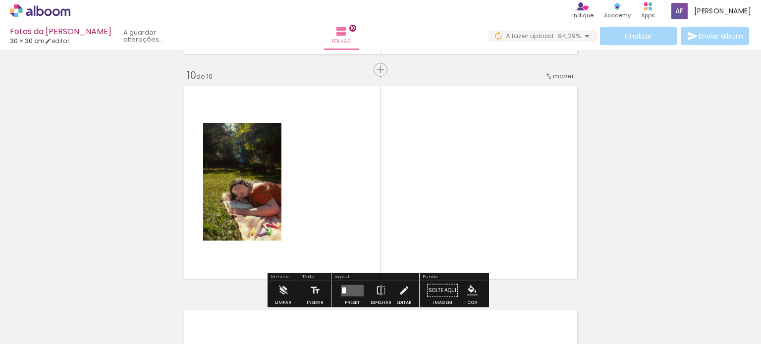
scroll to position [2037, 0]
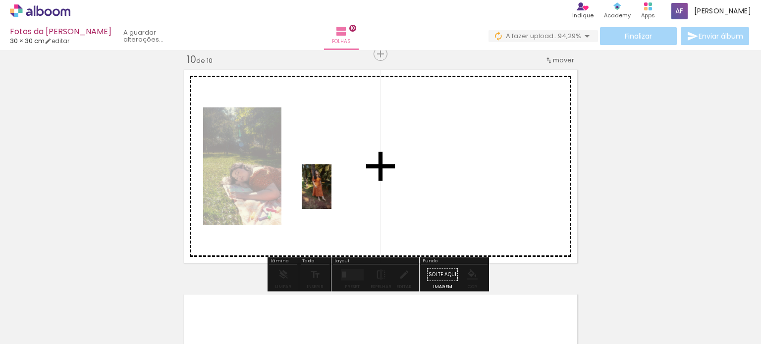
drag, startPoint x: 508, startPoint y: 323, endPoint x: 375, endPoint y: 238, distance: 157.5
click at [331, 194] on quentale-workspace at bounding box center [380, 172] width 761 height 344
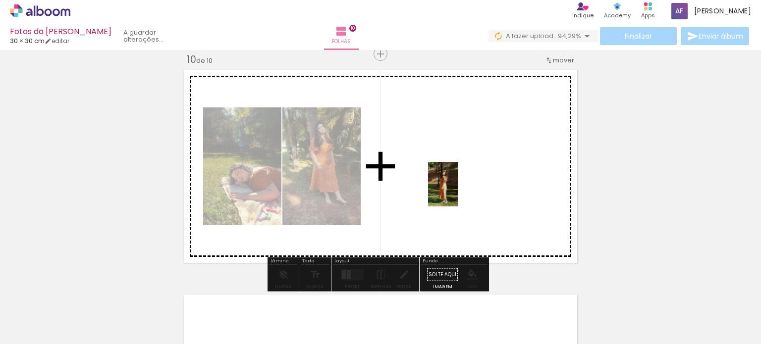
drag, startPoint x: 617, startPoint y: 319, endPoint x: 457, endPoint y: 182, distance: 210.5
click at [457, 182] on quentale-workspace at bounding box center [380, 172] width 761 height 344
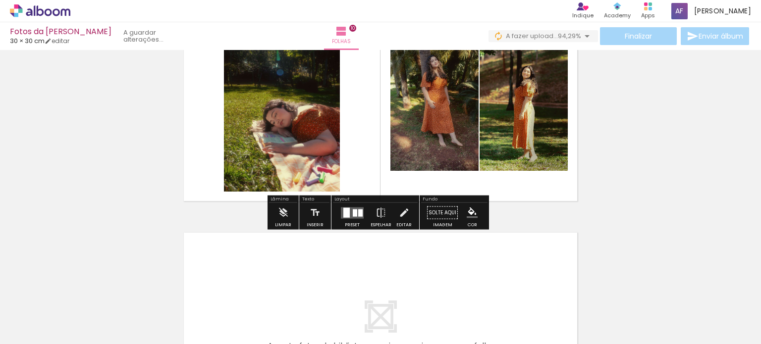
scroll to position [2185, 0]
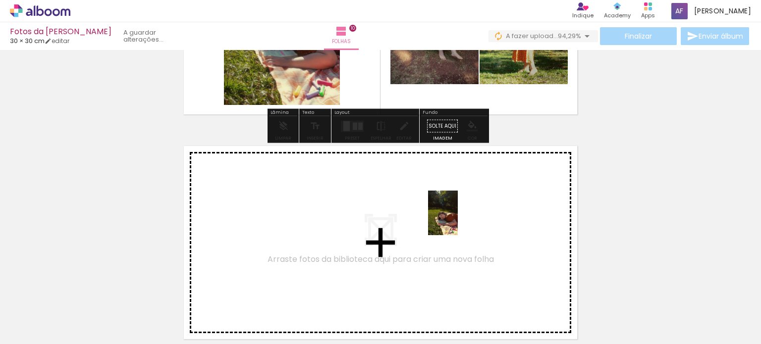
drag, startPoint x: 448, startPoint y: 324, endPoint x: 458, endPoint y: 217, distance: 107.0
click at [458, 217] on quentale-workspace at bounding box center [380, 172] width 761 height 344
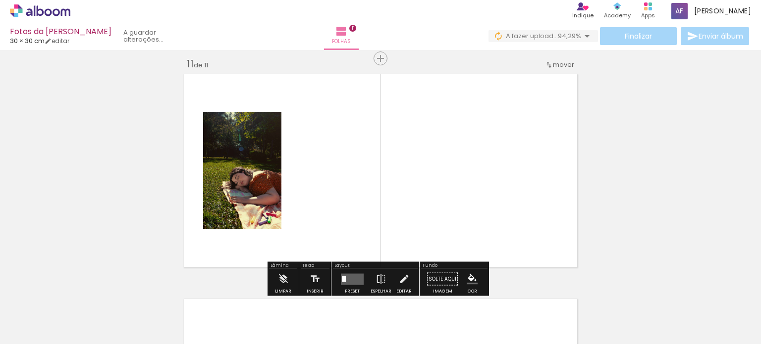
scroll to position [2262, 0]
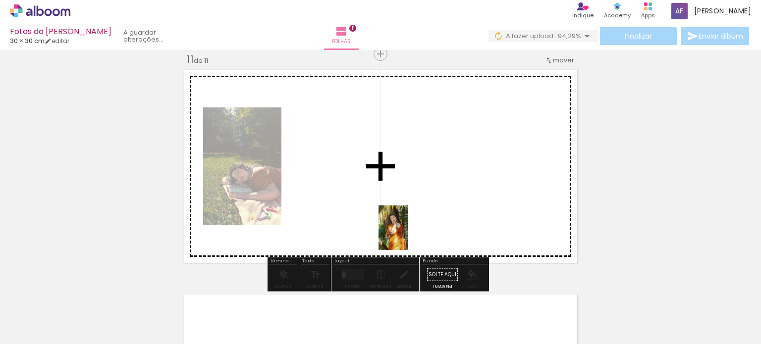
drag, startPoint x: 668, startPoint y: 319, endPoint x: 395, endPoint y: 198, distance: 299.2
click at [395, 198] on quentale-workspace at bounding box center [380, 172] width 761 height 344
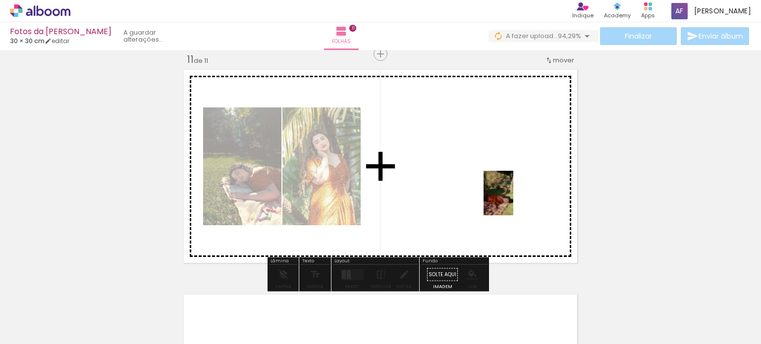
drag, startPoint x: 728, startPoint y: 316, endPoint x: 470, endPoint y: 182, distance: 290.5
click at [470, 182] on quentale-workspace at bounding box center [380, 172] width 761 height 344
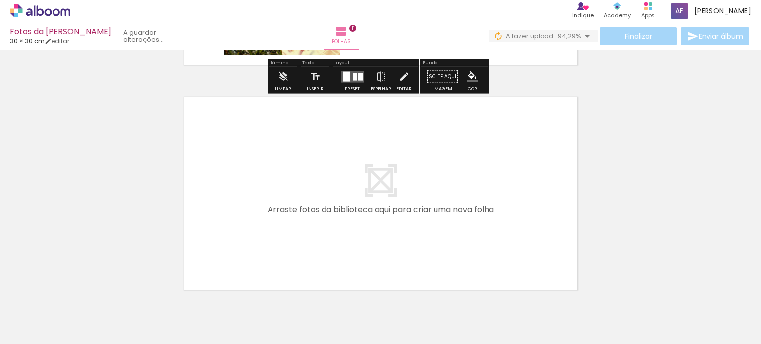
scroll to position [0, 1265]
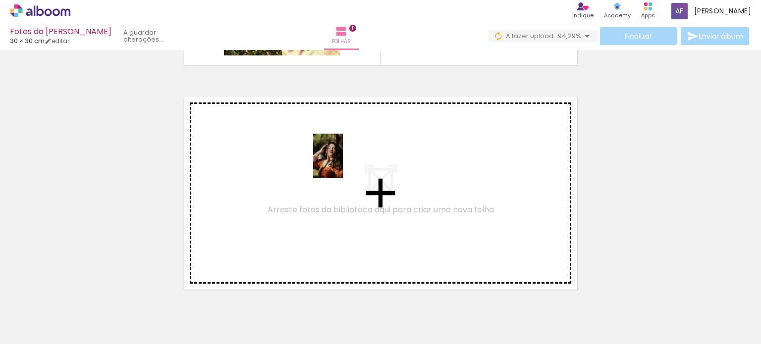
drag, startPoint x: 509, startPoint y: 307, endPoint x: 352, endPoint y: 160, distance: 215.9
click at [352, 160] on quentale-workspace at bounding box center [380, 172] width 761 height 344
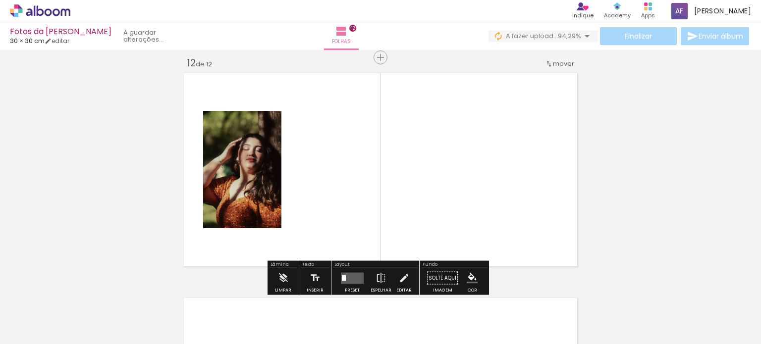
scroll to position [2487, 0]
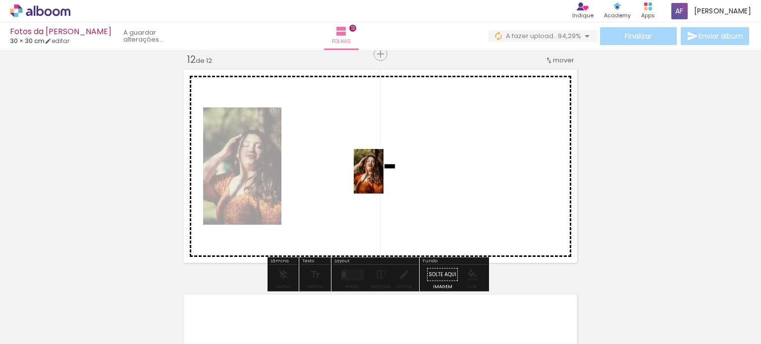
drag, startPoint x: 559, startPoint y: 320, endPoint x: 454, endPoint y: 203, distance: 157.2
click at [385, 175] on quentale-workspace at bounding box center [380, 172] width 761 height 344
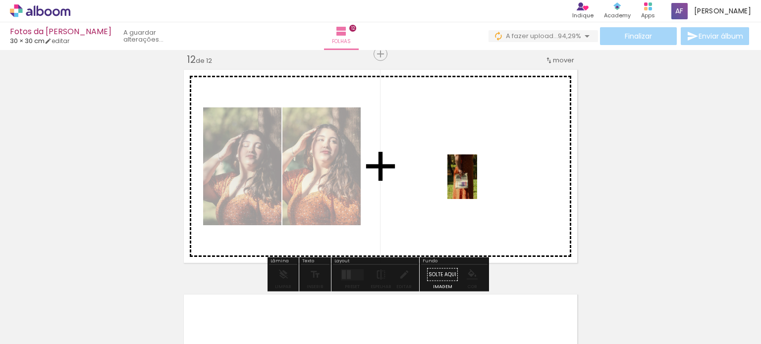
drag, startPoint x: 611, startPoint y: 307, endPoint x: 477, endPoint y: 182, distance: 183.7
click at [477, 182] on quentale-workspace at bounding box center [380, 172] width 761 height 344
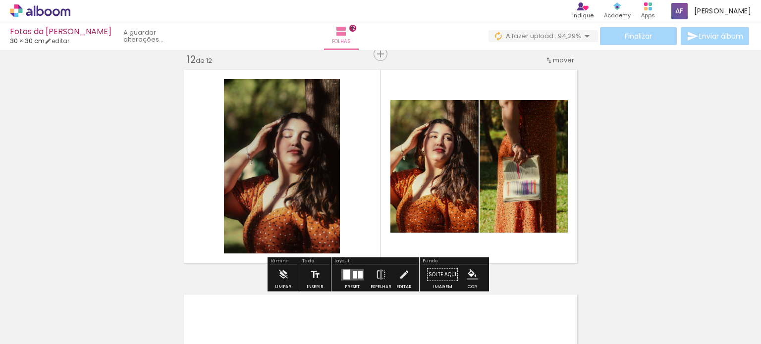
click at [633, 35] on span "Finalizar" at bounding box center [638, 36] width 27 height 7
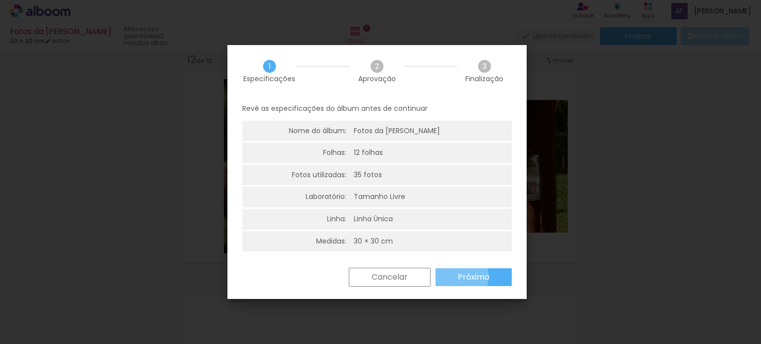
click at [456, 277] on paper-button "Próximo" at bounding box center [473, 278] width 76 height 18
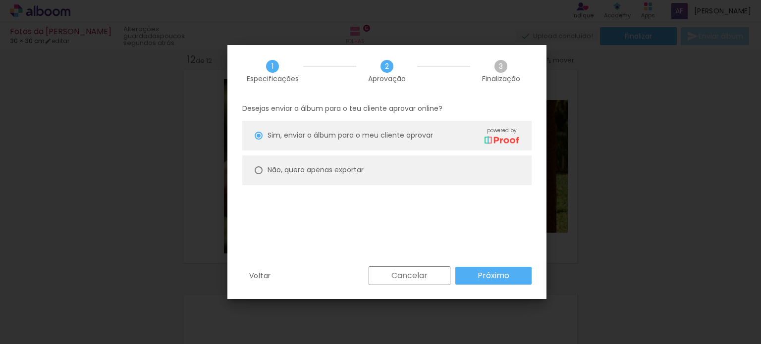
click at [262, 170] on div at bounding box center [259, 170] width 8 height 8
type paper-radio-button "on"
click at [470, 279] on paper-button "Próximo" at bounding box center [493, 276] width 76 height 18
type input "Alta, 300 DPI"
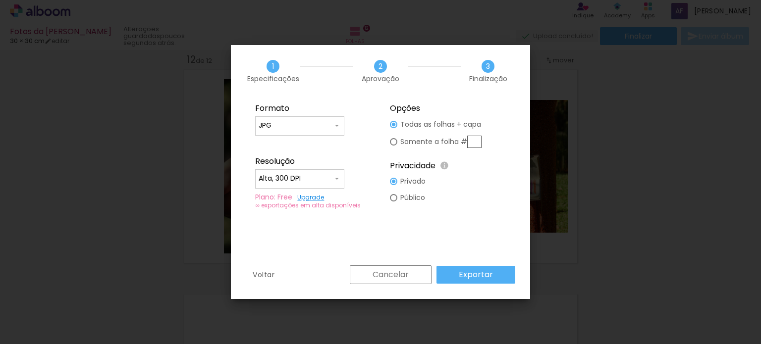
click at [310, 130] on div at bounding box center [300, 130] width 82 height 1
click at [310, 130] on paper-item "JPG" at bounding box center [299, 124] width 89 height 20
click at [394, 199] on div at bounding box center [393, 197] width 7 height 7
type paper-radio-button "on"
click at [285, 180] on input "Alta, 300 DPI" at bounding box center [296, 179] width 74 height 10
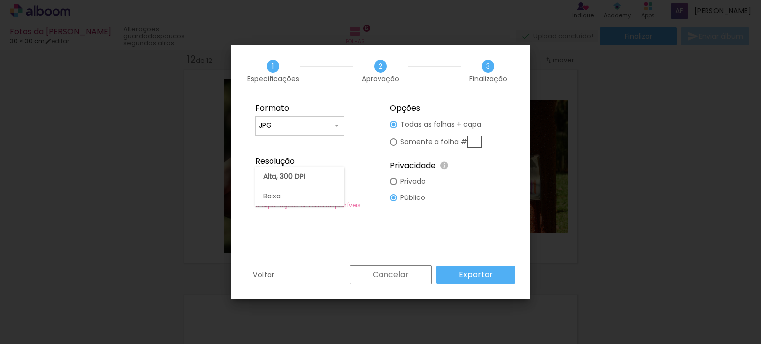
click at [0, 0] on slot "Alta, 300 DPI" at bounding box center [0, 0] width 0 height 0
click at [0, 0] on slot "Exportar" at bounding box center [0, 0] width 0 height 0
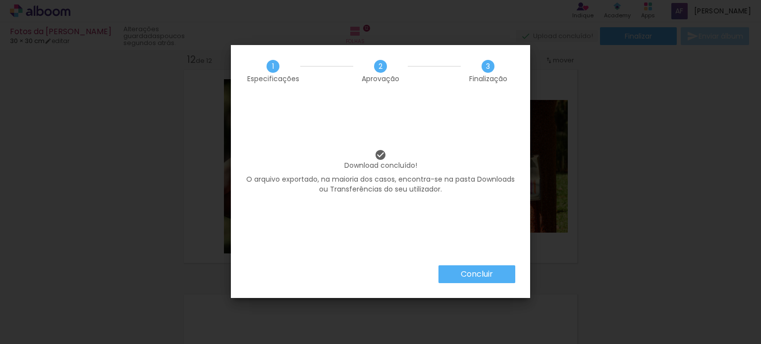
scroll to position [0, 1265]
click at [0, 0] on slot "Concluir" at bounding box center [0, 0] width 0 height 0
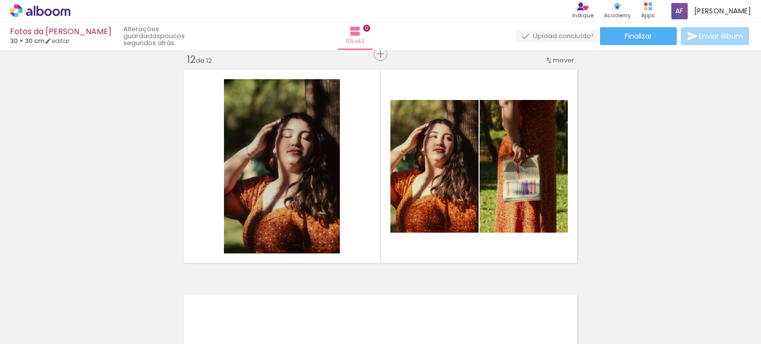
drag, startPoint x: 38, startPoint y: 10, endPoint x: 141, endPoint y: 0, distance: 103.6
click at [89, 7] on quentale-workspace at bounding box center [380, 172] width 761 height 344
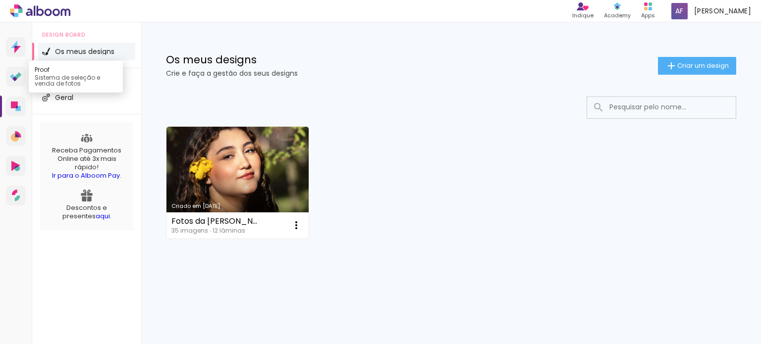
click at [15, 74] on icon at bounding box center [16, 76] width 12 height 9
